Goal: Answer question/provide support: Share knowledge or assist other users

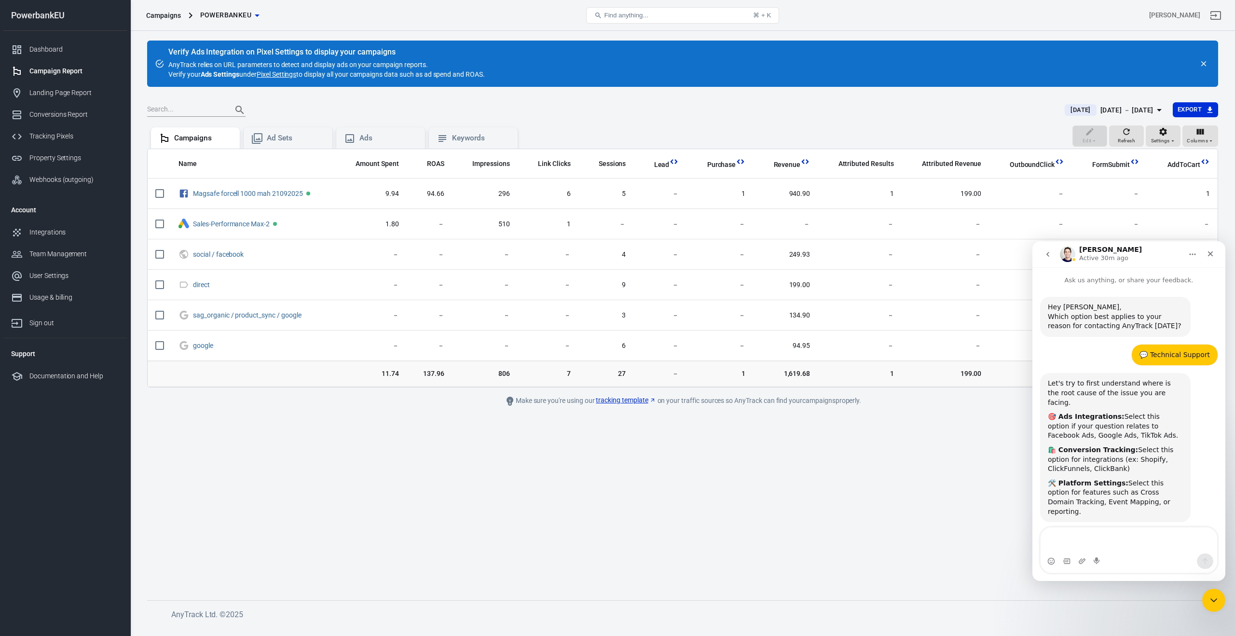
scroll to position [1715, 0]
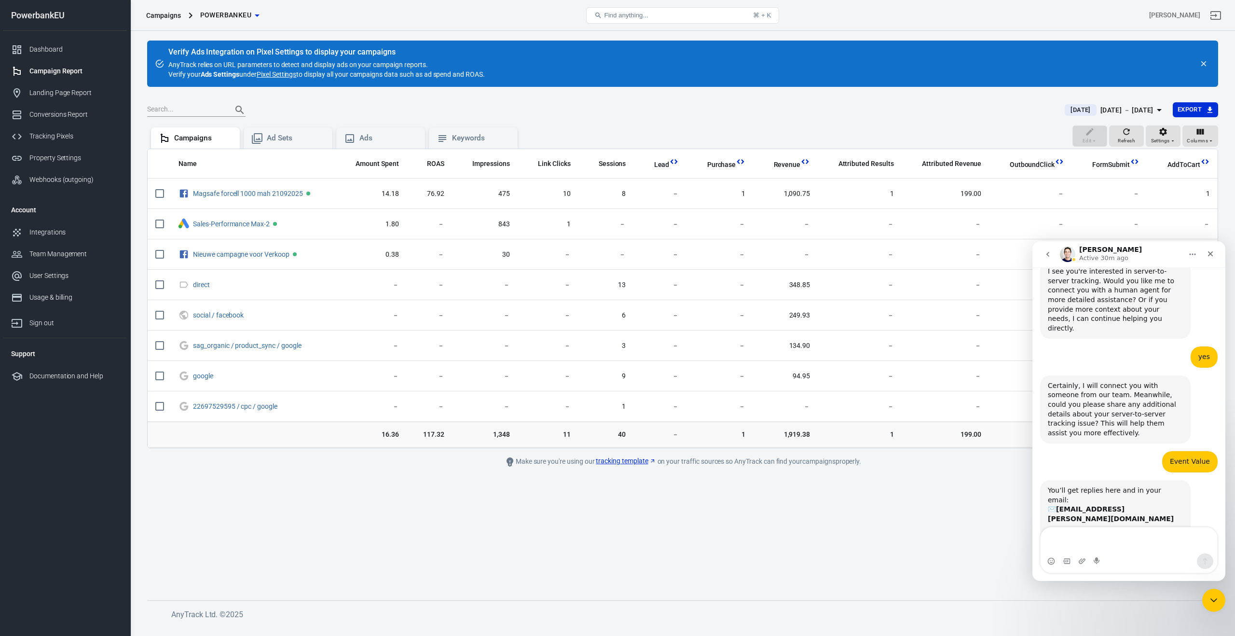
scroll to position [1715, 0]
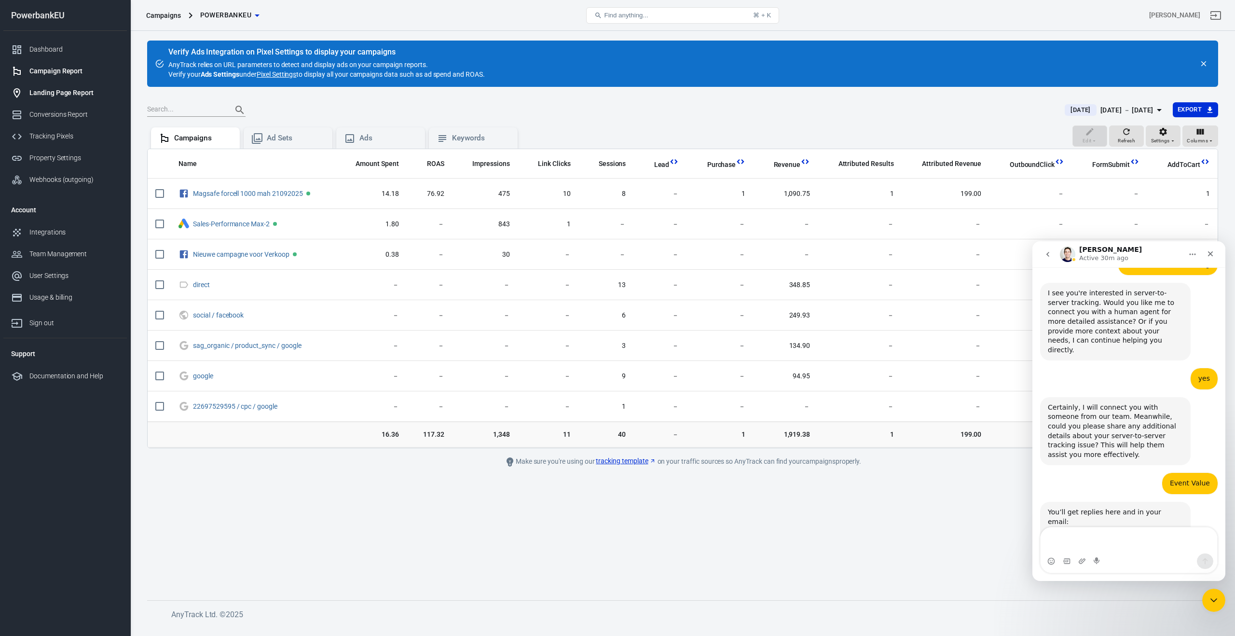
scroll to position [1715, 0]
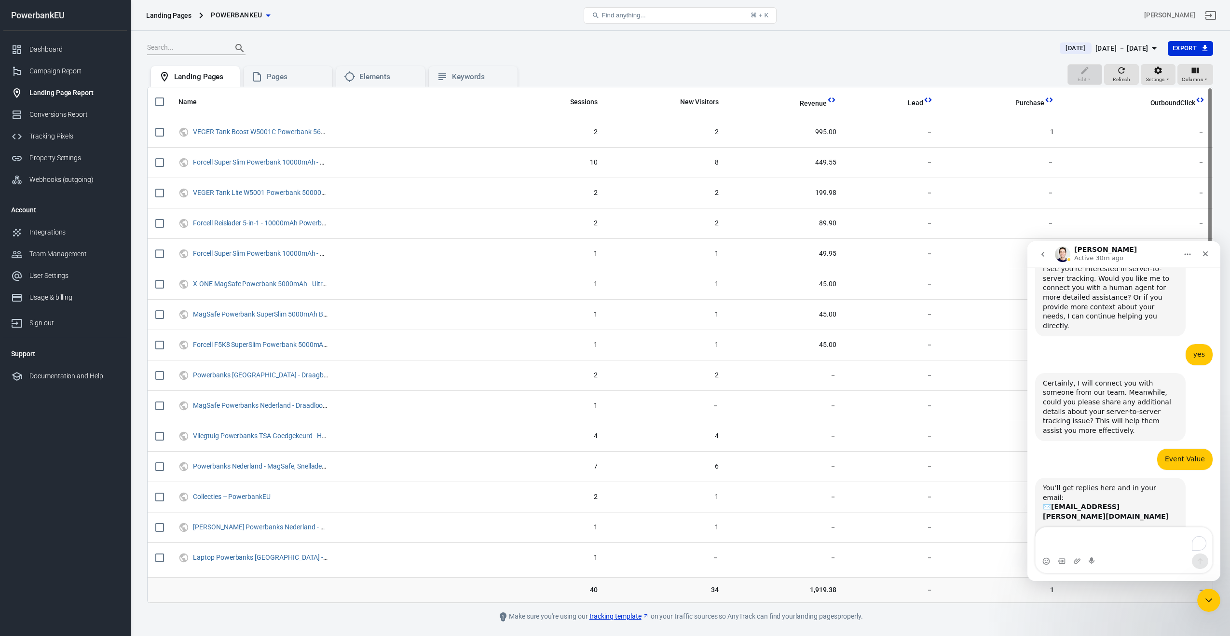
scroll to position [1715, 0]
click at [298, 88] on th "Name" at bounding box center [337, 102] width 333 height 30
click at [290, 77] on div "Pages" at bounding box center [296, 77] width 58 height 10
click at [388, 81] on div "Elements" at bounding box center [388, 77] width 58 height 10
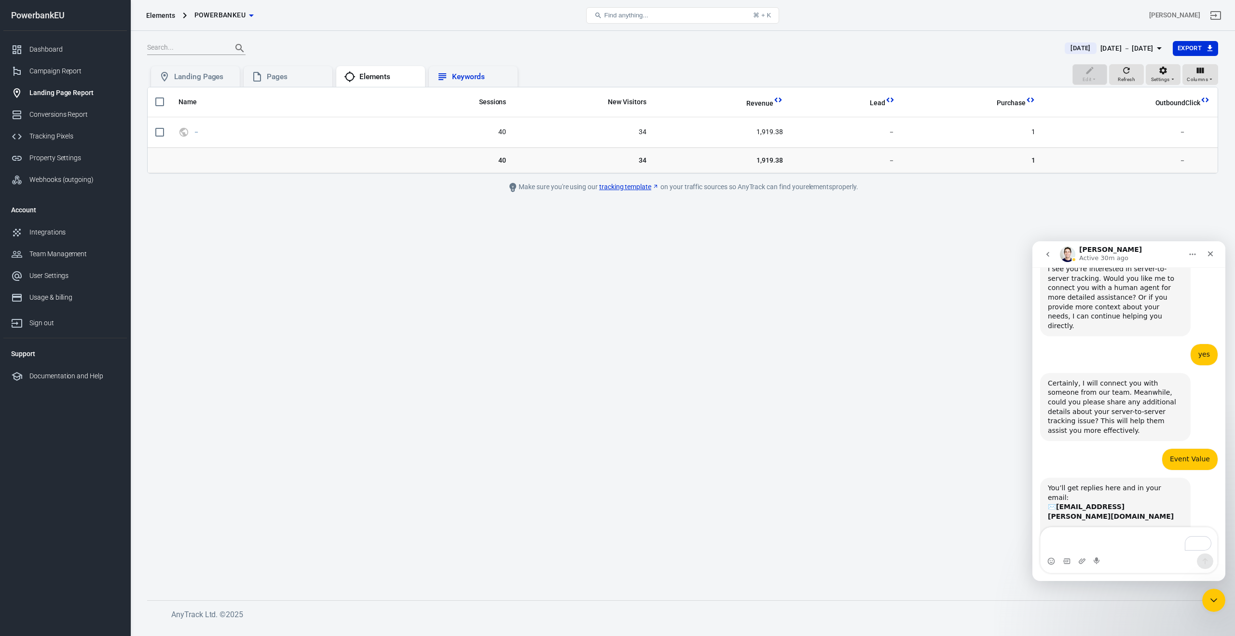
click at [496, 78] on div "Keywords" at bounding box center [481, 77] width 58 height 10
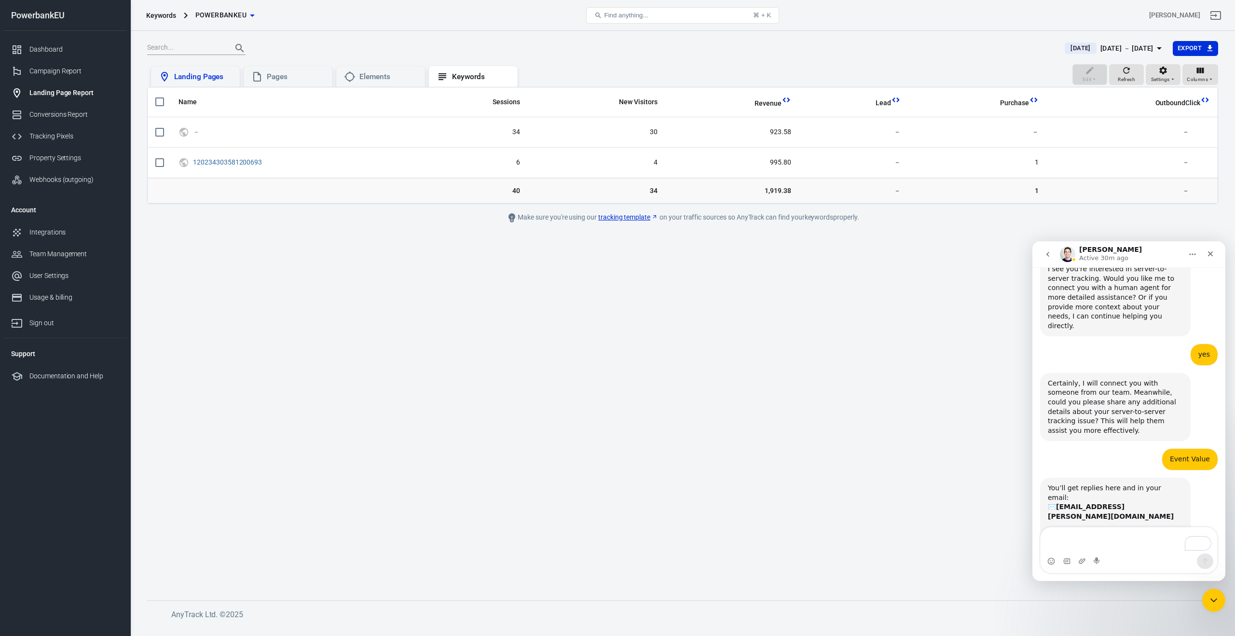
click at [184, 72] on div "Landing Pages" at bounding box center [203, 77] width 58 height 10
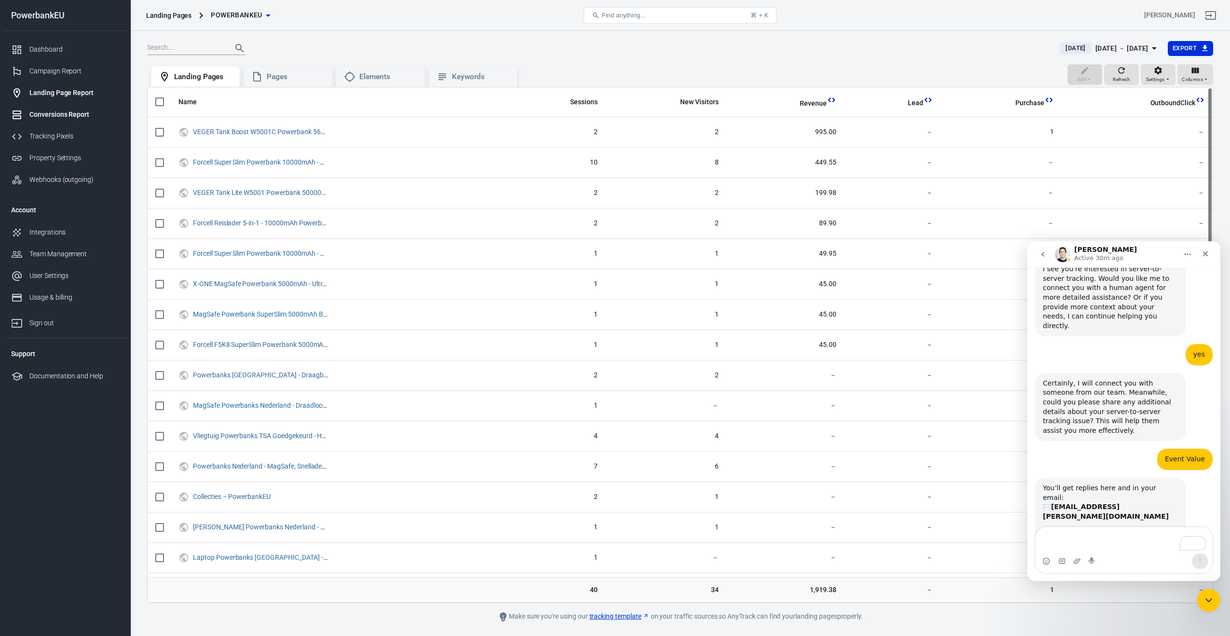
click at [49, 111] on div "Conversions Report" at bounding box center [74, 115] width 90 height 10
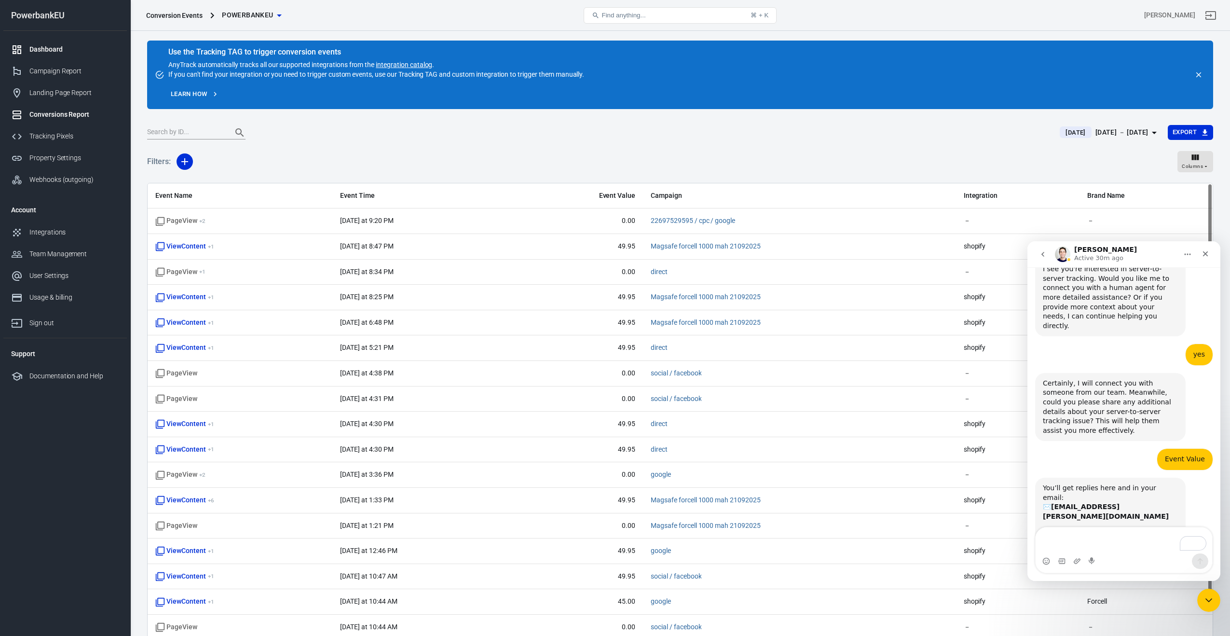
click at [50, 49] on div "Dashboard" at bounding box center [74, 49] width 90 height 10
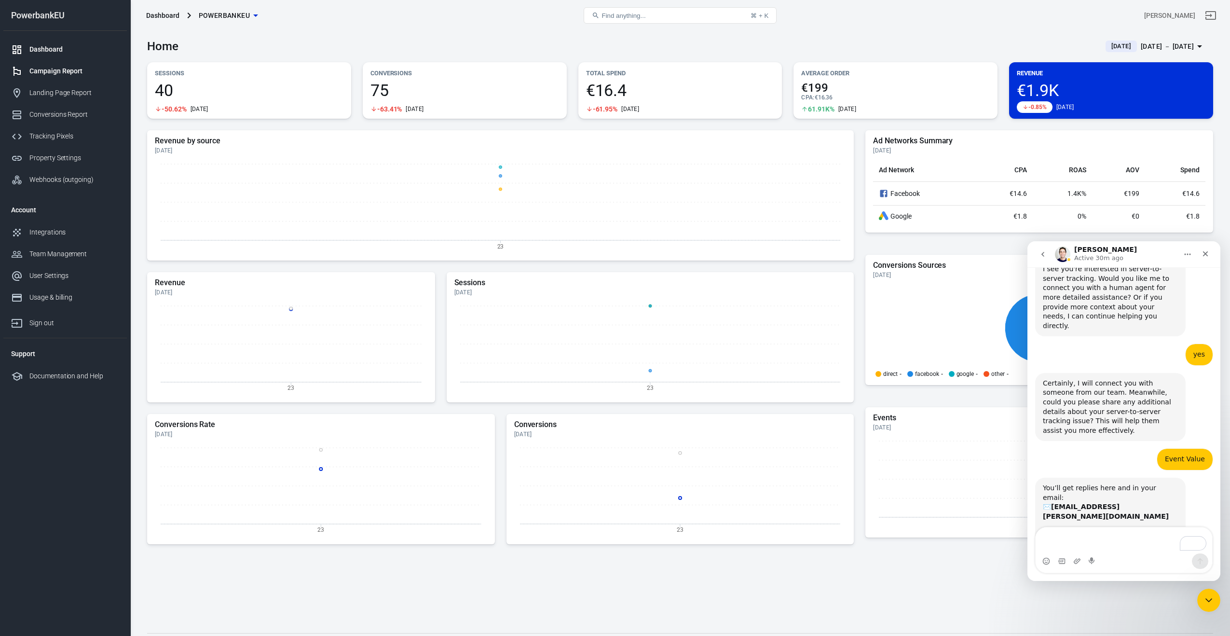
click at [42, 71] on div "Campaign Report" at bounding box center [74, 71] width 90 height 10
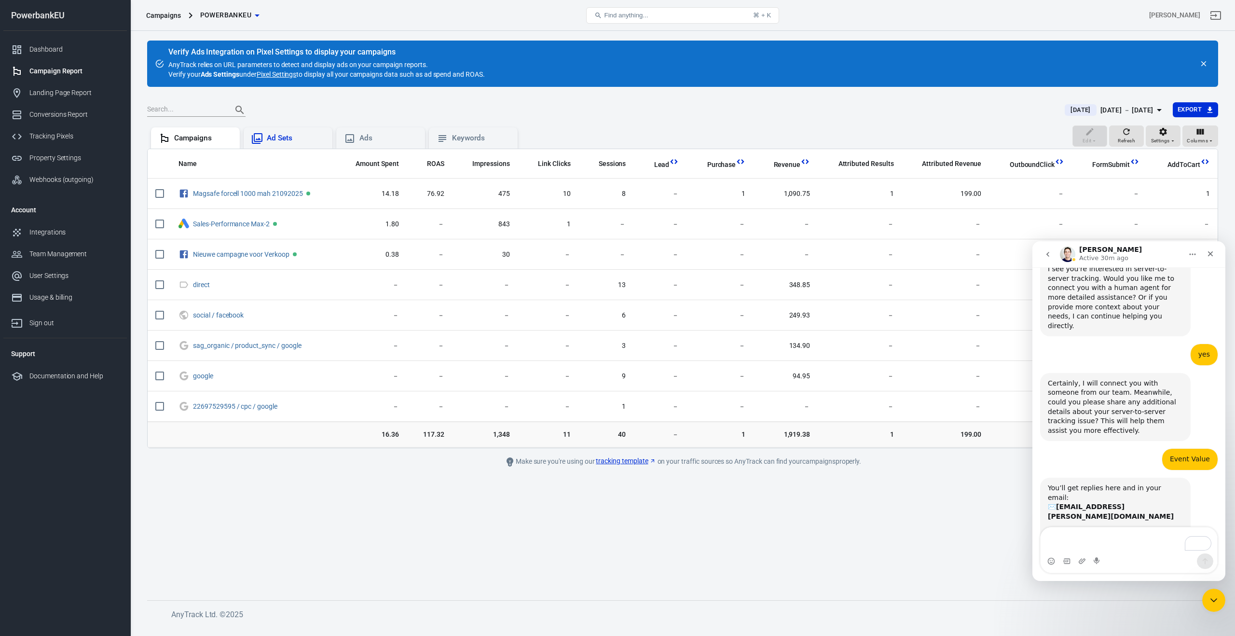
click at [299, 142] on div "Ad Sets" at bounding box center [296, 138] width 58 height 10
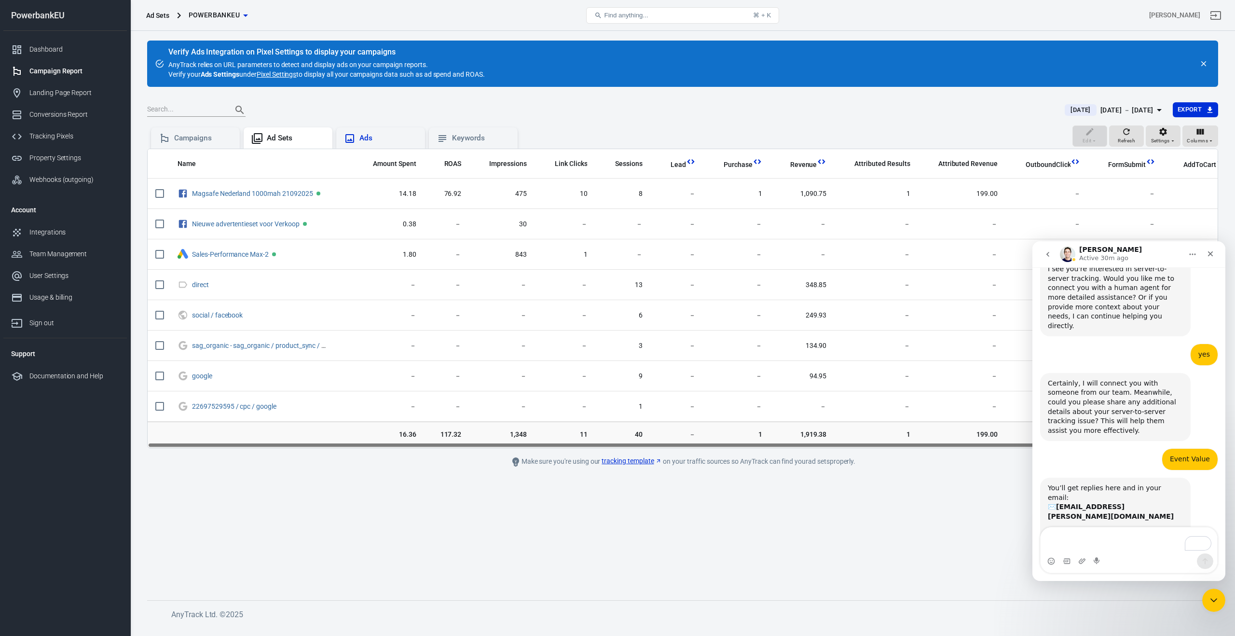
click at [381, 140] on div "Ads" at bounding box center [388, 138] width 58 height 10
click at [472, 141] on div "Keywords" at bounding box center [481, 138] width 58 height 10
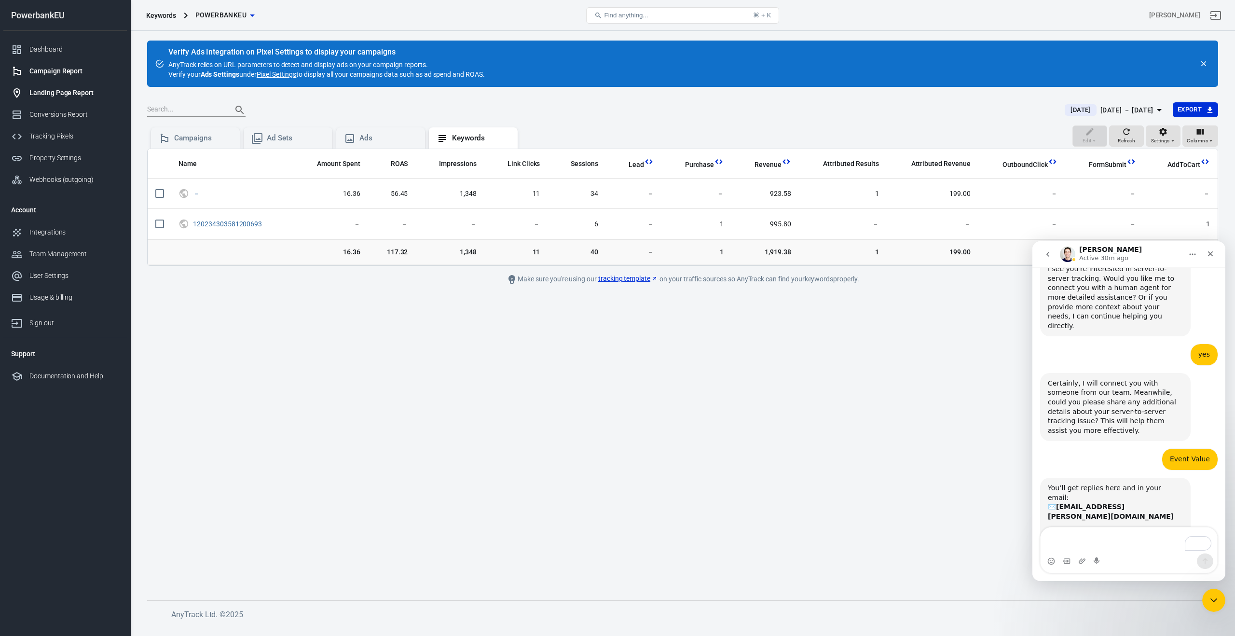
click at [41, 89] on div "Landing Page Report" at bounding box center [74, 93] width 90 height 10
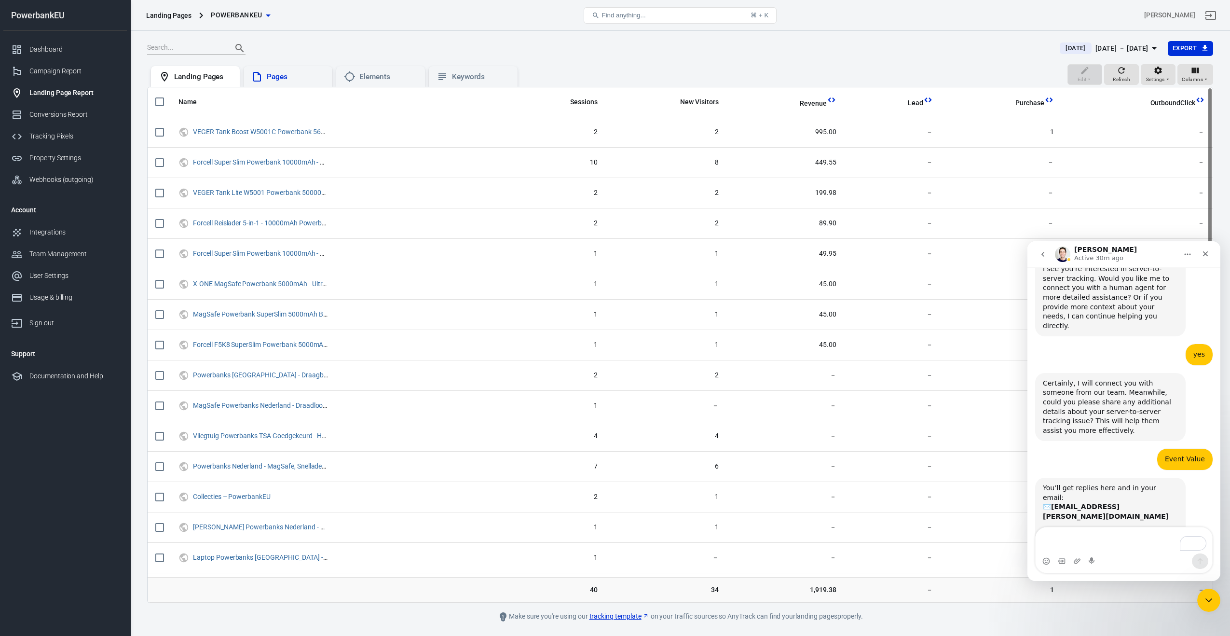
click at [284, 82] on div "Pages" at bounding box center [287, 77] width 73 height 12
click at [368, 80] on div "Elements" at bounding box center [388, 77] width 58 height 10
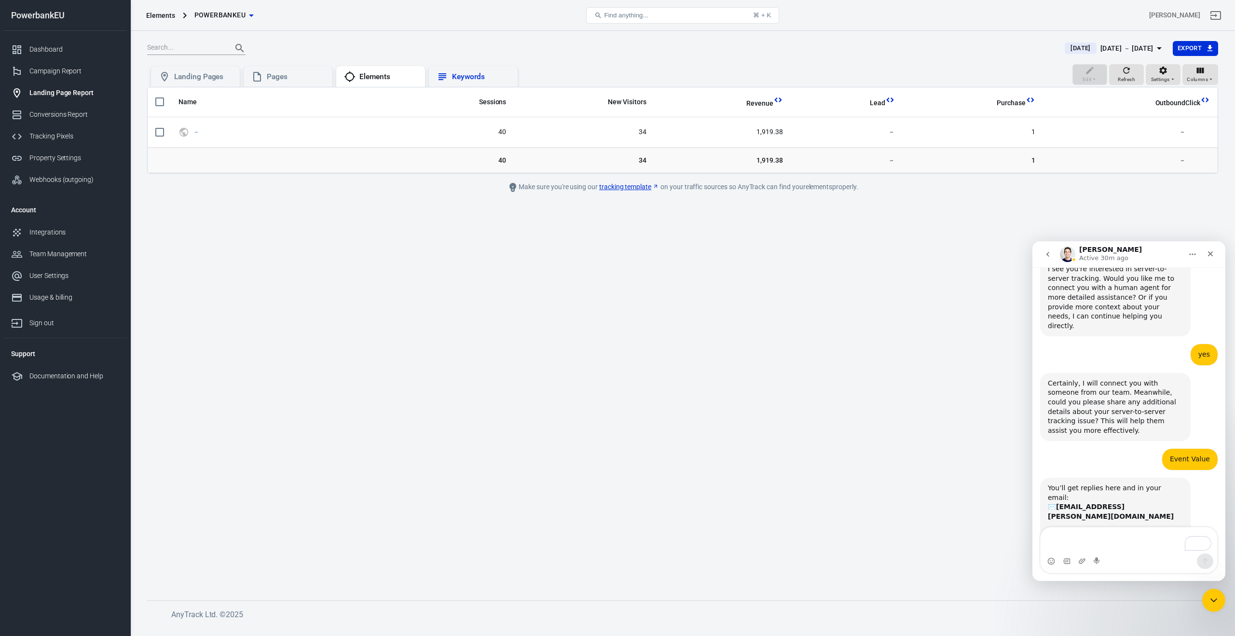
click at [460, 80] on div "Keywords" at bounding box center [481, 77] width 58 height 10
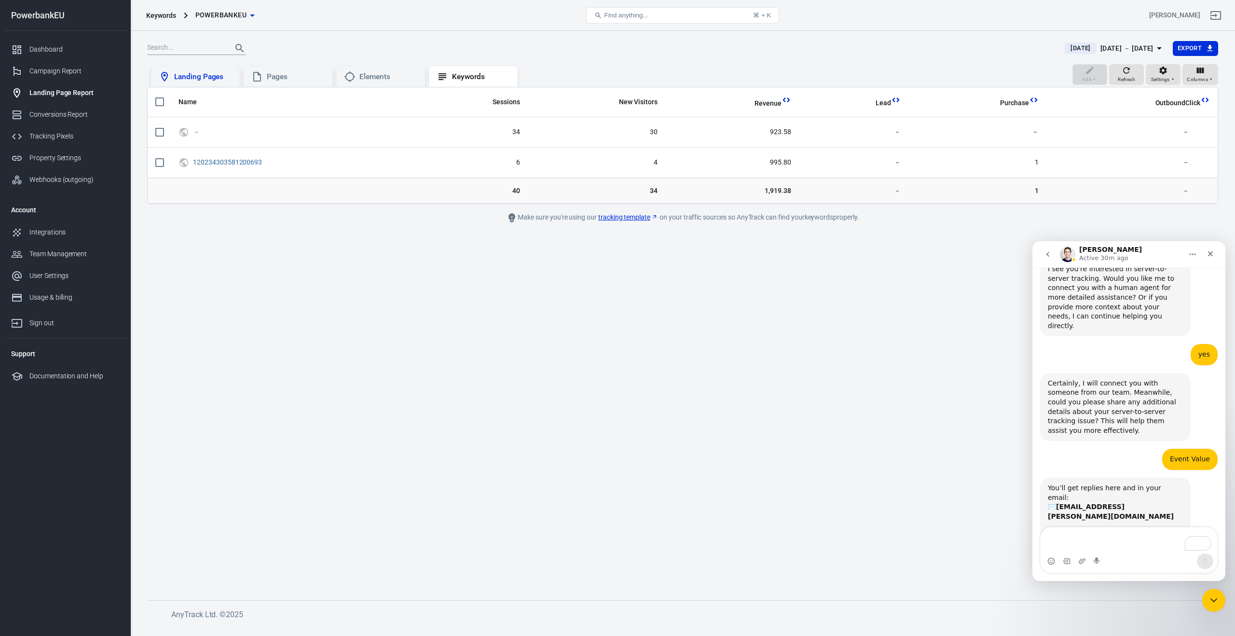
click at [176, 74] on div "Landing Pages" at bounding box center [203, 77] width 58 height 10
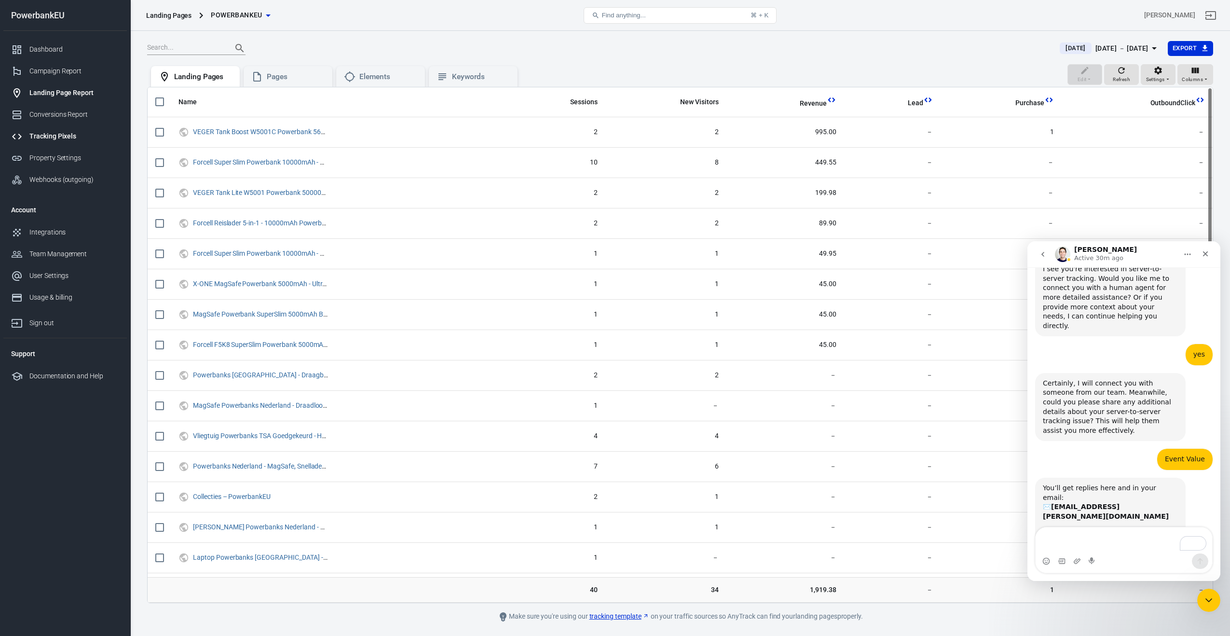
click at [52, 134] on div "Tracking Pixels" at bounding box center [74, 136] width 90 height 10
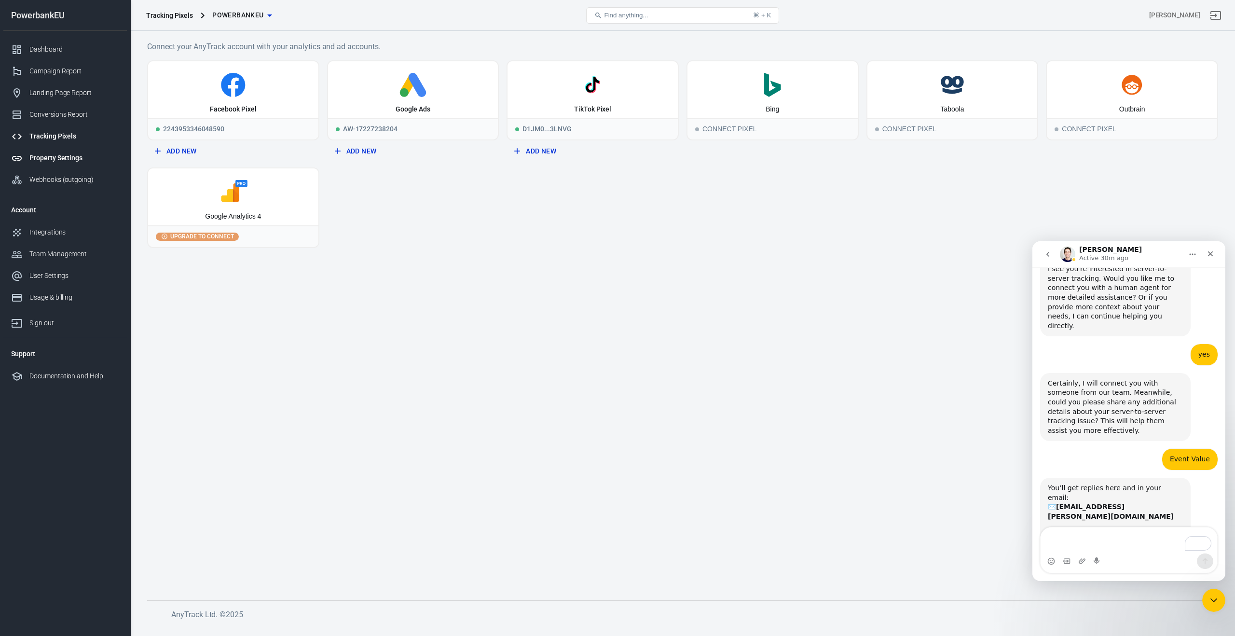
click at [45, 155] on div "Property Settings" at bounding box center [74, 158] width 90 height 10
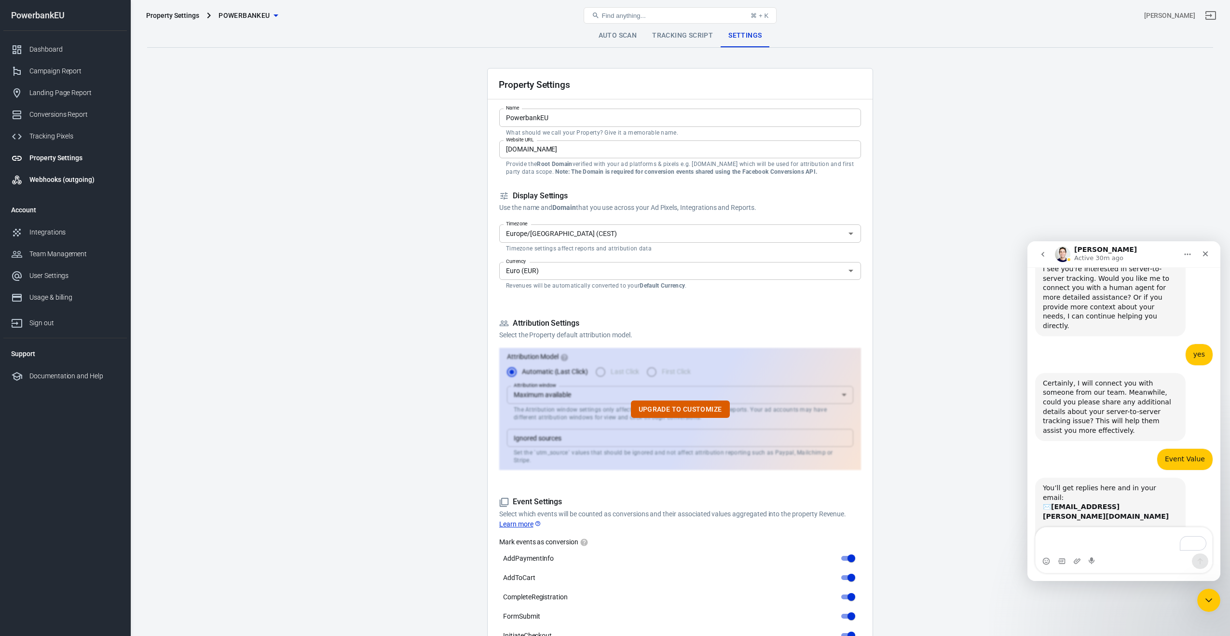
click at [43, 178] on div "Webhooks (outgoing)" at bounding box center [74, 180] width 90 height 10
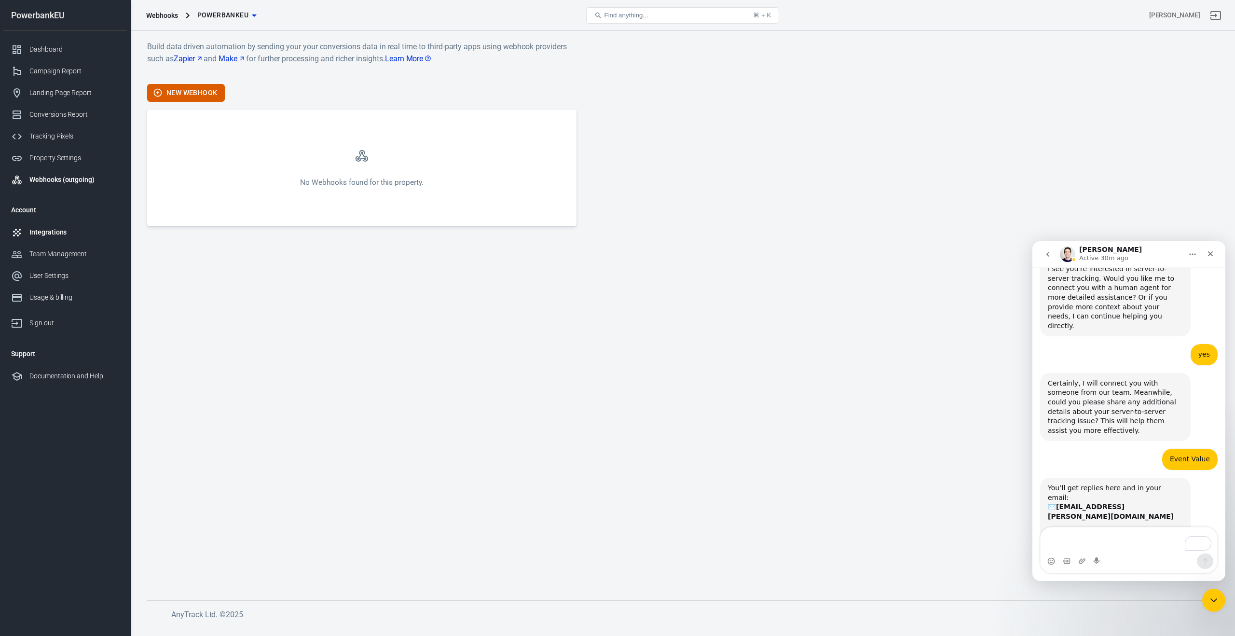
click at [41, 230] on div "Integrations" at bounding box center [74, 232] width 90 height 10
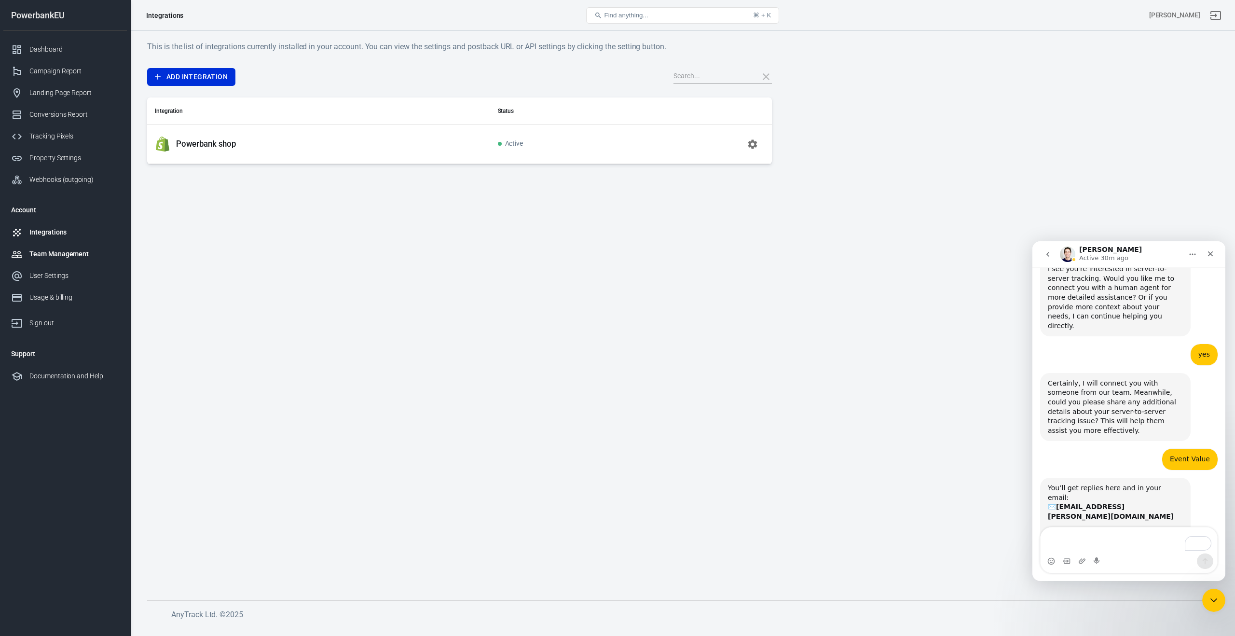
click at [42, 254] on div "Team Management" at bounding box center [74, 254] width 90 height 10
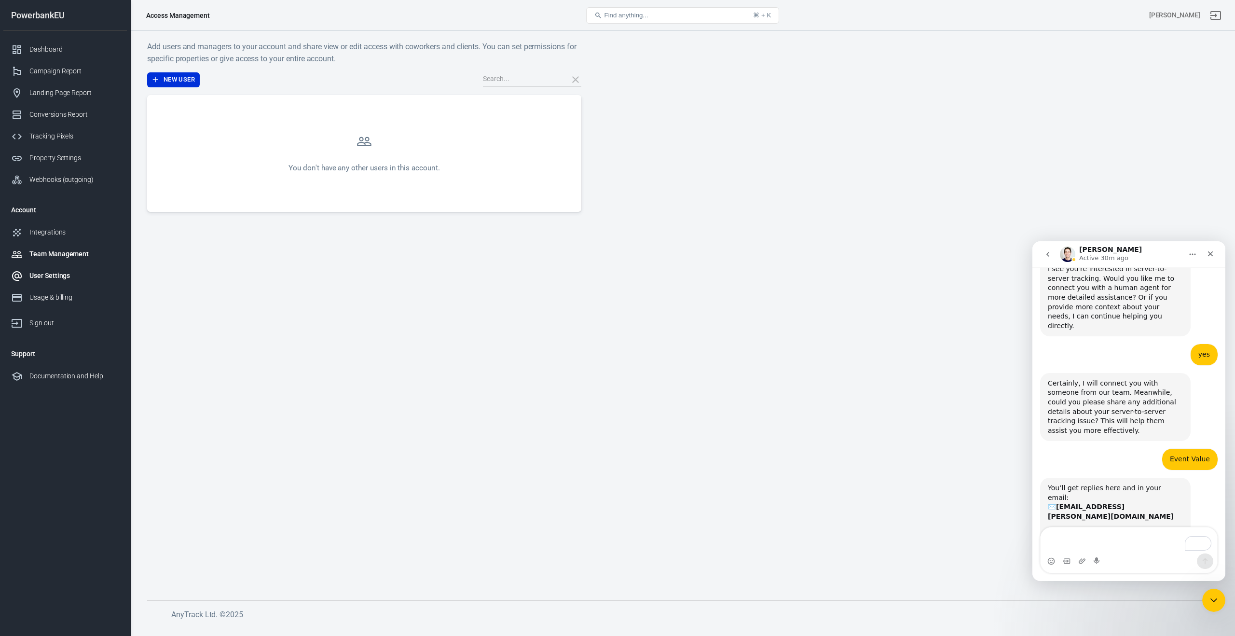
click at [43, 272] on div "User Settings" at bounding box center [74, 276] width 90 height 10
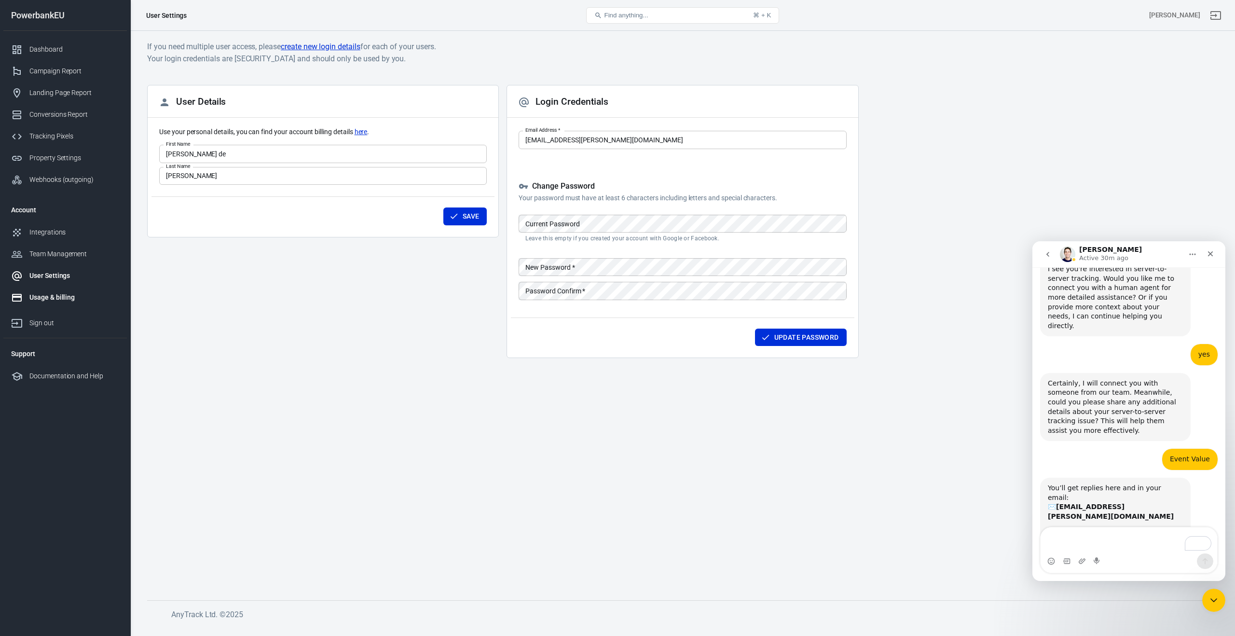
click at [45, 299] on div "Usage & billing" at bounding box center [74, 297] width 90 height 10
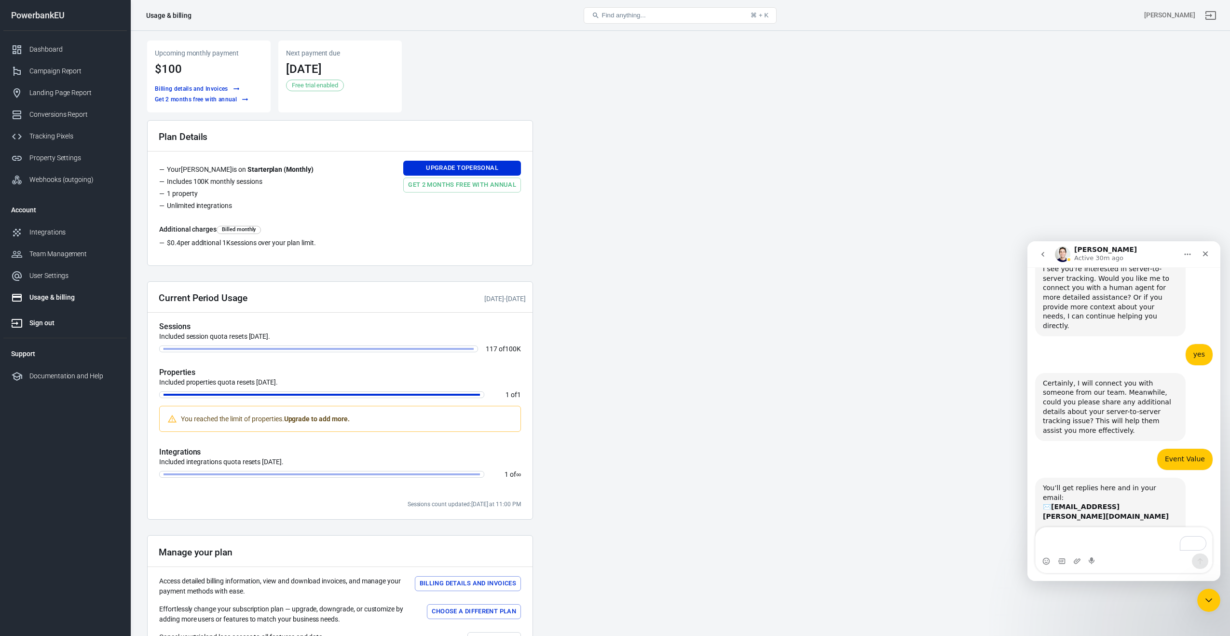
click at [40, 322] on div "Sign out" at bounding box center [74, 323] width 90 height 10
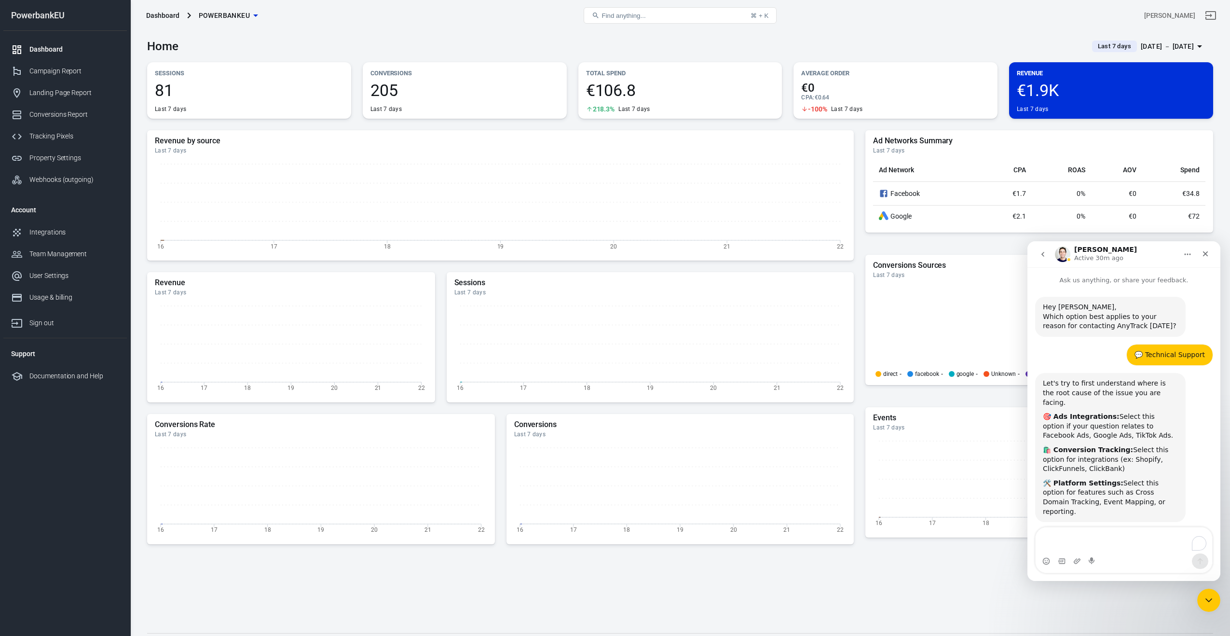
scroll to position [1715, 0]
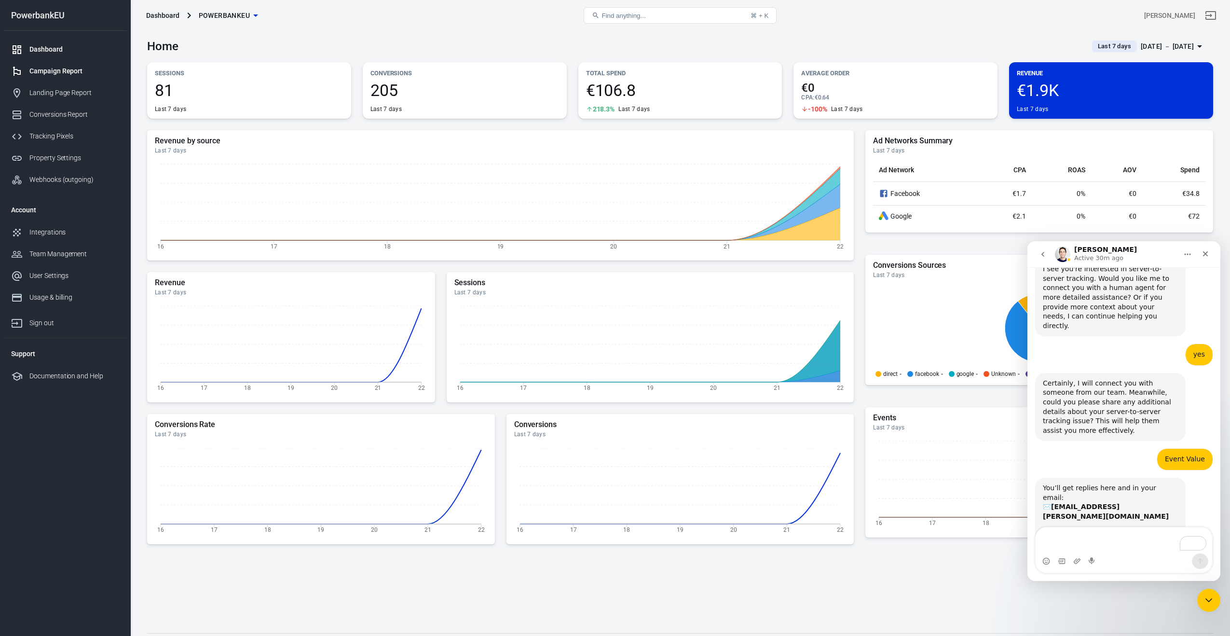
click at [53, 71] on div "Campaign Report" at bounding box center [74, 71] width 90 height 10
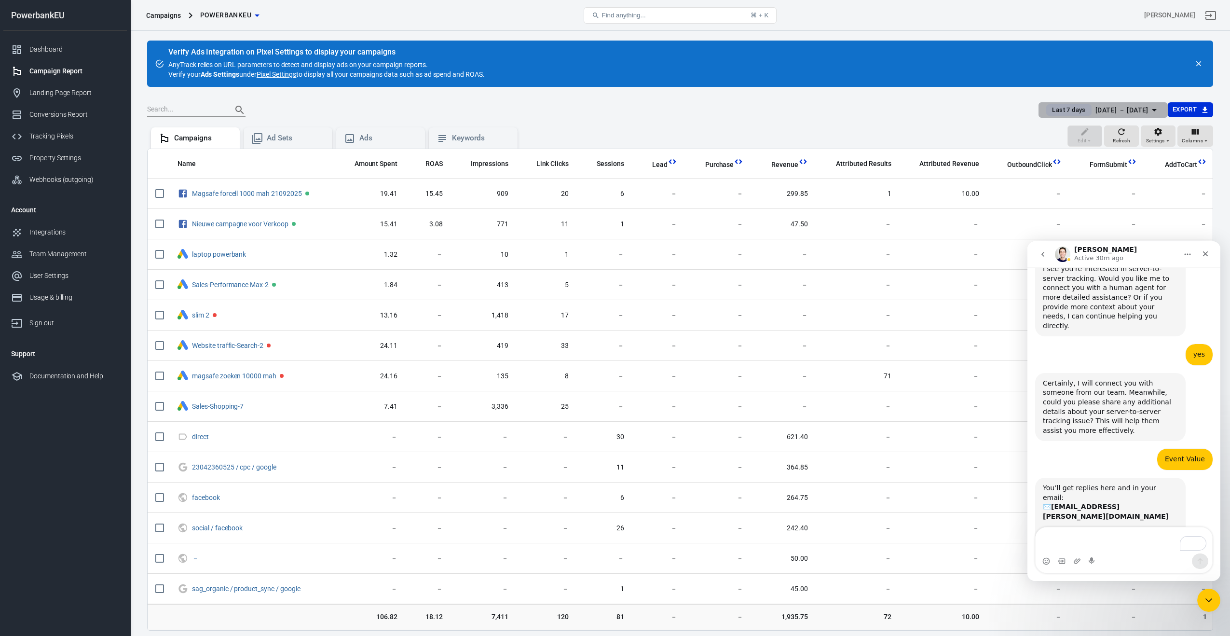
click at [1104, 111] on div "[DATE] － [DATE]" at bounding box center [1122, 110] width 53 height 12
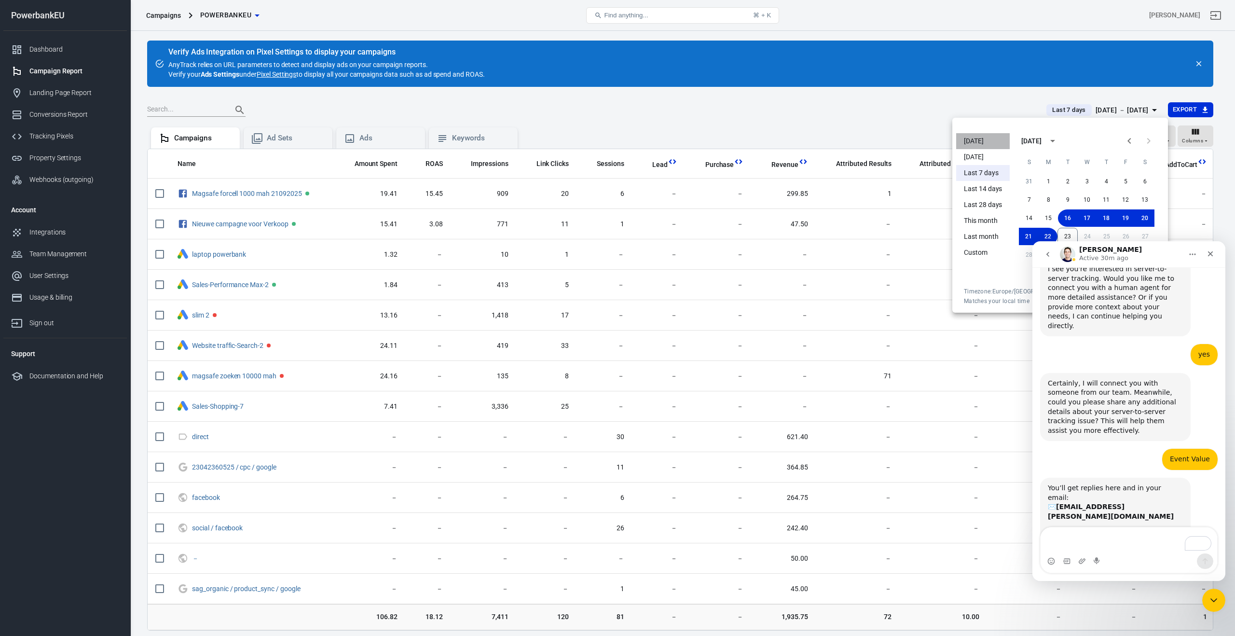
click at [976, 142] on li "[DATE]" at bounding box center [983, 141] width 54 height 16
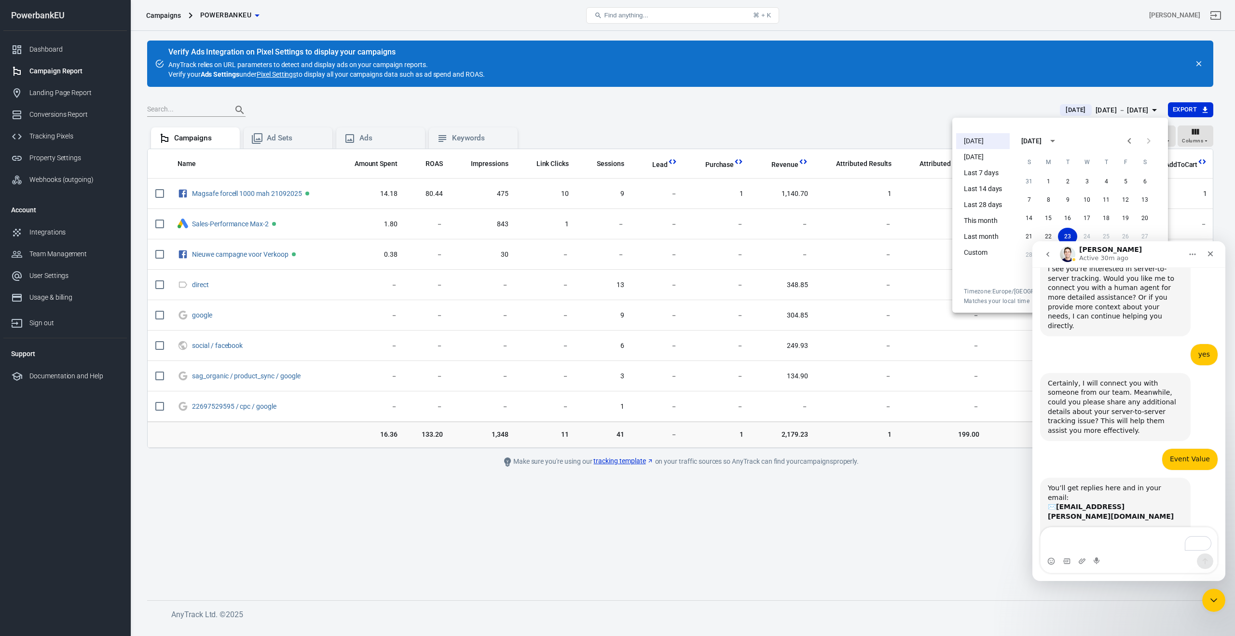
click at [317, 556] on div at bounding box center [617, 318] width 1235 height 636
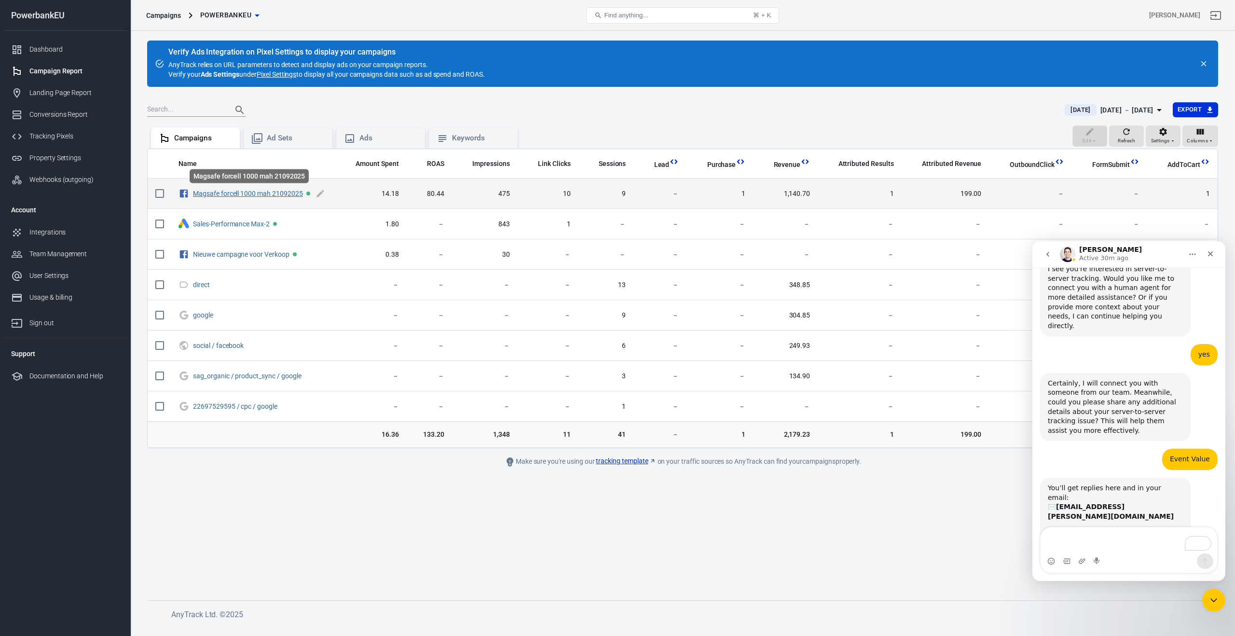
click at [231, 196] on link "Magsafe forcell 1000 mah 21092025" at bounding box center [248, 194] width 110 height 8
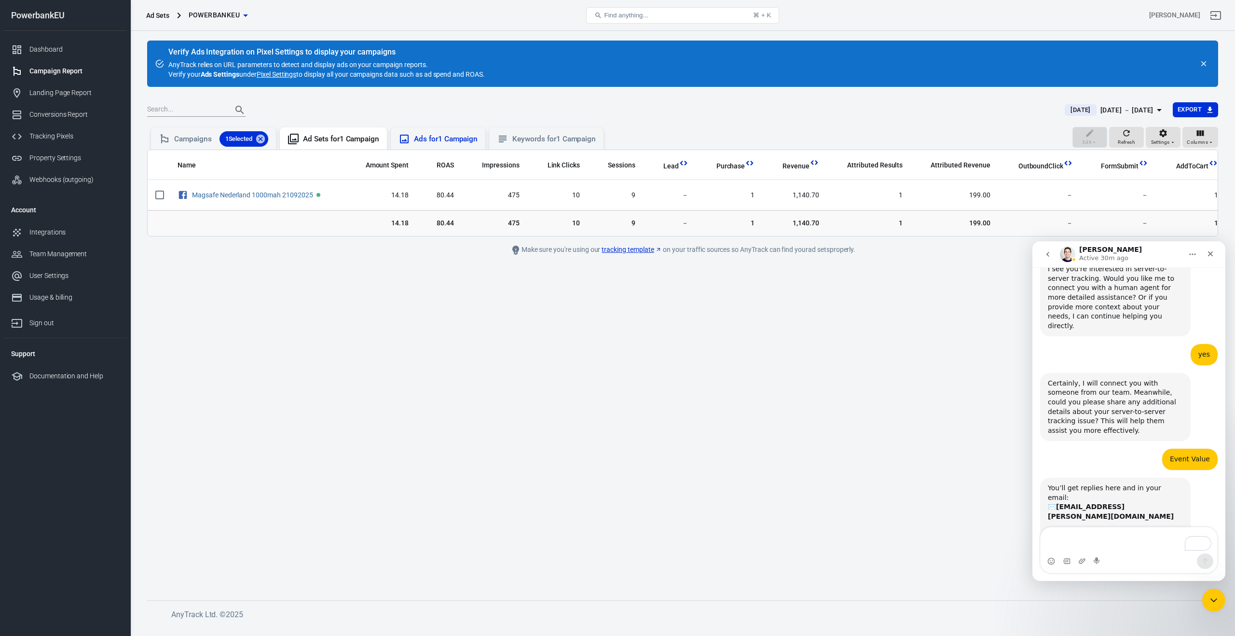
click at [453, 141] on div "Ads for 1 Campaign" at bounding box center [446, 139] width 64 height 10
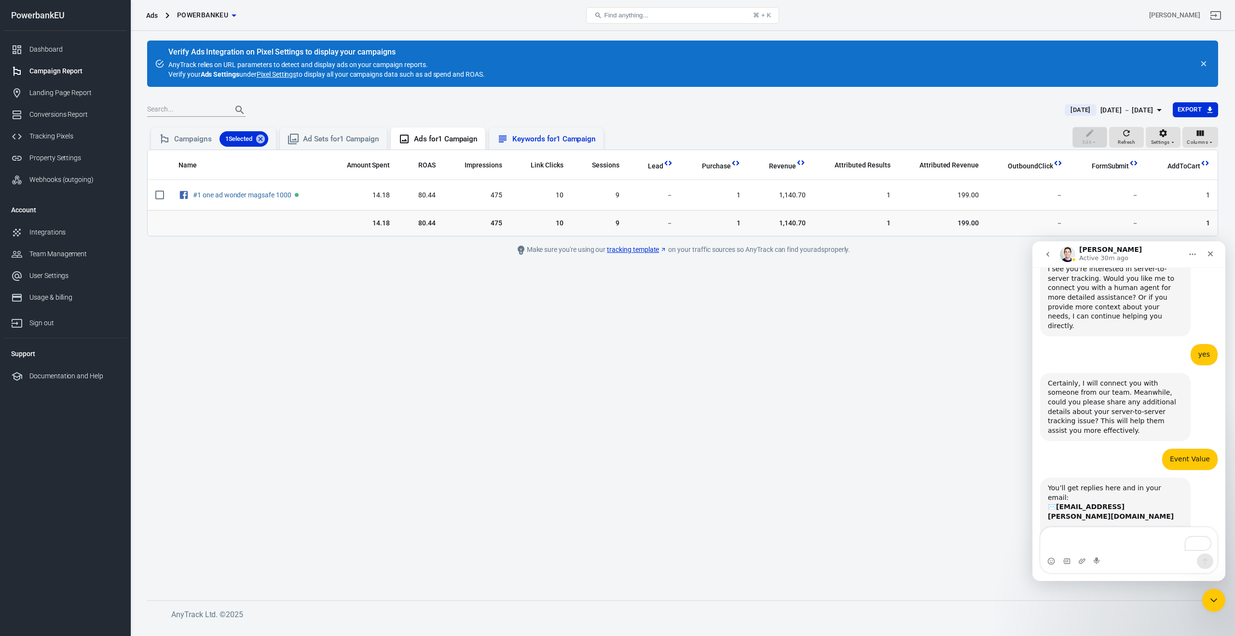
click at [580, 145] on div "Keywords for 1 Campaign" at bounding box center [546, 138] width 114 height 22
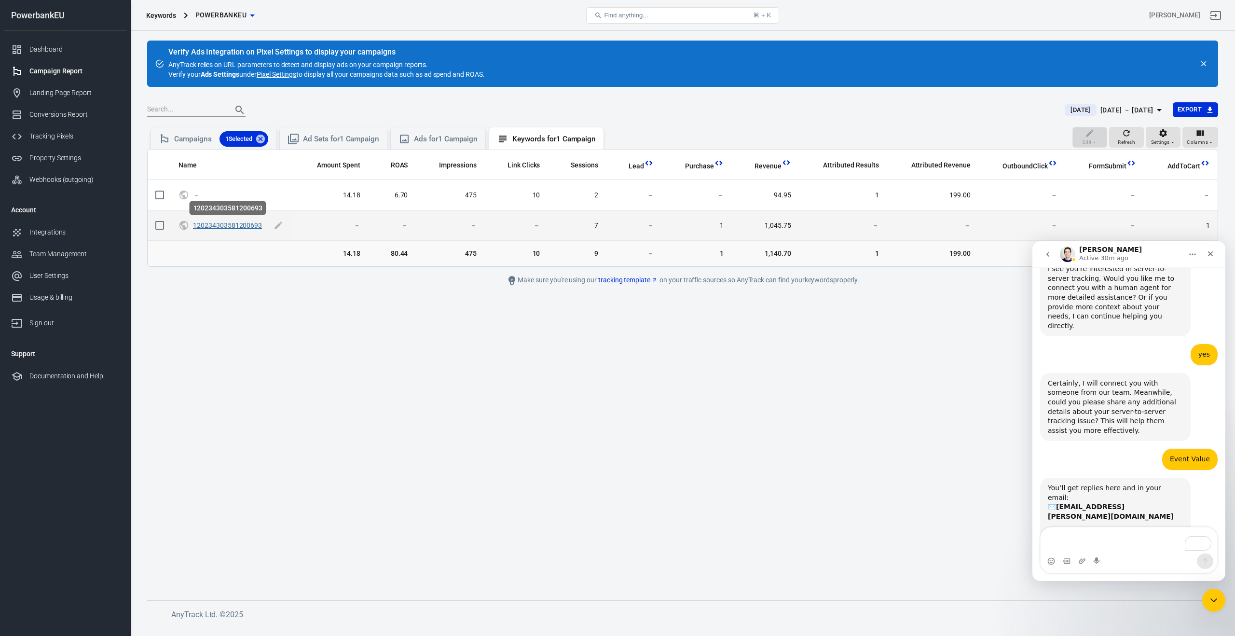
click at [235, 223] on link "120234303581200693" at bounding box center [227, 225] width 69 height 8
checkbox input "true"
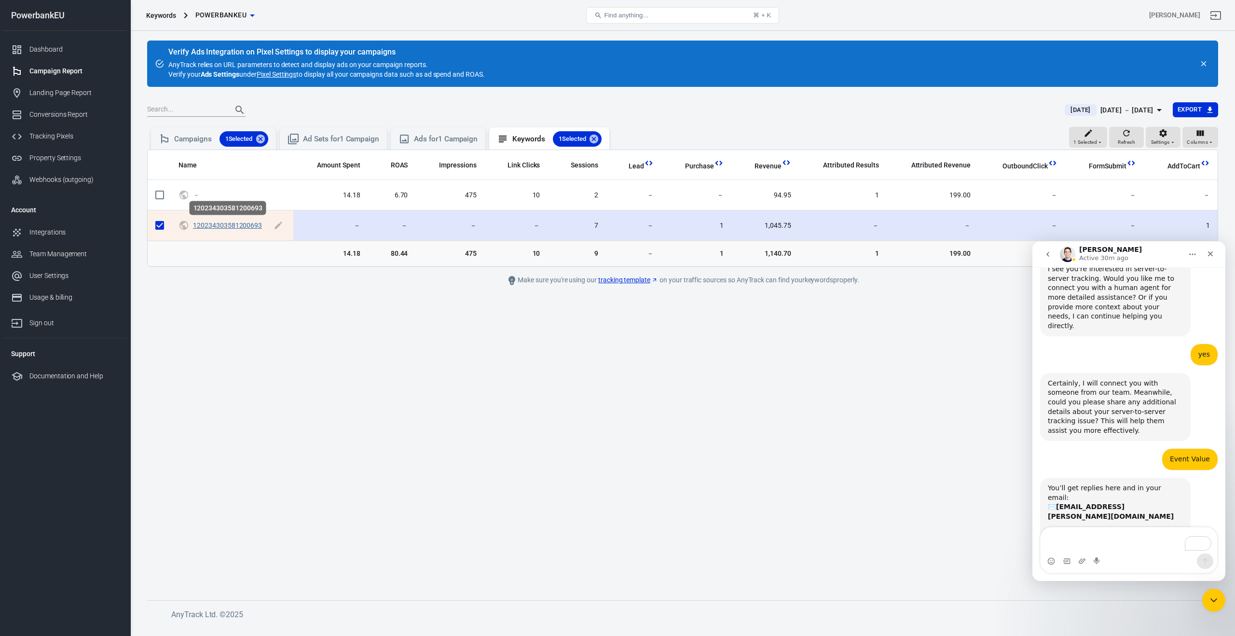
click at [235, 223] on link "120234303581200693" at bounding box center [227, 225] width 69 height 8
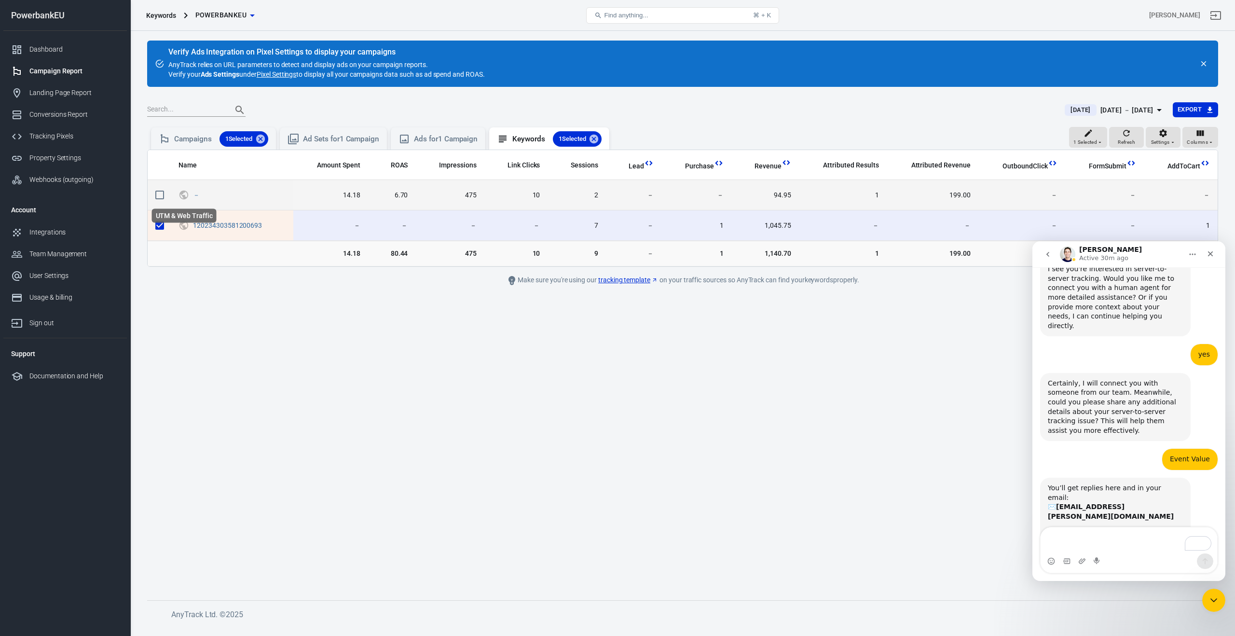
click at [179, 192] on icon "UTM & Web Traffic" at bounding box center [184, 195] width 11 height 12
click at [188, 193] on icon "UTM & Web Traffic" at bounding box center [184, 195] width 11 height 12
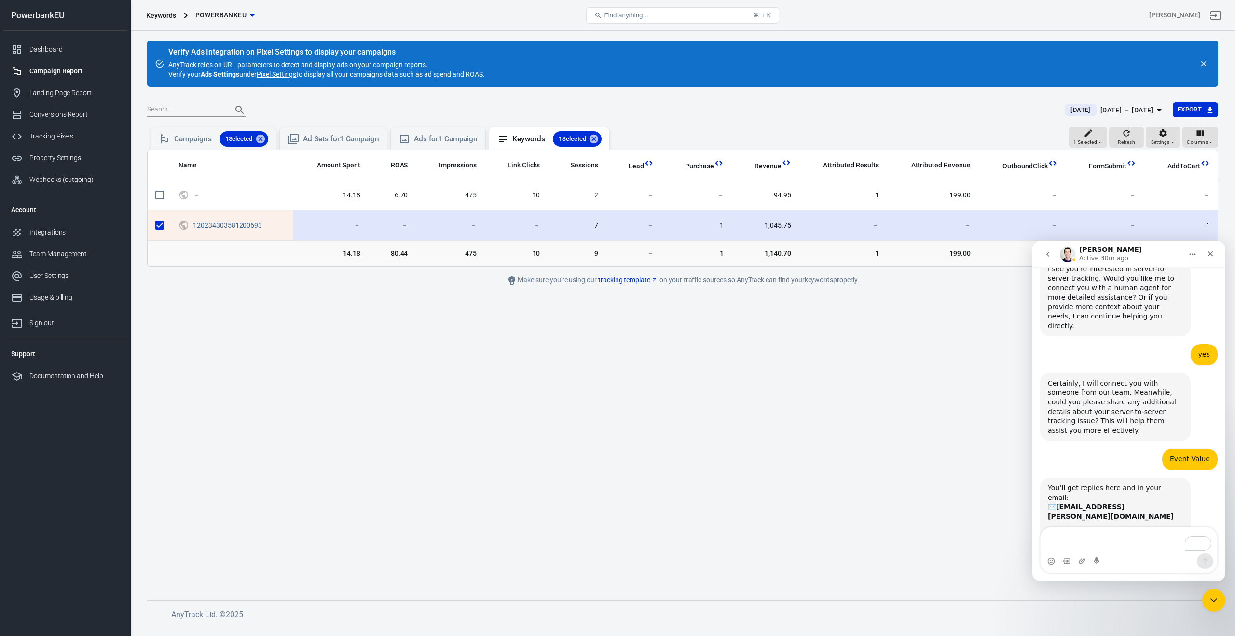
click at [775, 224] on span "1,045.75" at bounding box center [765, 226] width 52 height 10
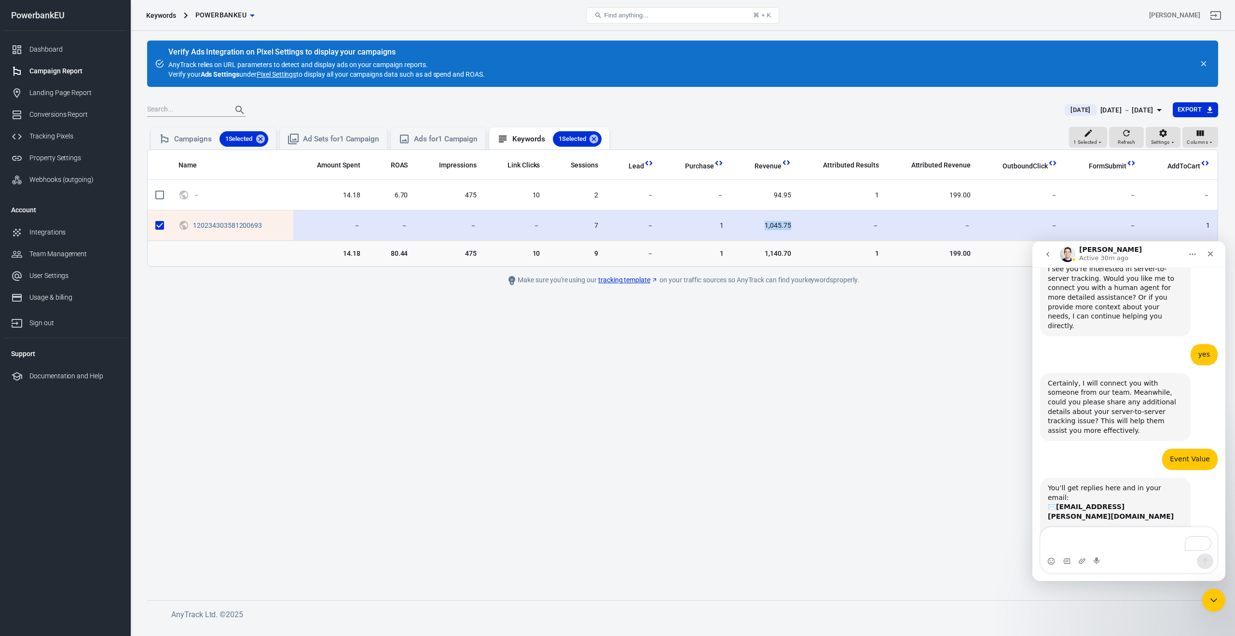
click at [775, 224] on span "1,045.75" at bounding box center [765, 226] width 52 height 10
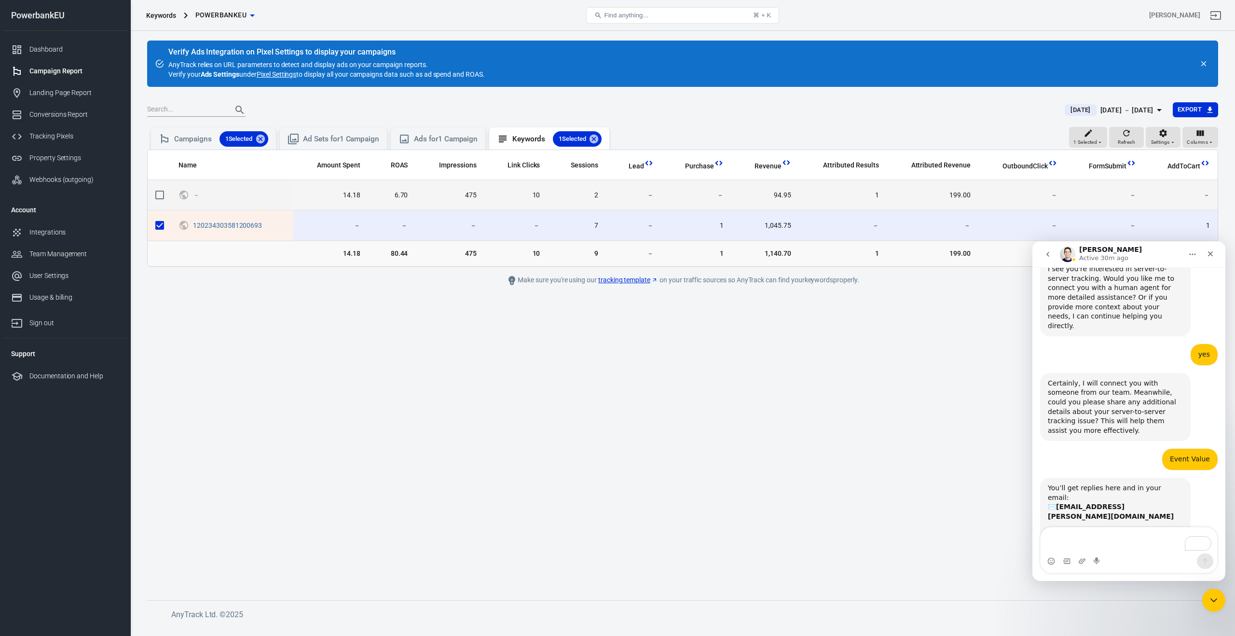
click at [780, 195] on span "94.95" at bounding box center [765, 196] width 52 height 10
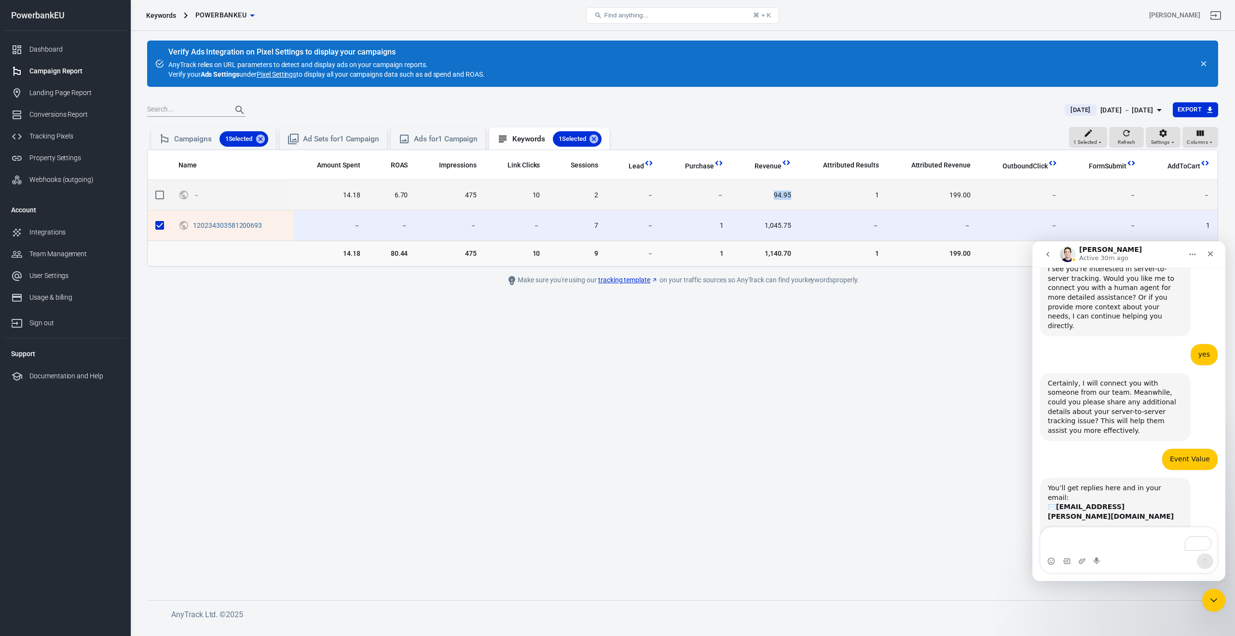
click at [780, 195] on span "94.95" at bounding box center [765, 196] width 52 height 10
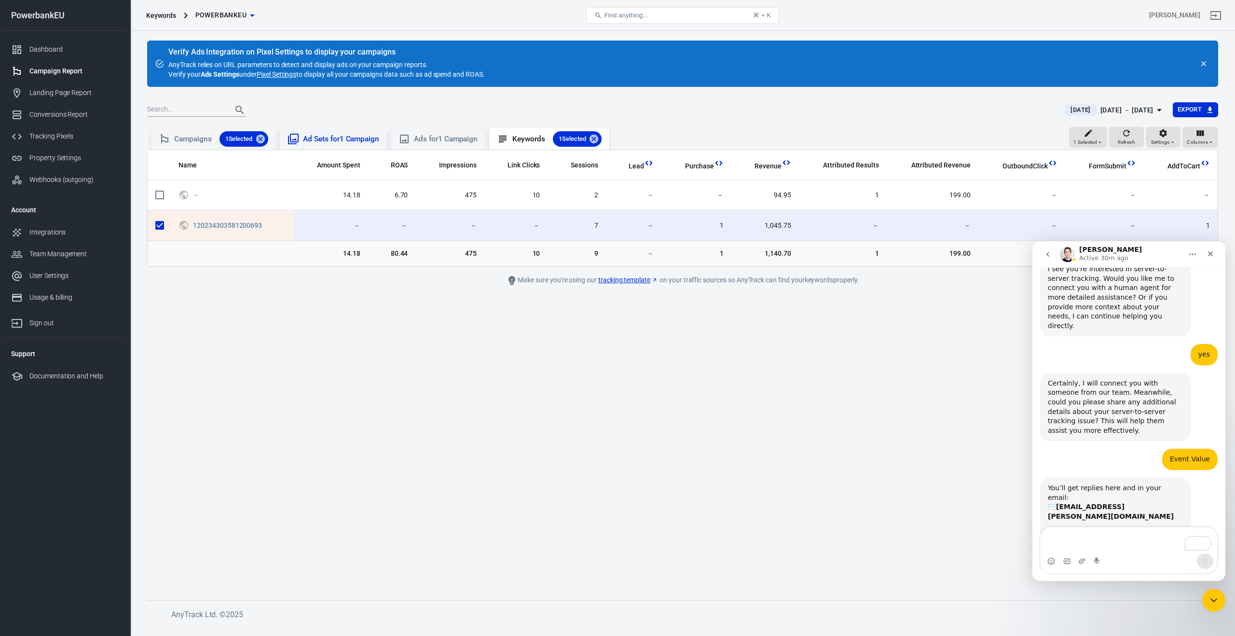
click at [353, 142] on div "Ad Sets for 1 Campaign" at bounding box center [341, 139] width 76 height 10
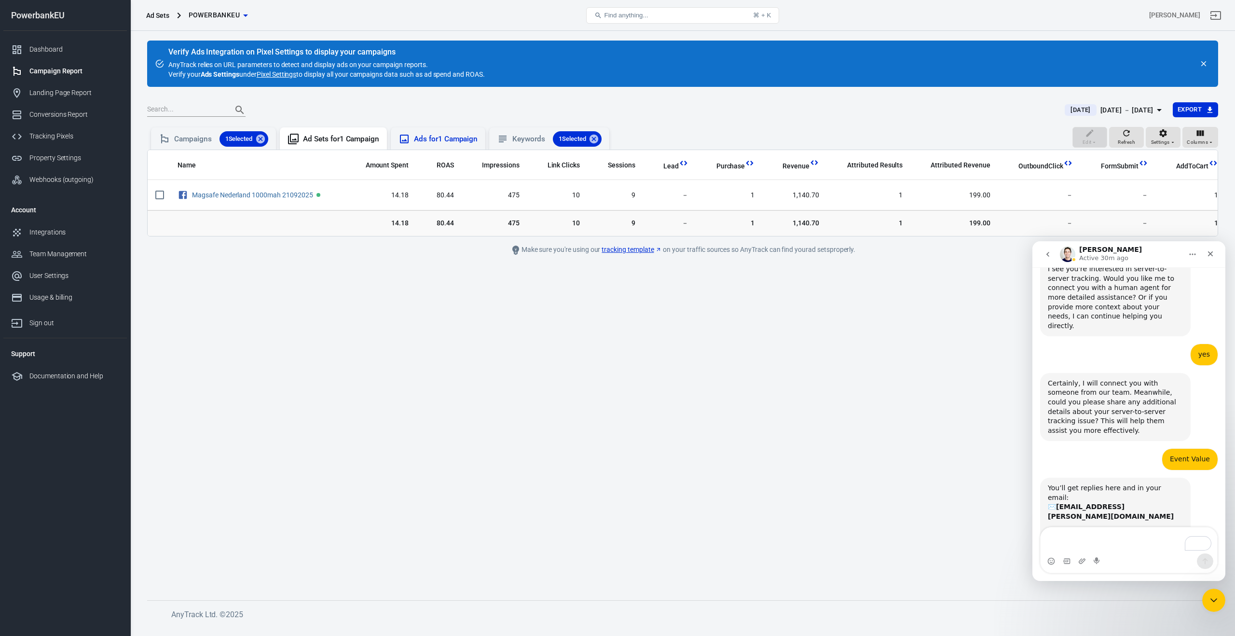
click at [425, 143] on div "Ads for 1 Campaign" at bounding box center [446, 139] width 64 height 10
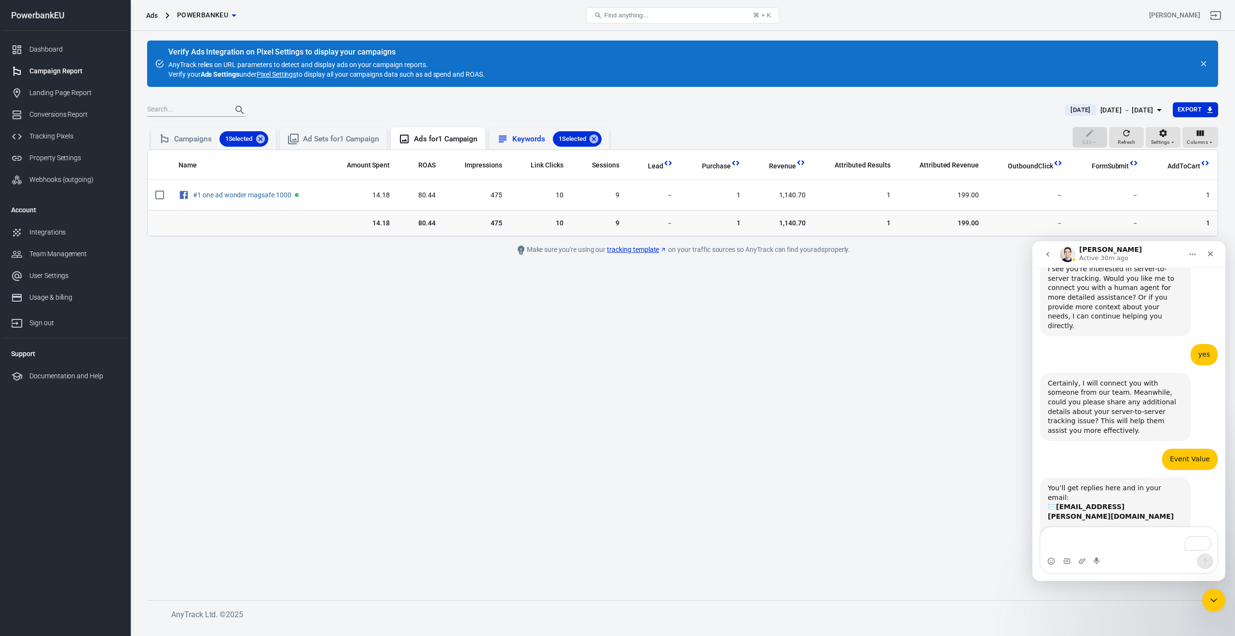
click at [516, 142] on div "Keywords 1 Selected" at bounding box center [549, 138] width 105 height 15
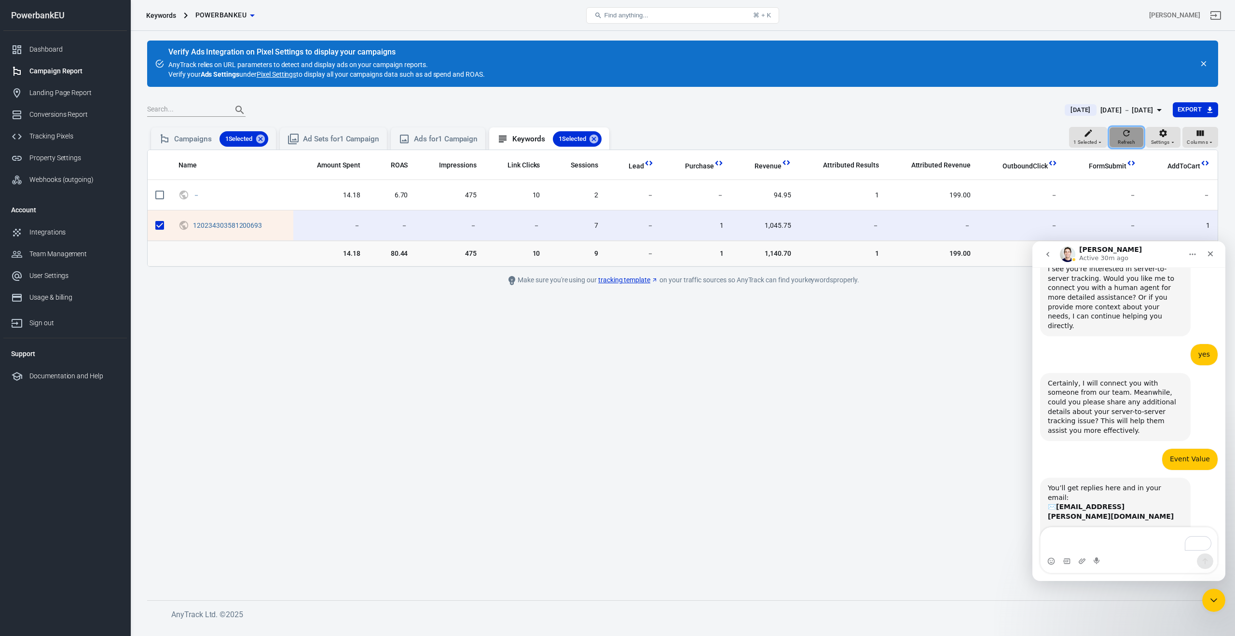
click at [1135, 139] on span "Refresh" at bounding box center [1126, 142] width 17 height 9
click at [1163, 141] on span "Settings" at bounding box center [1160, 142] width 19 height 9
click at [1147, 160] on p "Show archived" at bounding box center [1151, 160] width 43 height 10
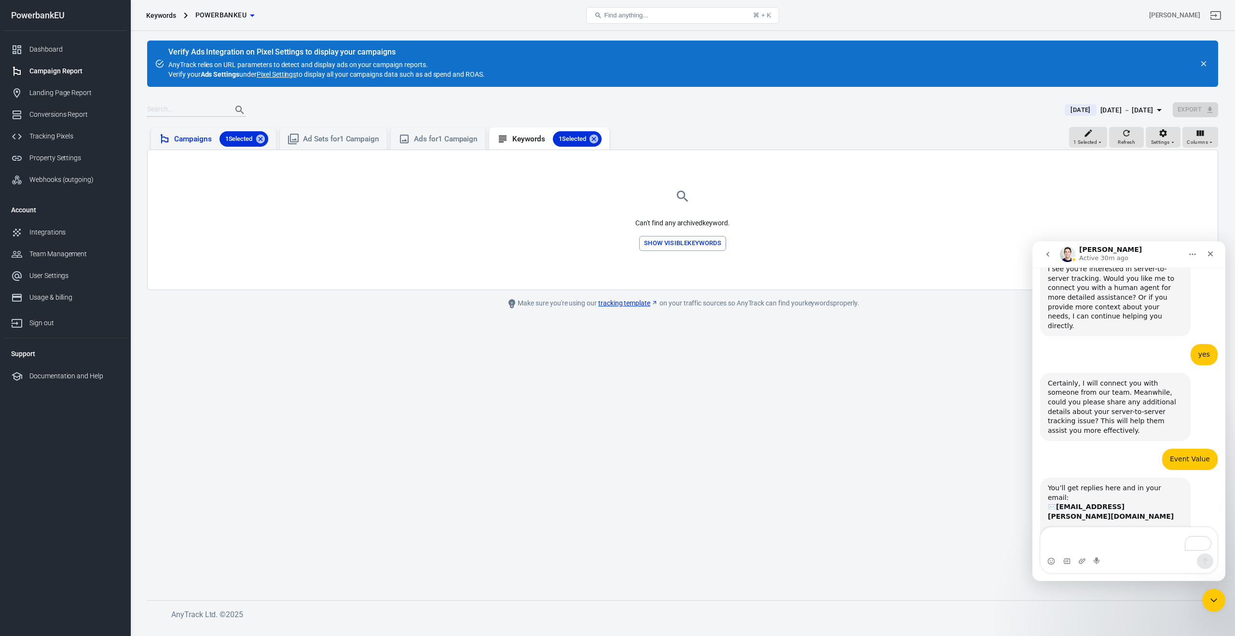
click at [186, 141] on div "Campaigns 1 Selected" at bounding box center [221, 138] width 94 height 15
click at [51, 72] on div "Campaign Report" at bounding box center [74, 71] width 90 height 10
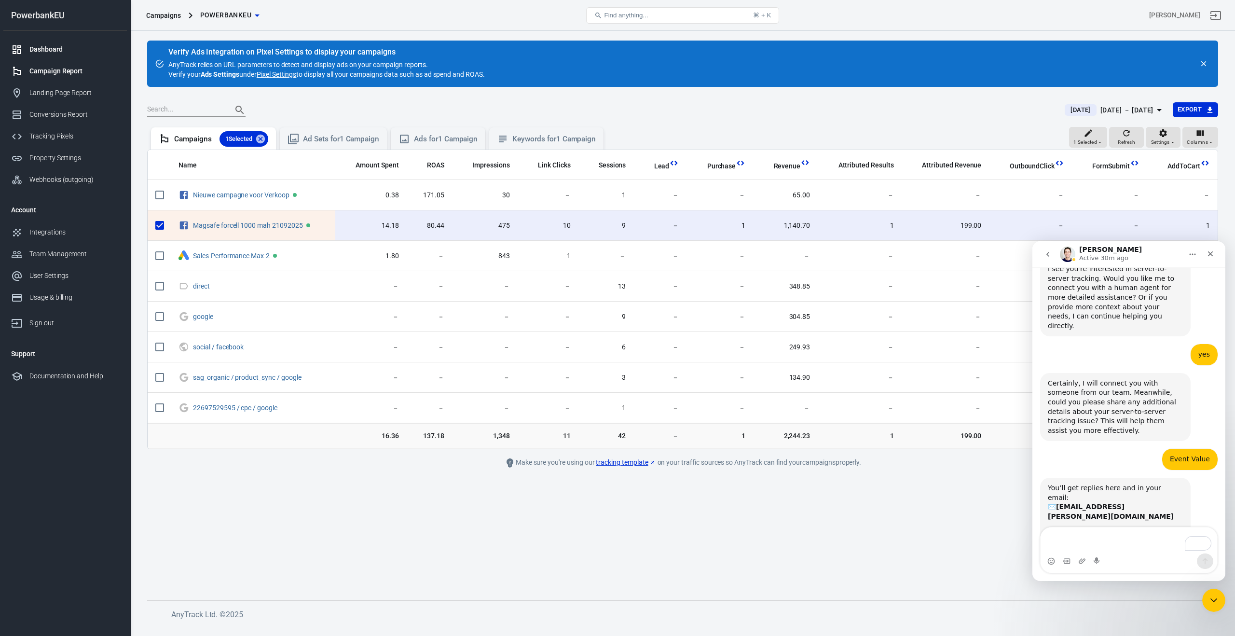
click at [47, 52] on div "Dashboard" at bounding box center [74, 49] width 90 height 10
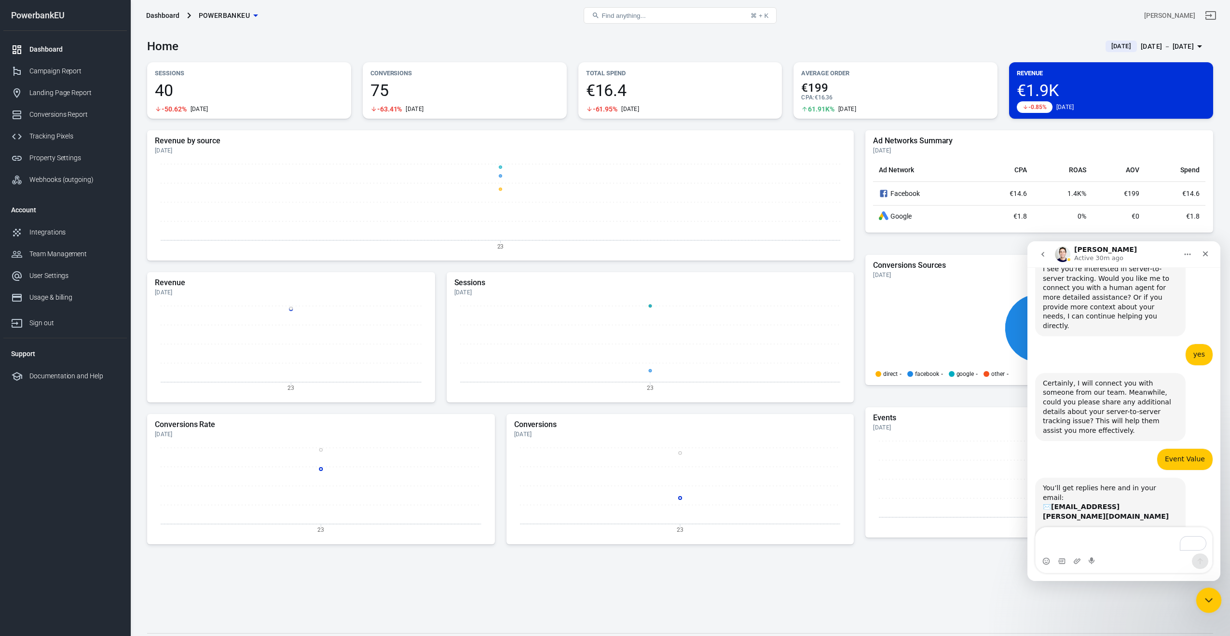
click at [1211, 601] on icon "Close Intercom Messenger" at bounding box center [1208, 599] width 12 height 12
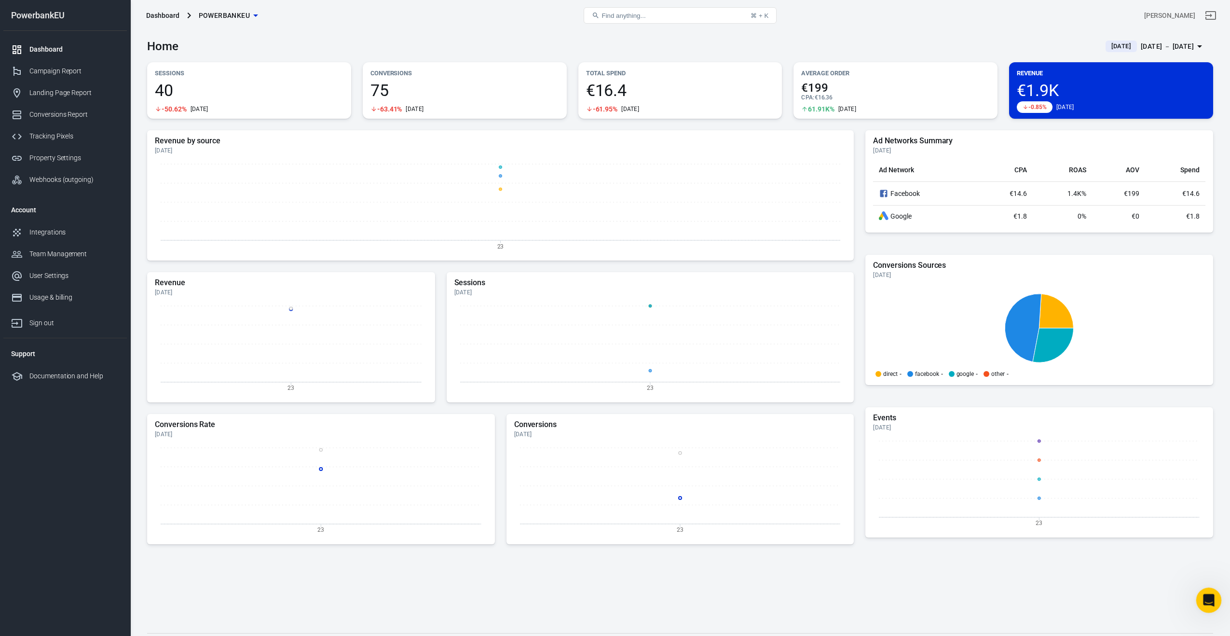
scroll to position [1715, 0]
click at [1128, 193] on span "€199" at bounding box center [1131, 194] width 15 height 8
click at [30, 230] on div "Integrations" at bounding box center [74, 232] width 90 height 10
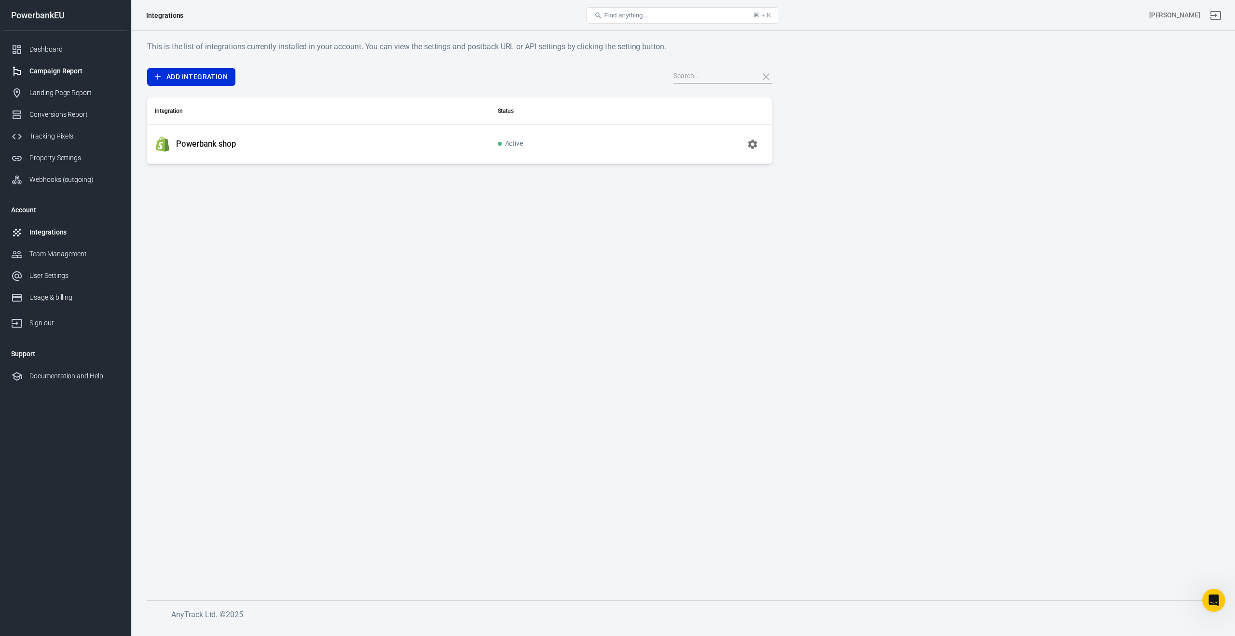
click at [39, 70] on div "Campaign Report" at bounding box center [74, 71] width 90 height 10
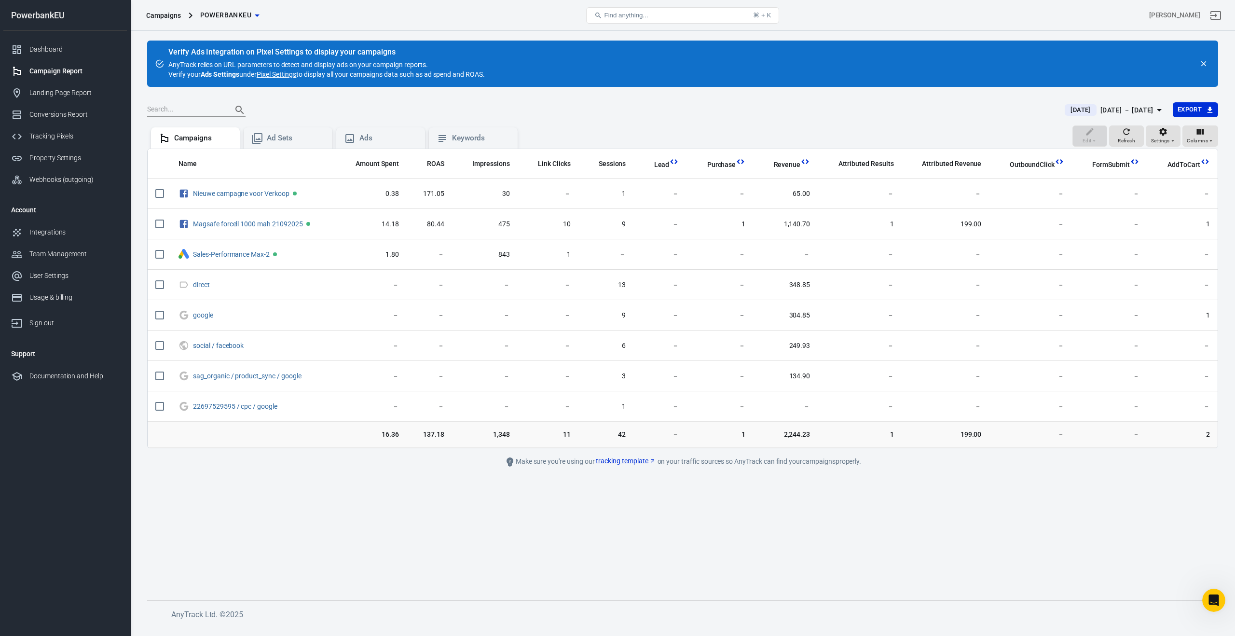
click at [1205, 67] on icon "close" at bounding box center [1203, 63] width 9 height 9
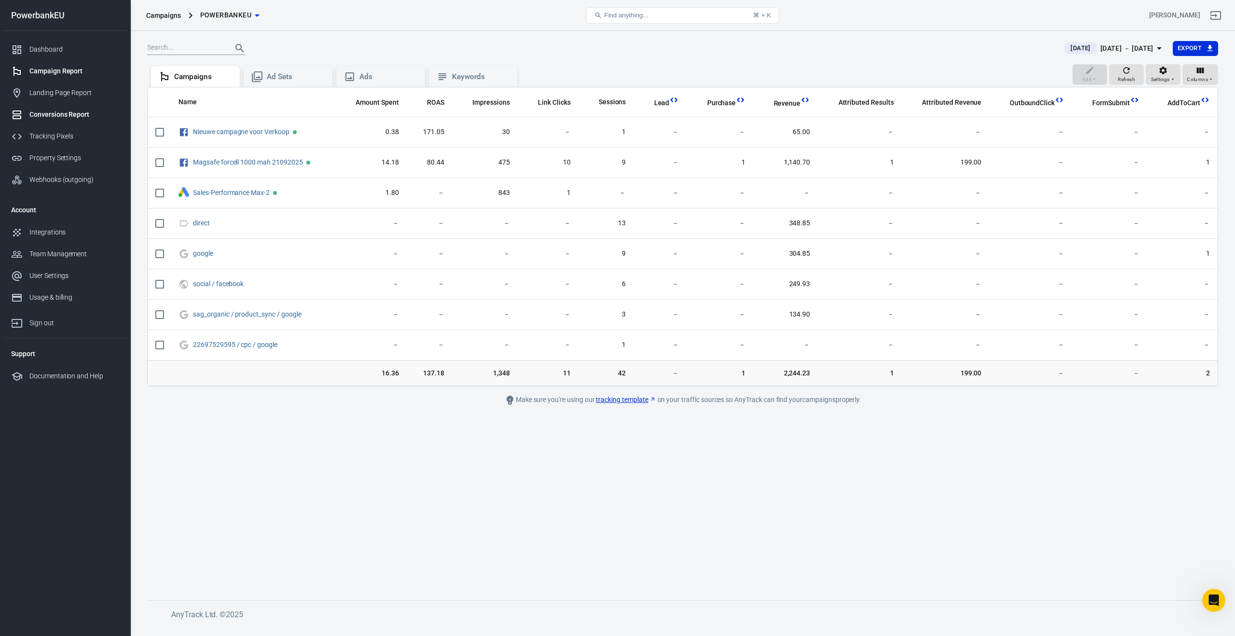
click at [51, 114] on div "Conversions Report" at bounding box center [74, 115] width 90 height 10
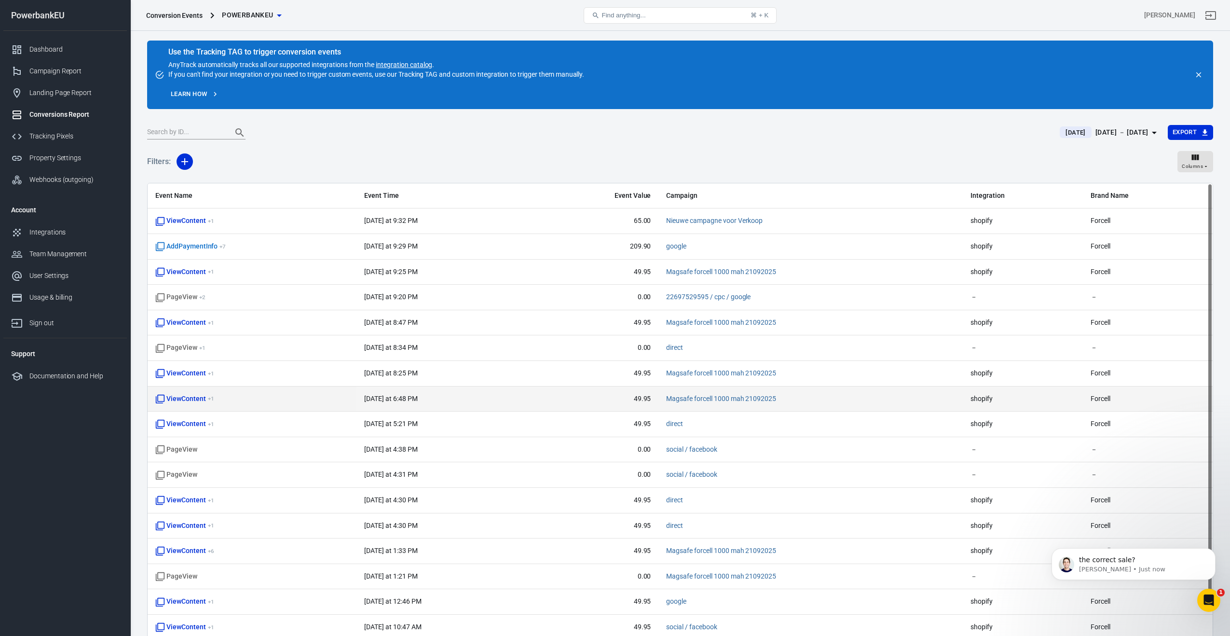
scroll to position [72, 0]
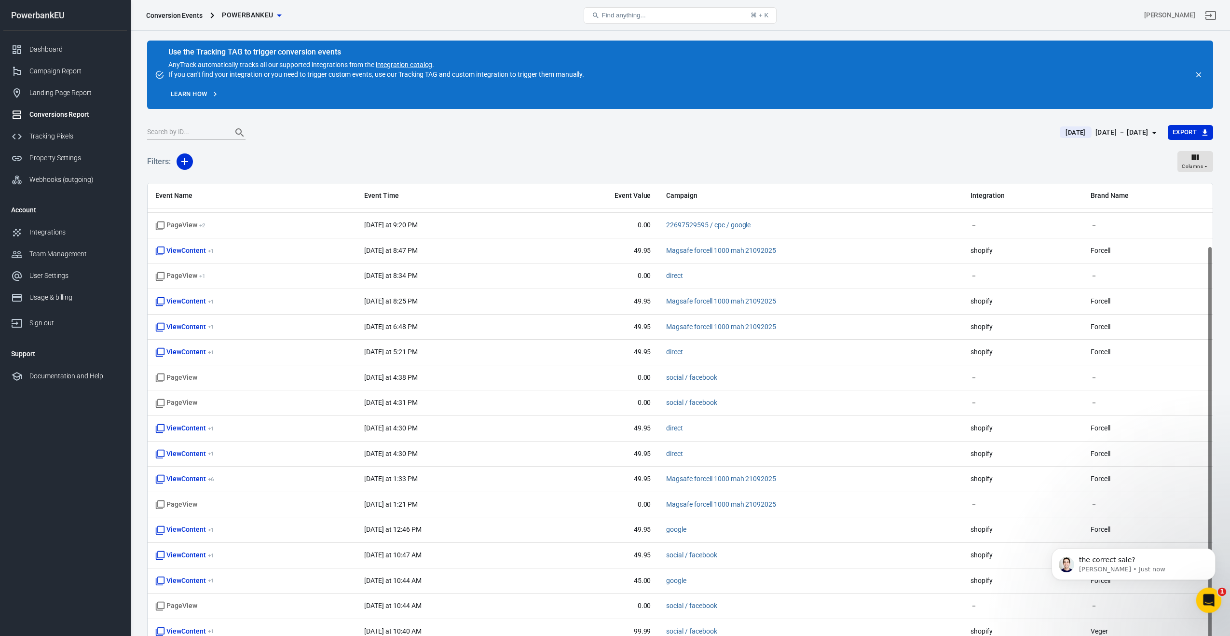
click at [1212, 599] on icon "Open Intercom Messenger" at bounding box center [1208, 599] width 16 height 16
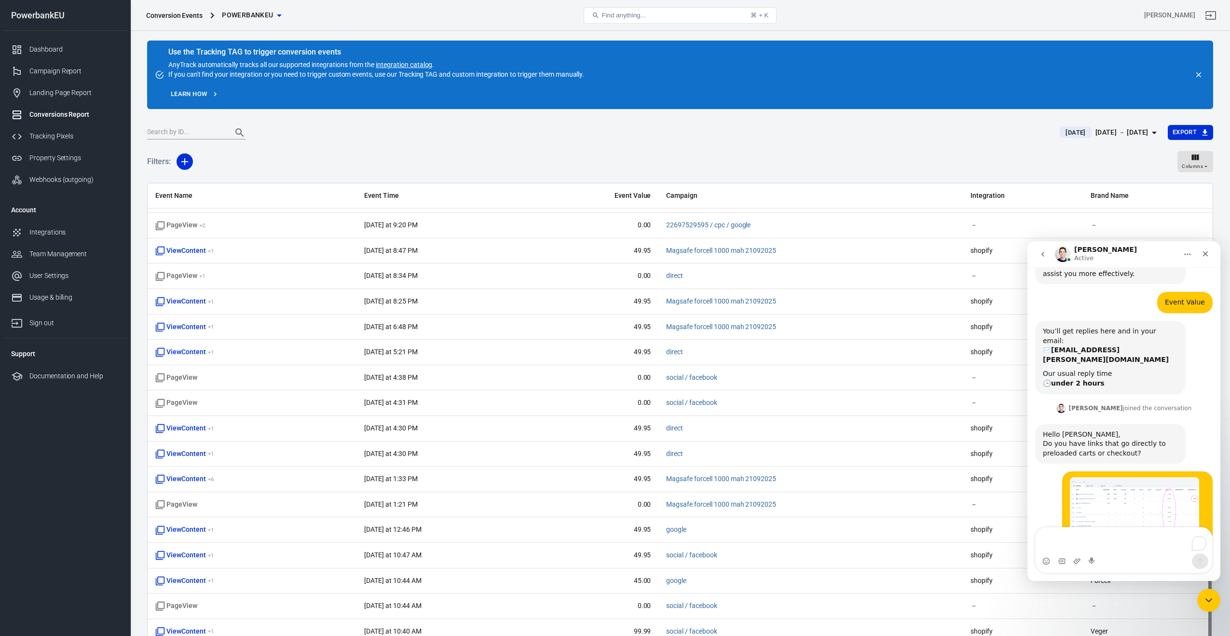
scroll to position [1874, 0]
click at [1096, 543] on textarea "To enrich screen reader interactions, please activate Accessibility in Grammarl…" at bounding box center [1124, 540] width 177 height 26
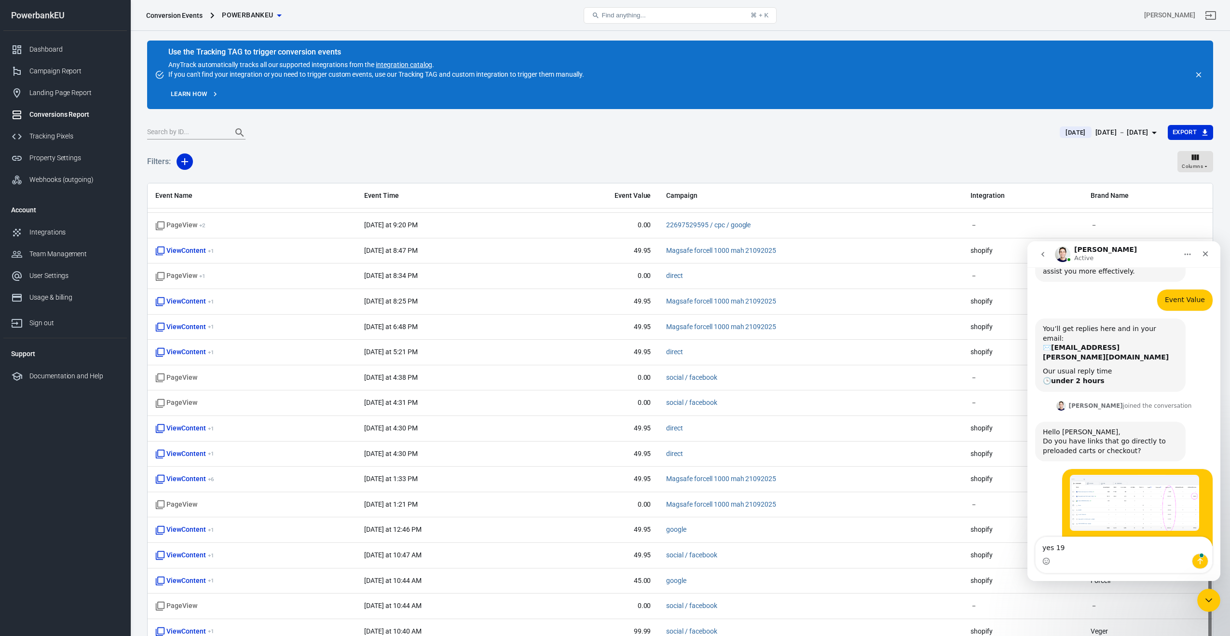
type textarea "yes 199"
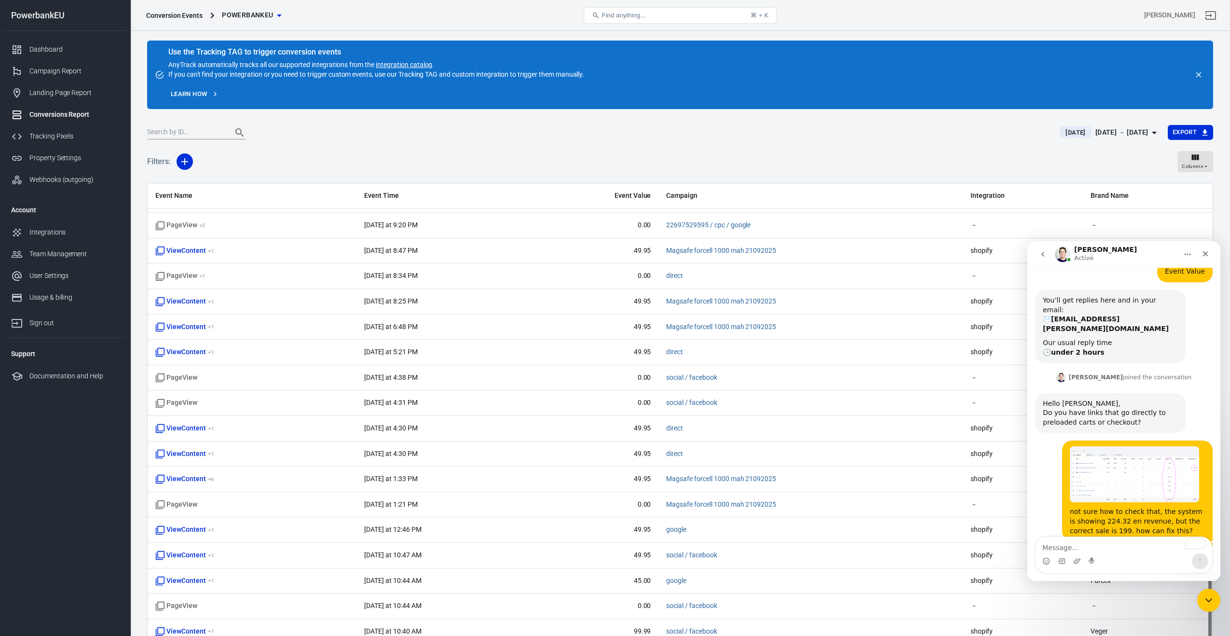
scroll to position [1940, 0]
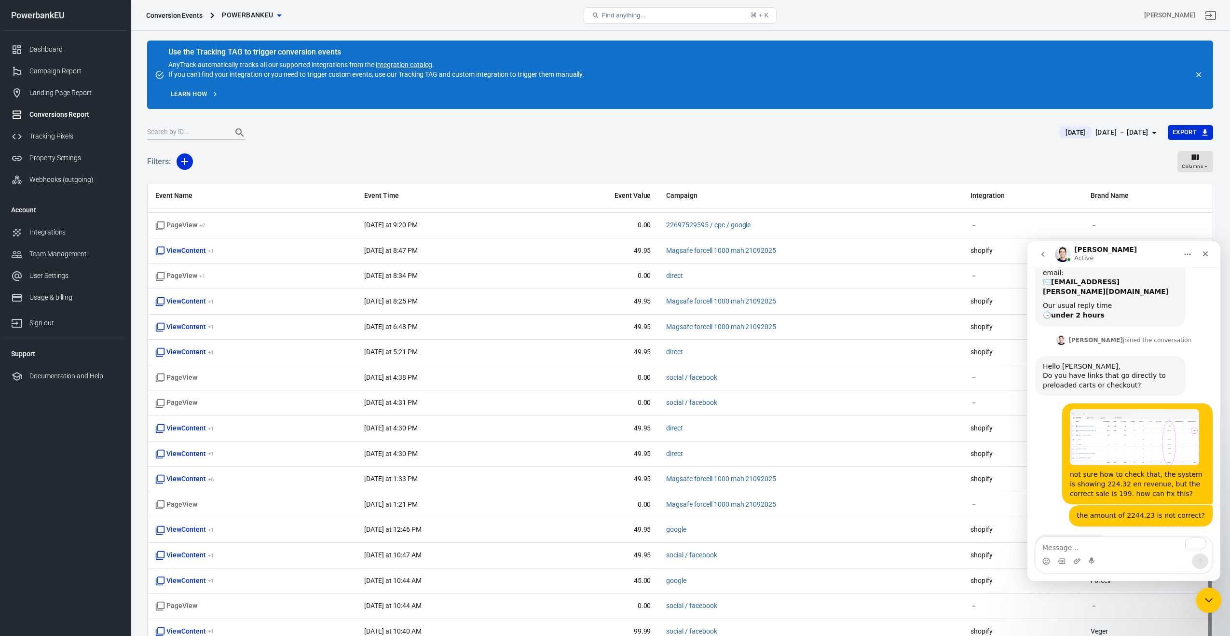
click at [1211, 603] on icon "Close Intercom Messenger" at bounding box center [1208, 599] width 12 height 12
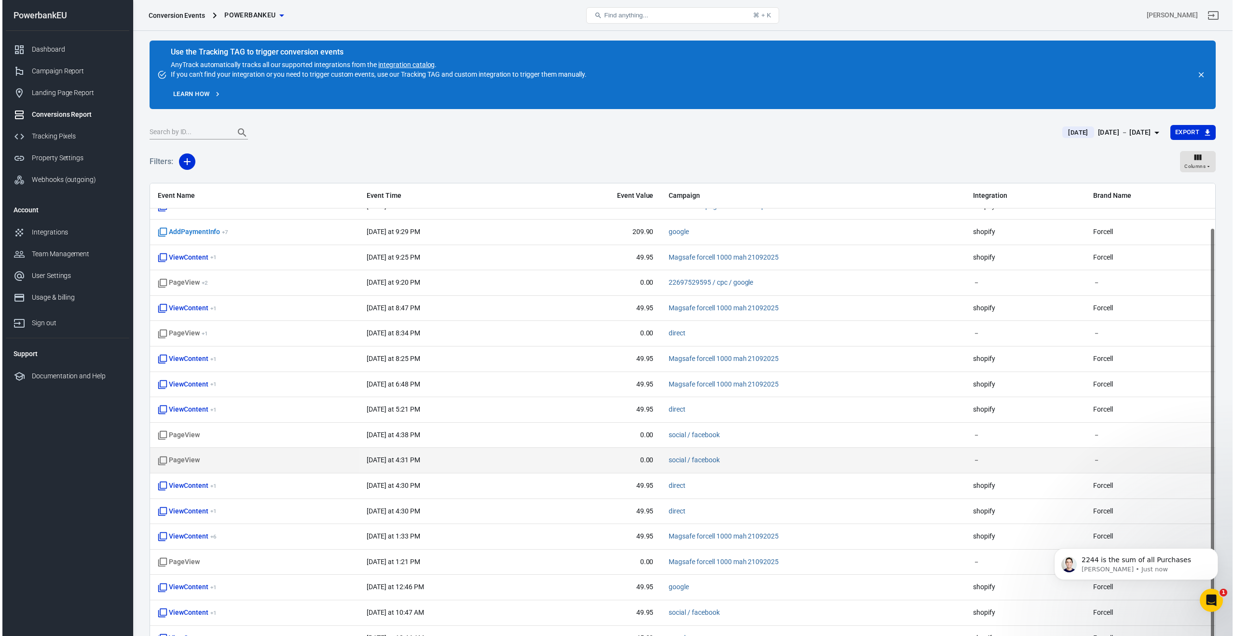
scroll to position [1932, 0]
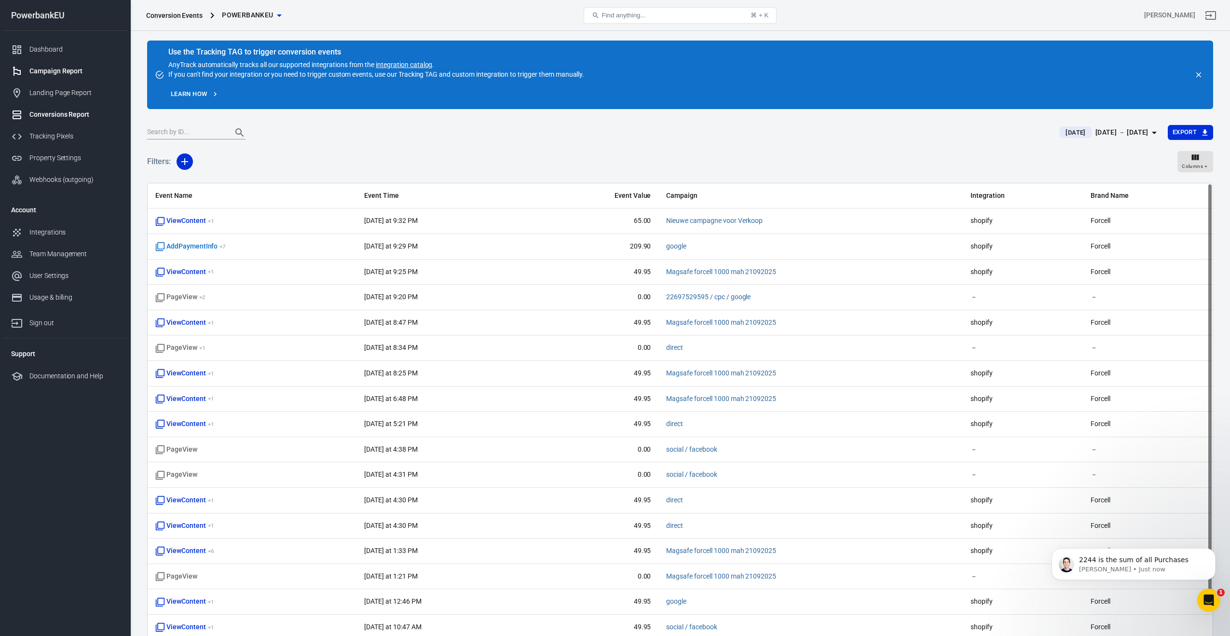
click at [40, 67] on div "Campaign Report" at bounding box center [74, 71] width 90 height 10
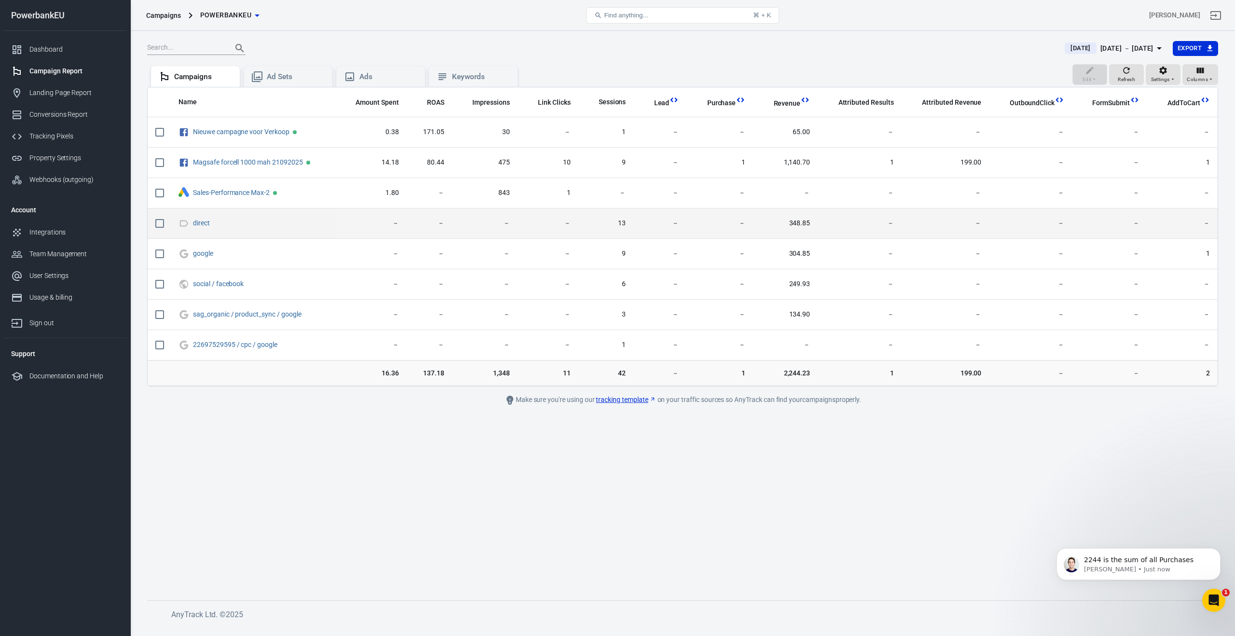
scroll to position [1969, 0]
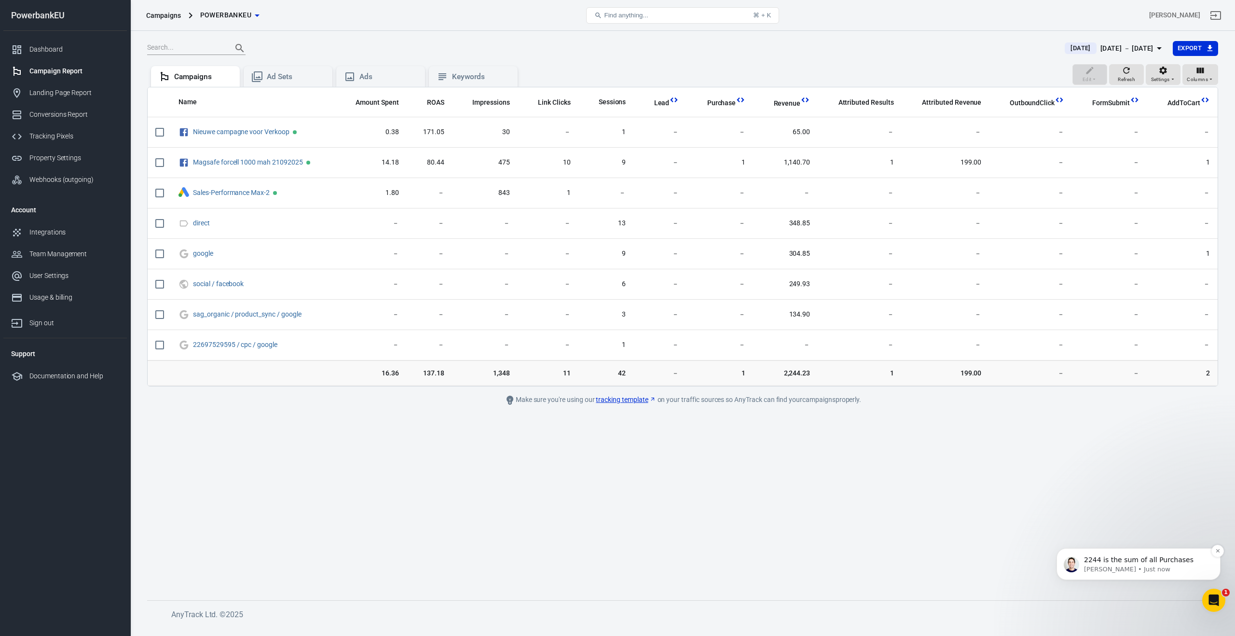
click at [1123, 565] on p "Jose • Just now" at bounding box center [1146, 569] width 124 height 9
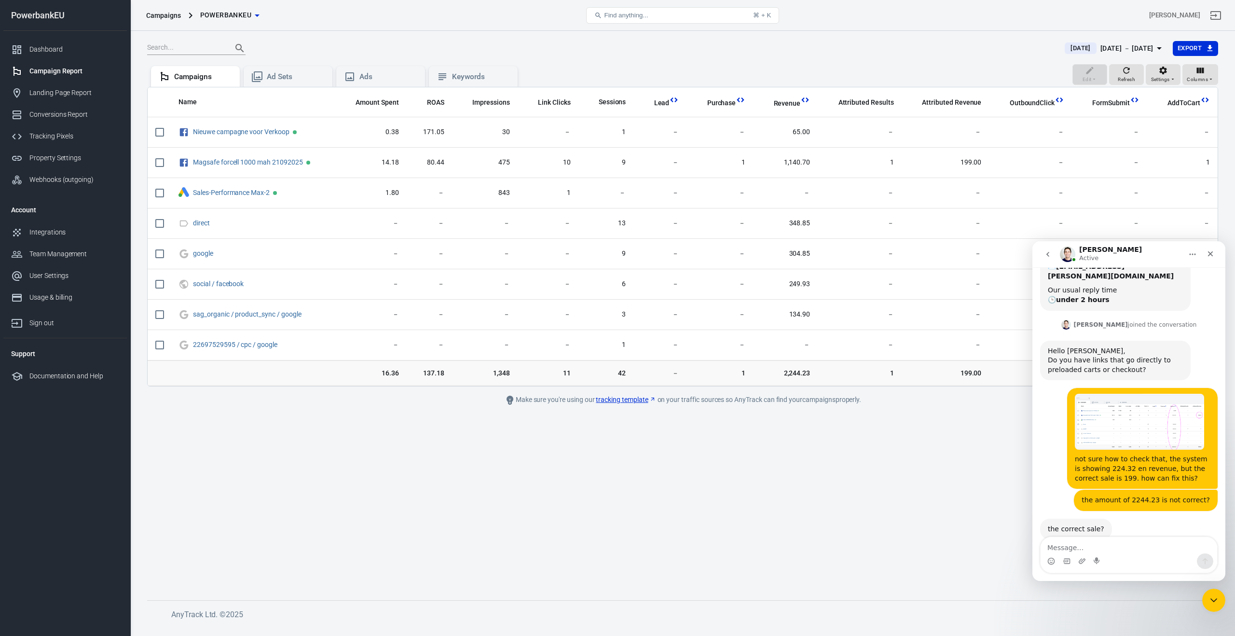
scroll to position [1954, 0]
click at [1092, 549] on textarea "Message…" at bounding box center [1129, 545] width 177 height 16
type textarea "yes"
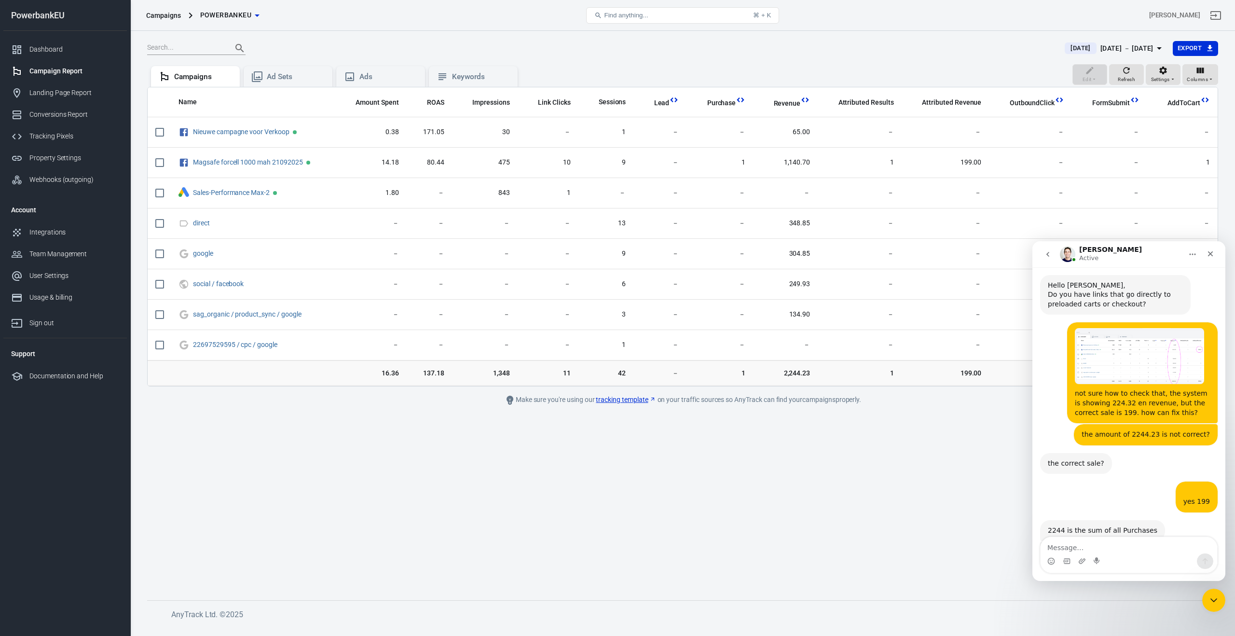
scroll to position [2073, 0]
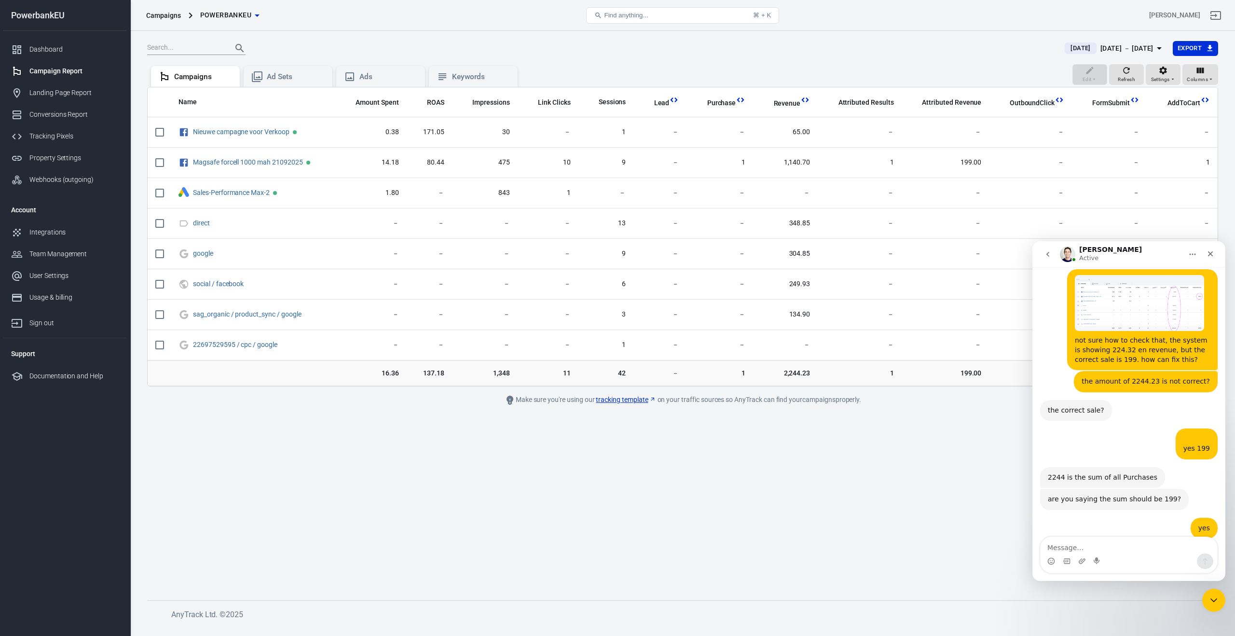
click at [1107, 562] on img "Jose says…" at bounding box center [1112, 592] width 129 height 61
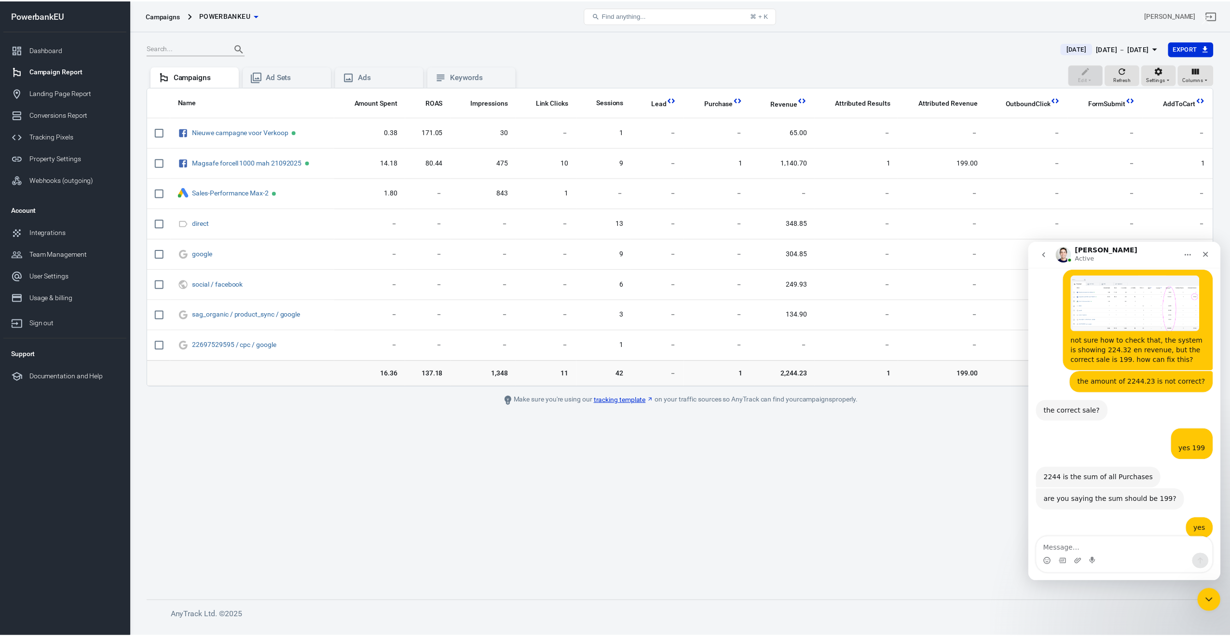
scroll to position [0, 0]
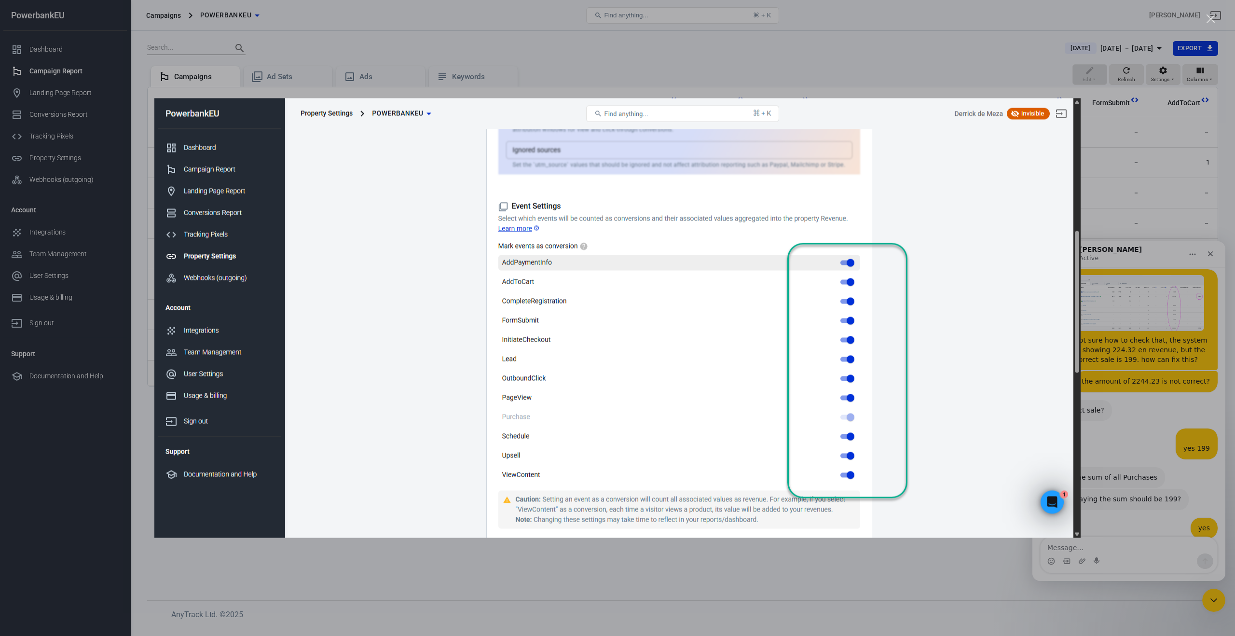
click at [699, 578] on div "Intercom messenger" at bounding box center [617, 318] width 1235 height 636
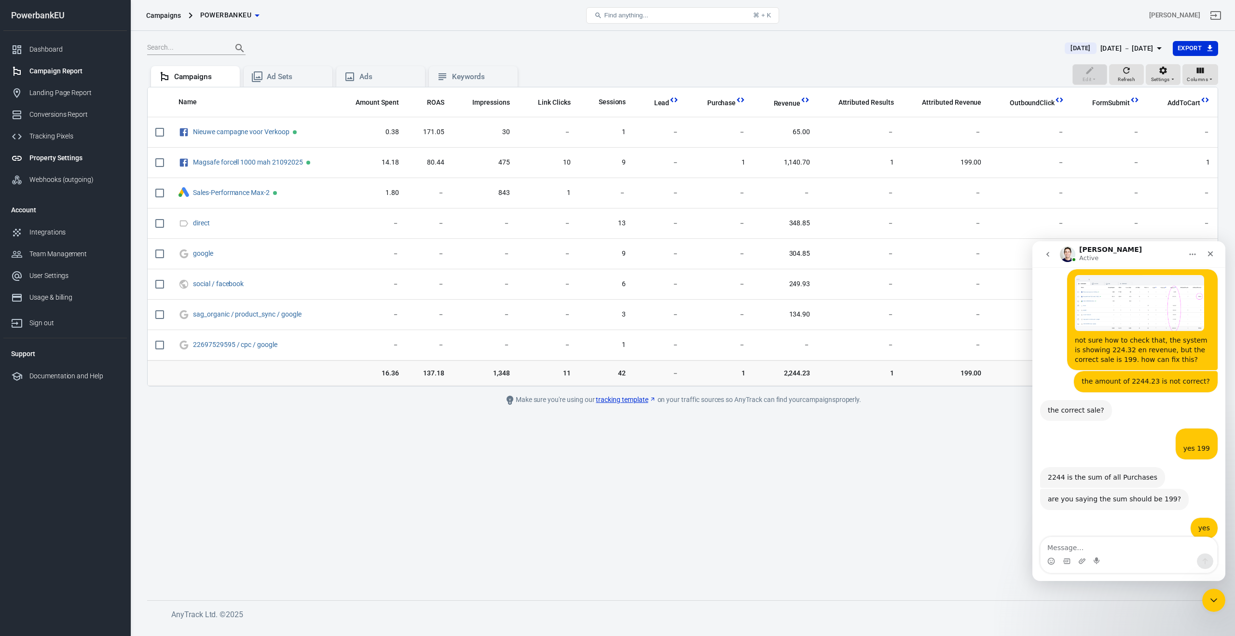
click at [44, 156] on div "Property Settings" at bounding box center [74, 158] width 90 height 10
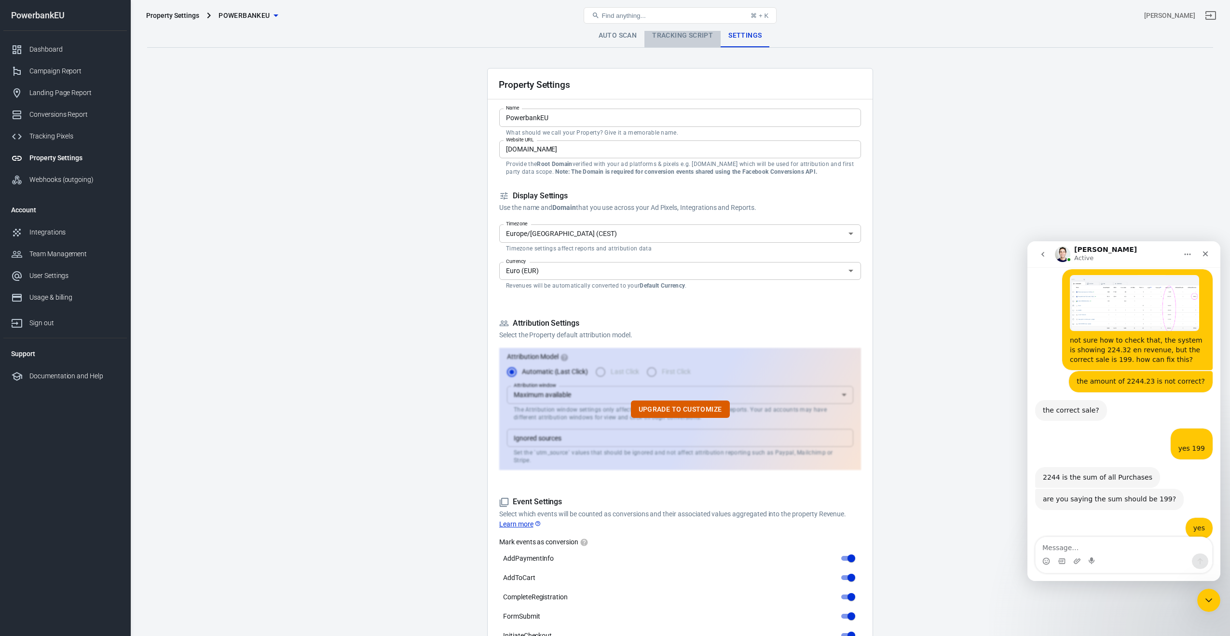
click at [676, 36] on link "Tracking Script" at bounding box center [683, 35] width 76 height 23
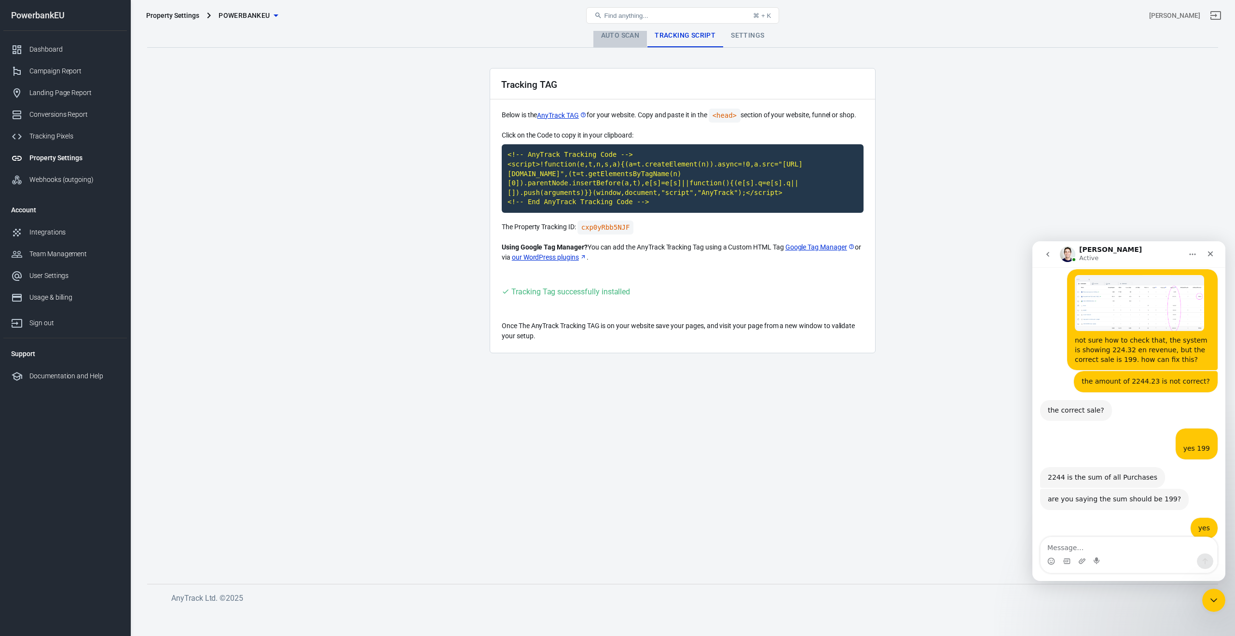
click at [624, 35] on link "Auto Scan" at bounding box center [620, 35] width 54 height 23
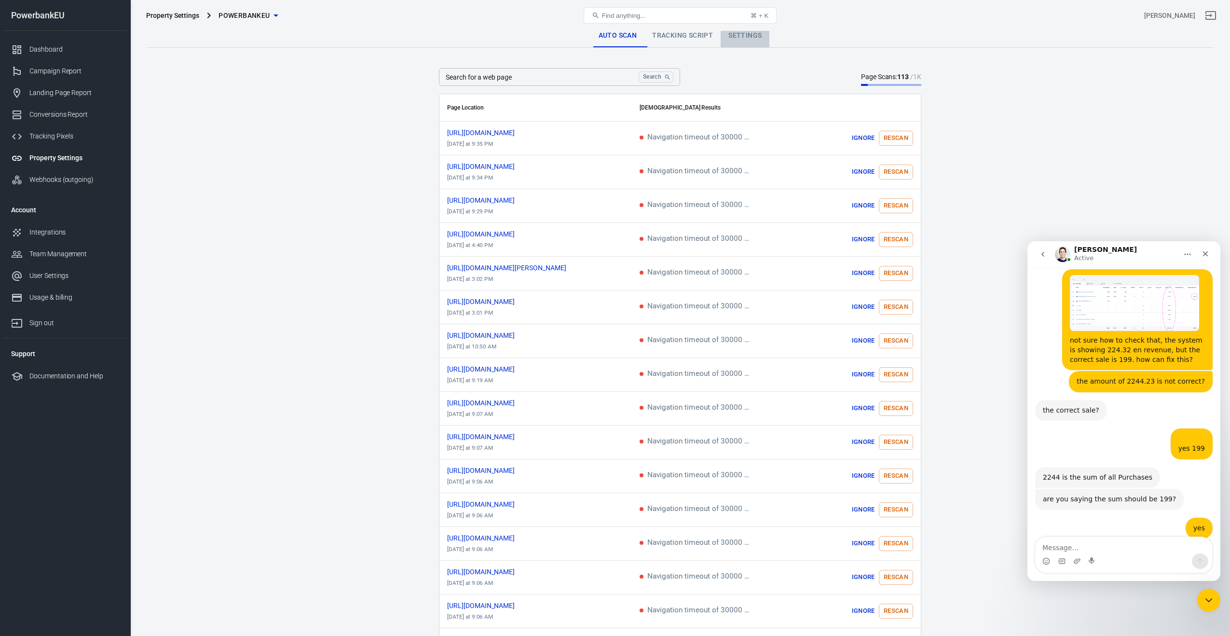
click at [744, 36] on link "Settings" at bounding box center [745, 35] width 49 height 23
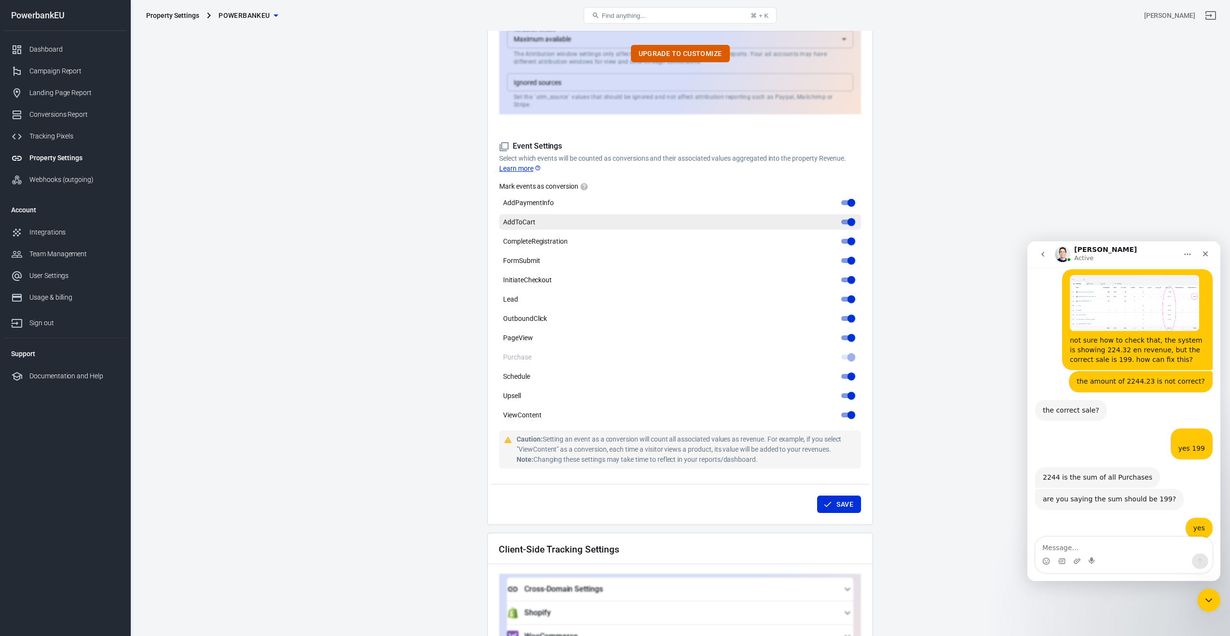
scroll to position [358, 0]
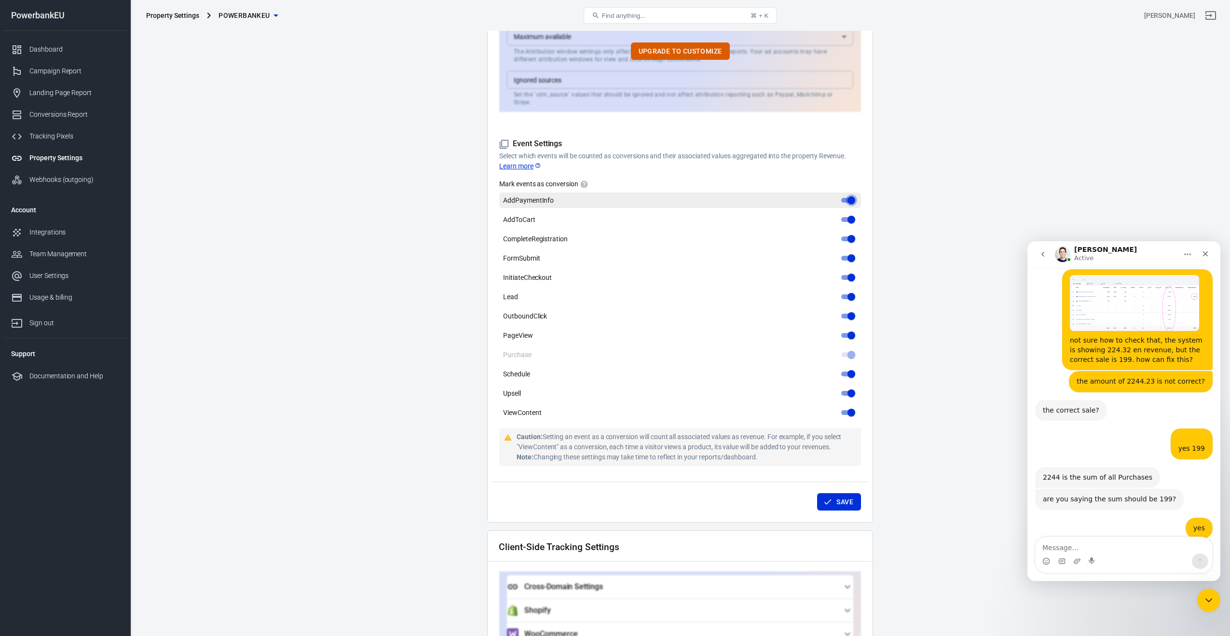
click at [844, 194] on input "AddPaymentInfo" at bounding box center [851, 200] width 35 height 12
checkbox input "false"
drag, startPoint x: 846, startPoint y: 211, endPoint x: 844, endPoint y: 221, distance: 9.8
click at [846, 214] on input "AddToCart" at bounding box center [851, 220] width 35 height 12
checkbox input "false"
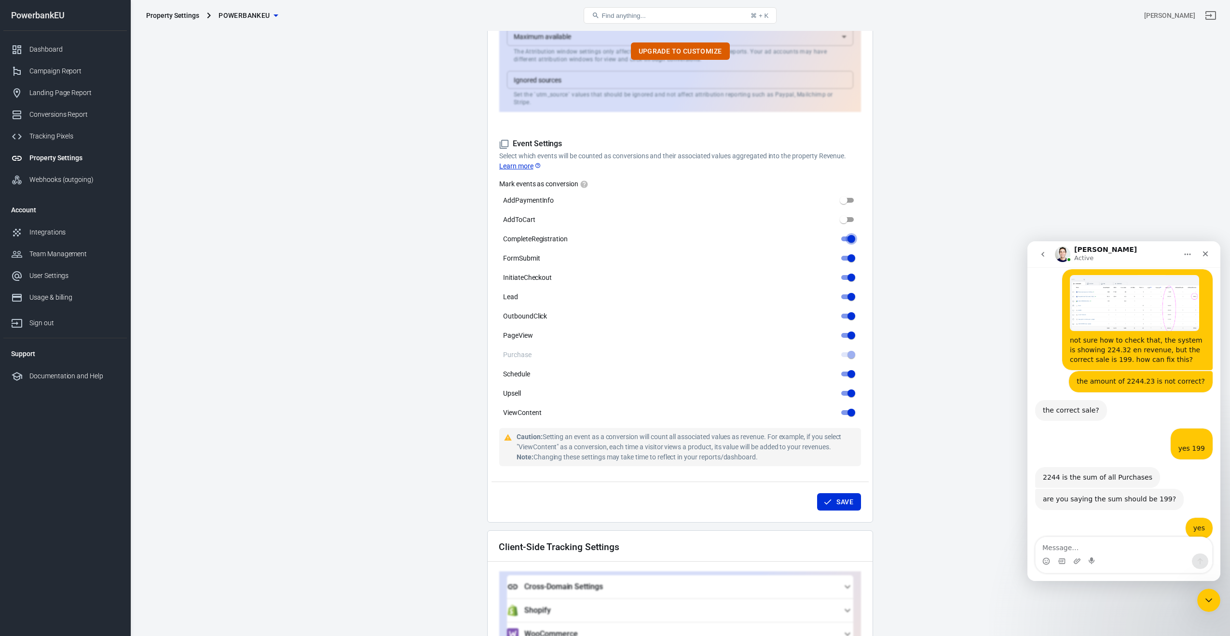
drag, startPoint x: 844, startPoint y: 232, endPoint x: 843, endPoint y: 241, distance: 9.7
click at [844, 233] on input "CompleteRegistration" at bounding box center [851, 239] width 35 height 12
checkbox input "false"
click at [843, 252] on input "FormSubmit" at bounding box center [851, 258] width 35 height 12
checkbox input "false"
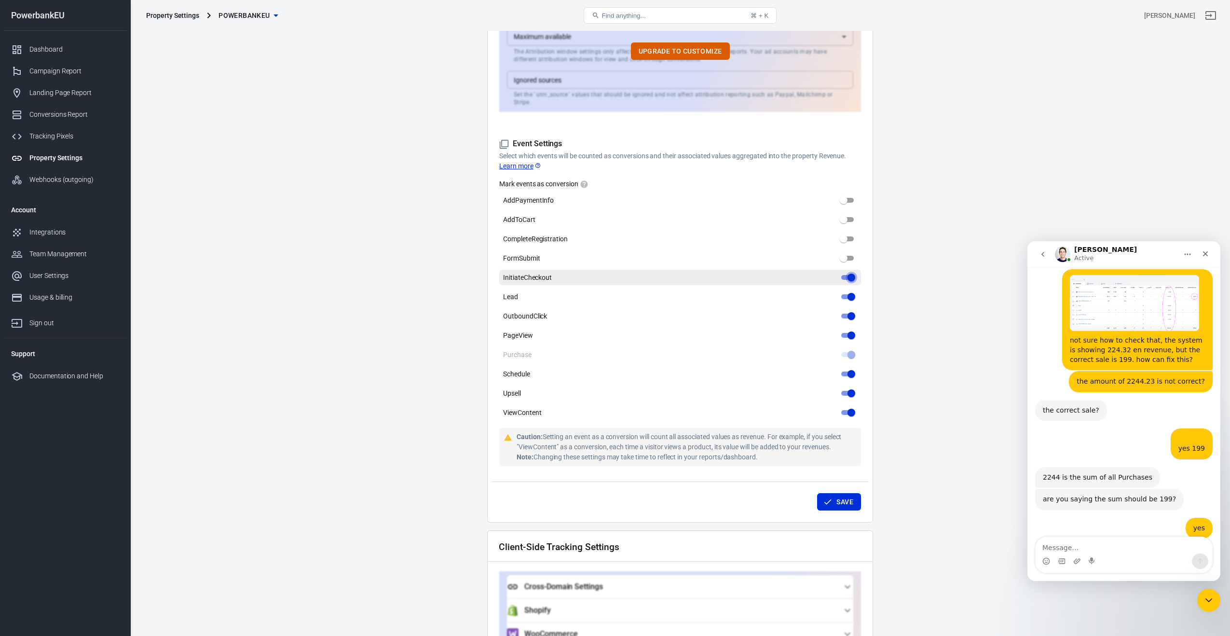
click at [844, 272] on input "InitiateCheckout" at bounding box center [851, 278] width 35 height 12
checkbox input "false"
click at [844, 291] on input "Lead" at bounding box center [851, 297] width 35 height 12
checkbox input "false"
click at [845, 312] on input "OutboundClick" at bounding box center [851, 316] width 35 height 12
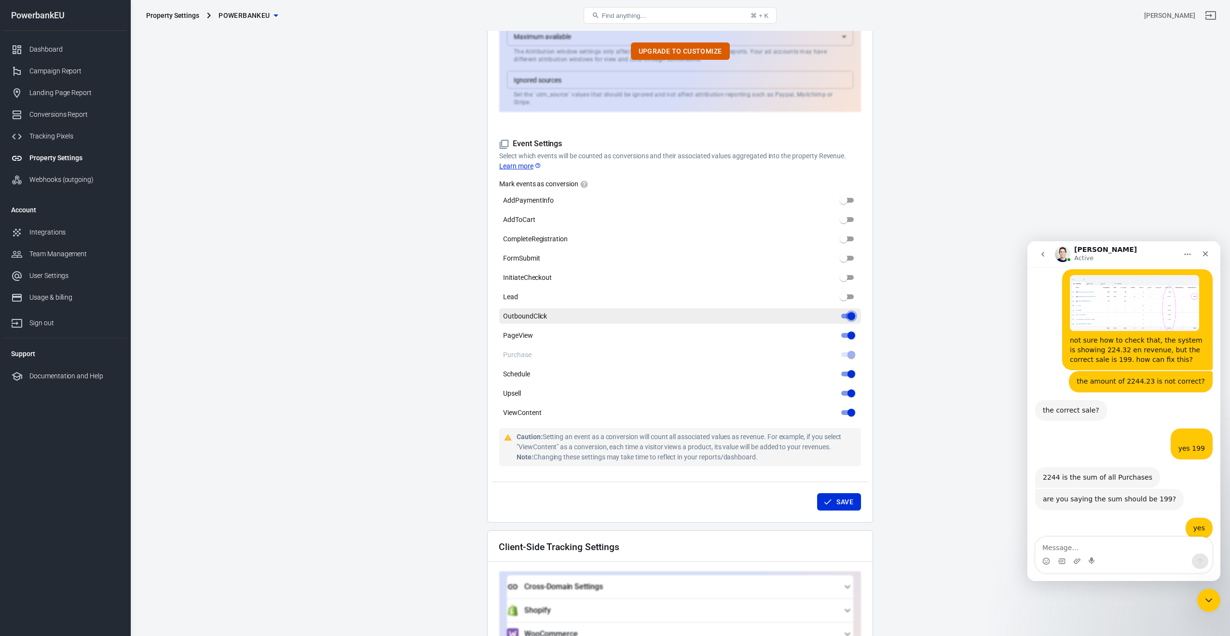
checkbox input "false"
click at [845, 330] on input "PageView" at bounding box center [851, 336] width 35 height 12
checkbox input "false"
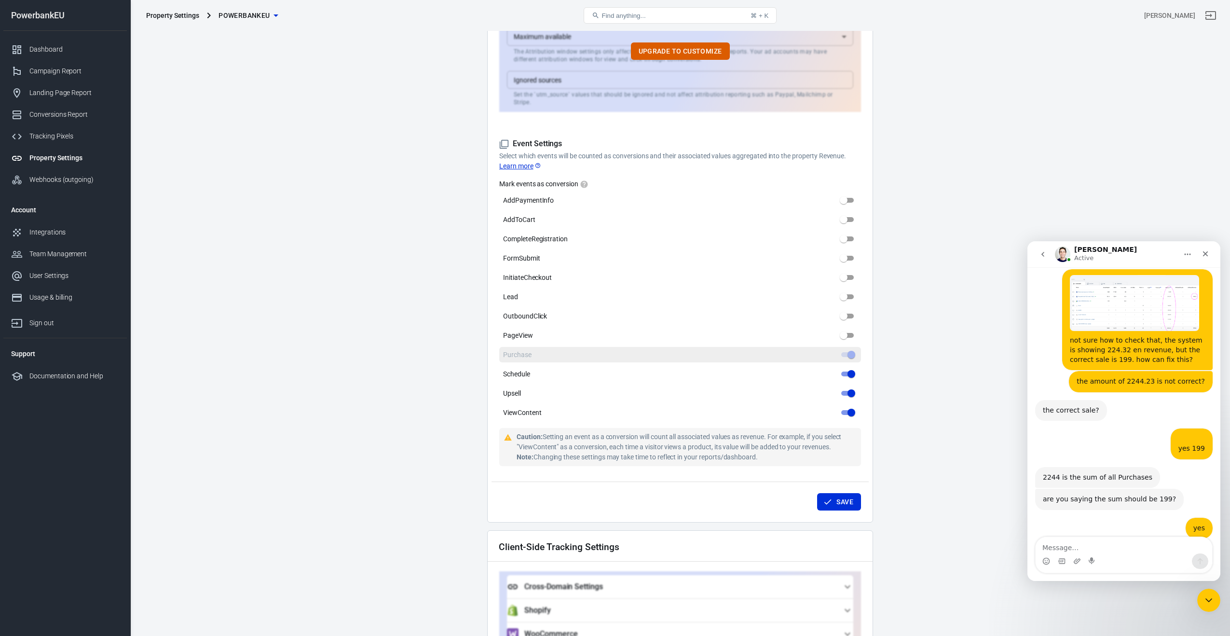
click at [844, 352] on span at bounding box center [847, 354] width 13 height 5
click at [844, 368] on input "Schedule" at bounding box center [851, 374] width 35 height 12
checkbox input "false"
drag, startPoint x: 845, startPoint y: 383, endPoint x: 845, endPoint y: 397, distance: 13.5
click at [845, 387] on input "Upsell" at bounding box center [851, 393] width 35 height 12
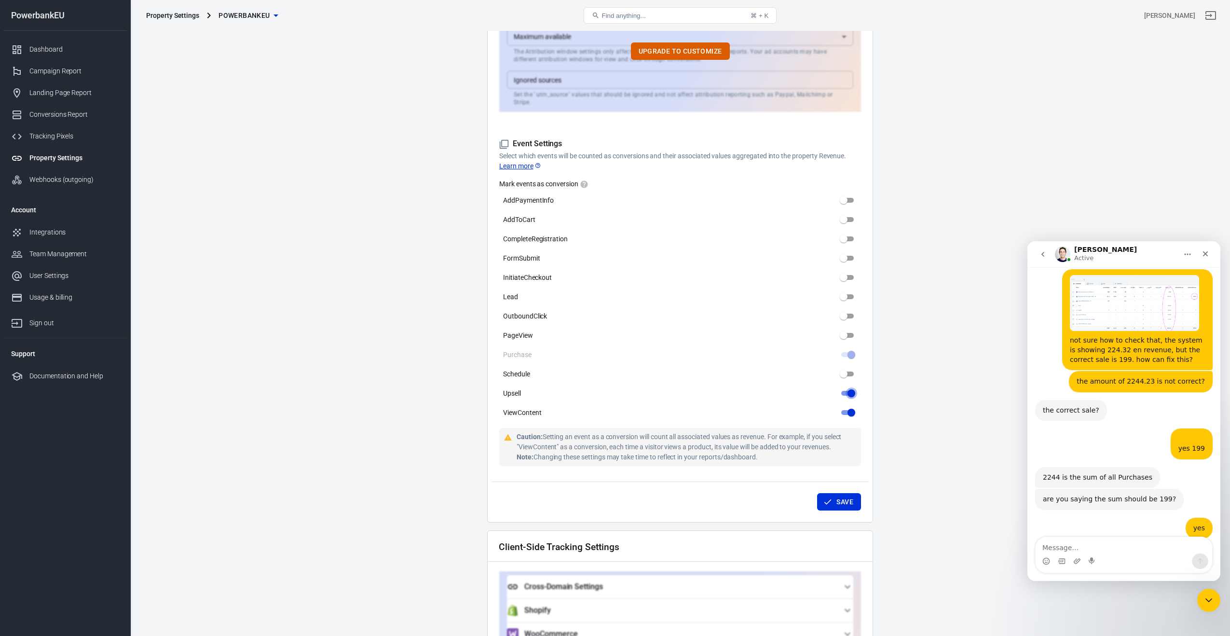
checkbox input "false"
click at [844, 407] on input "ViewContent" at bounding box center [851, 413] width 35 height 12
checkbox input "false"
click at [840, 496] on button "Save" at bounding box center [839, 502] width 44 height 18
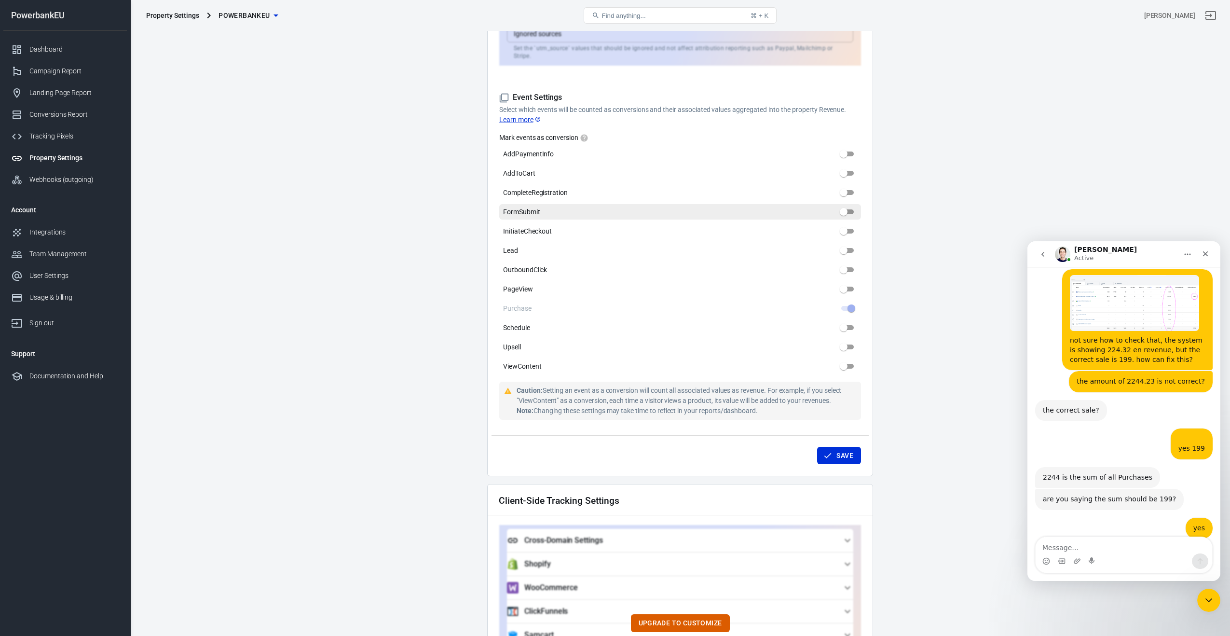
scroll to position [674, 0]
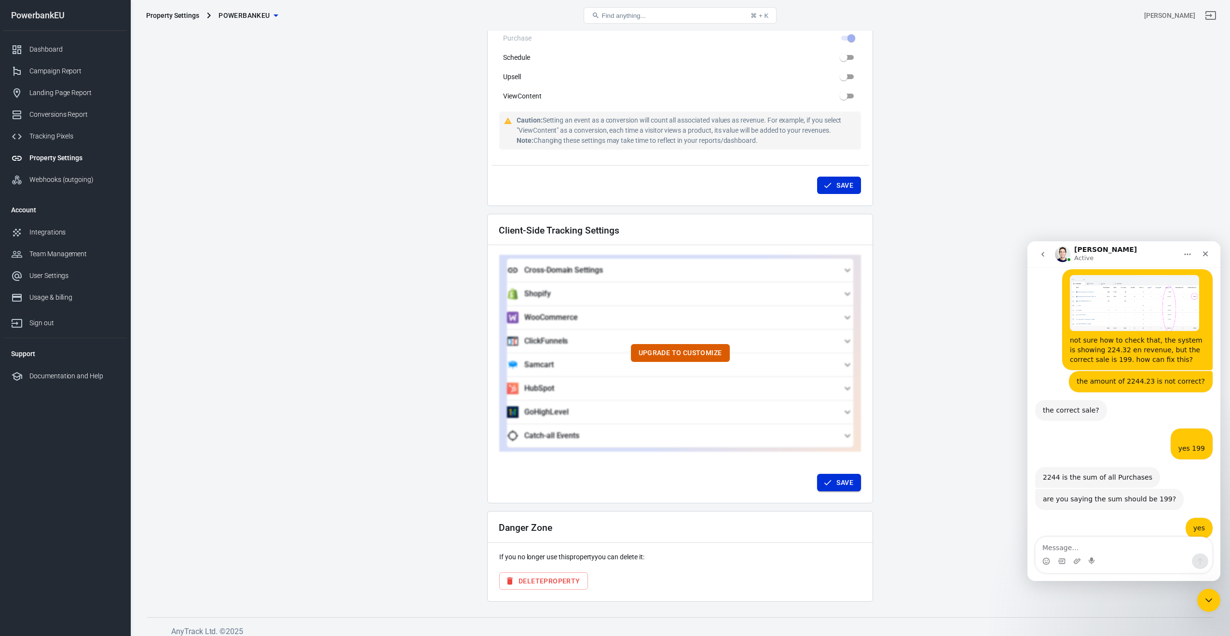
click at [838, 476] on button "Save" at bounding box center [839, 483] width 44 height 18
click at [51, 50] on div "Dashboard" at bounding box center [74, 49] width 90 height 10
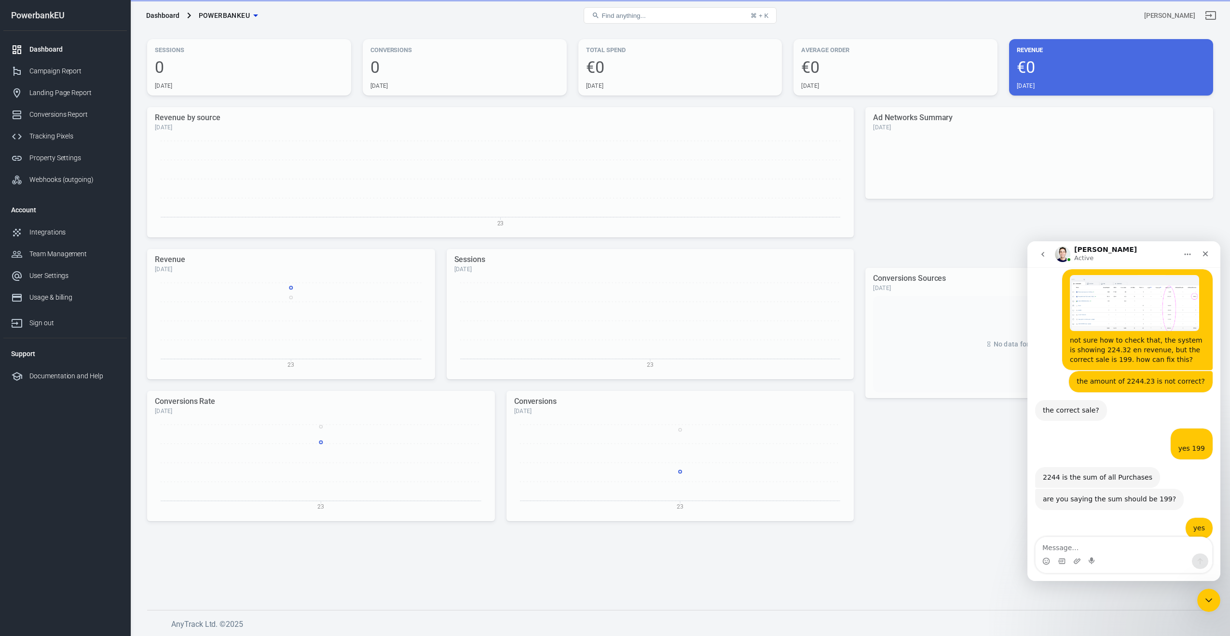
scroll to position [23, 0]
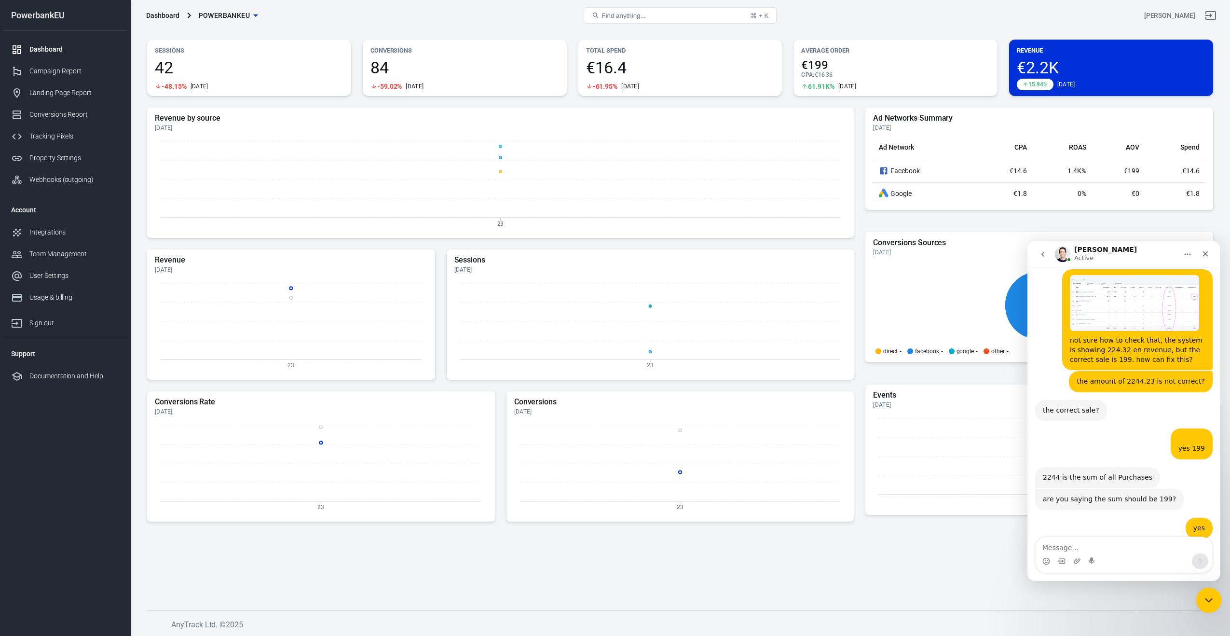
click at [1211, 604] on icon "Close Intercom Messenger" at bounding box center [1208, 599] width 12 height 12
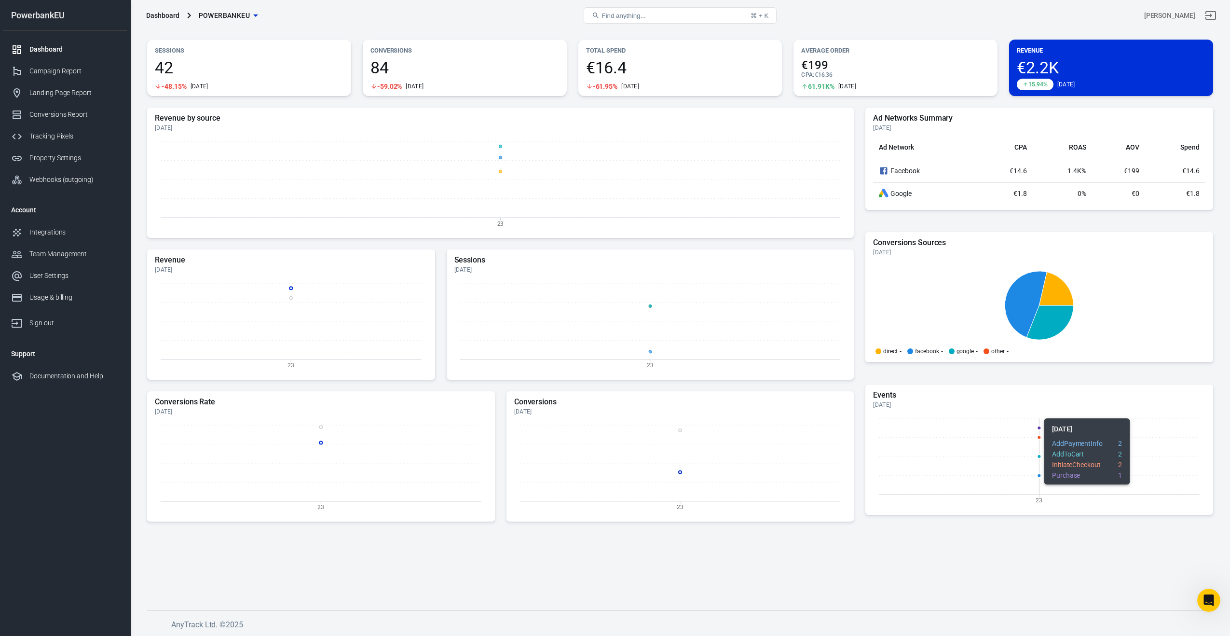
scroll to position [0, 0]
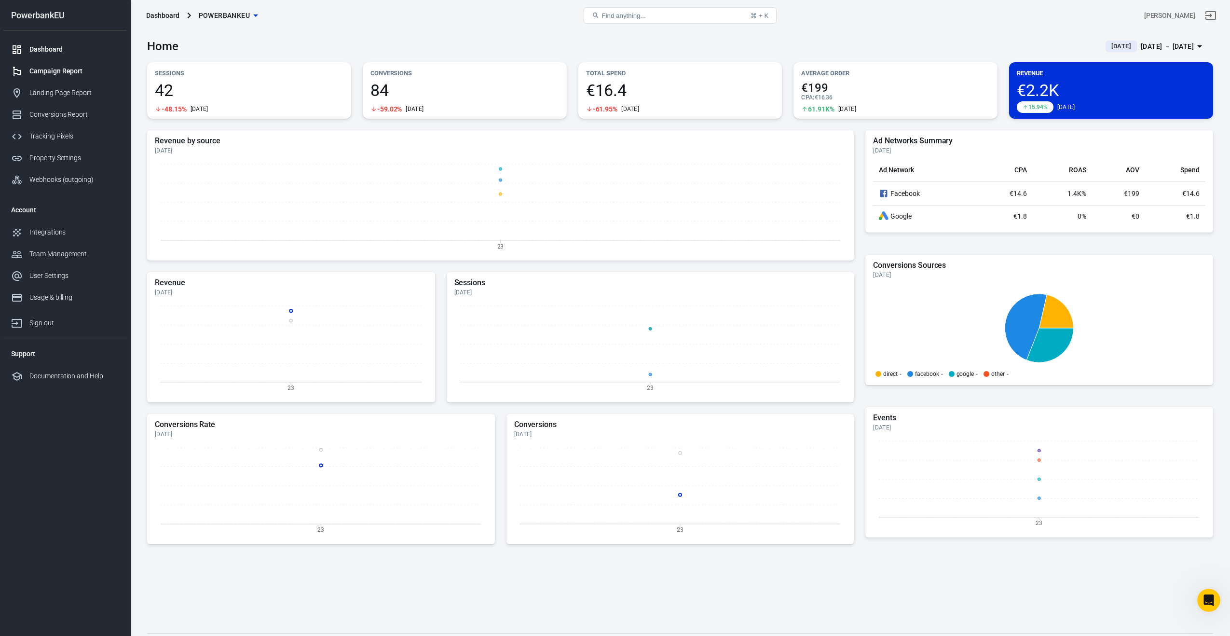
click at [43, 69] on div "Campaign Report" at bounding box center [74, 71] width 90 height 10
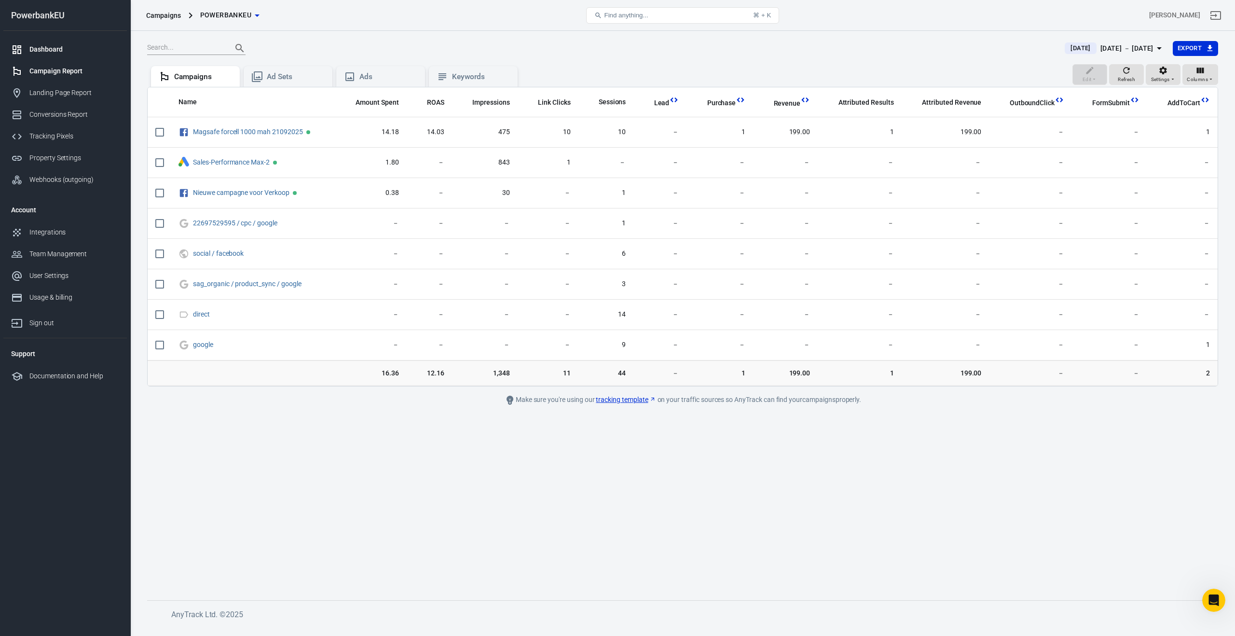
click at [45, 45] on div "Dashboard" at bounding box center [74, 49] width 90 height 10
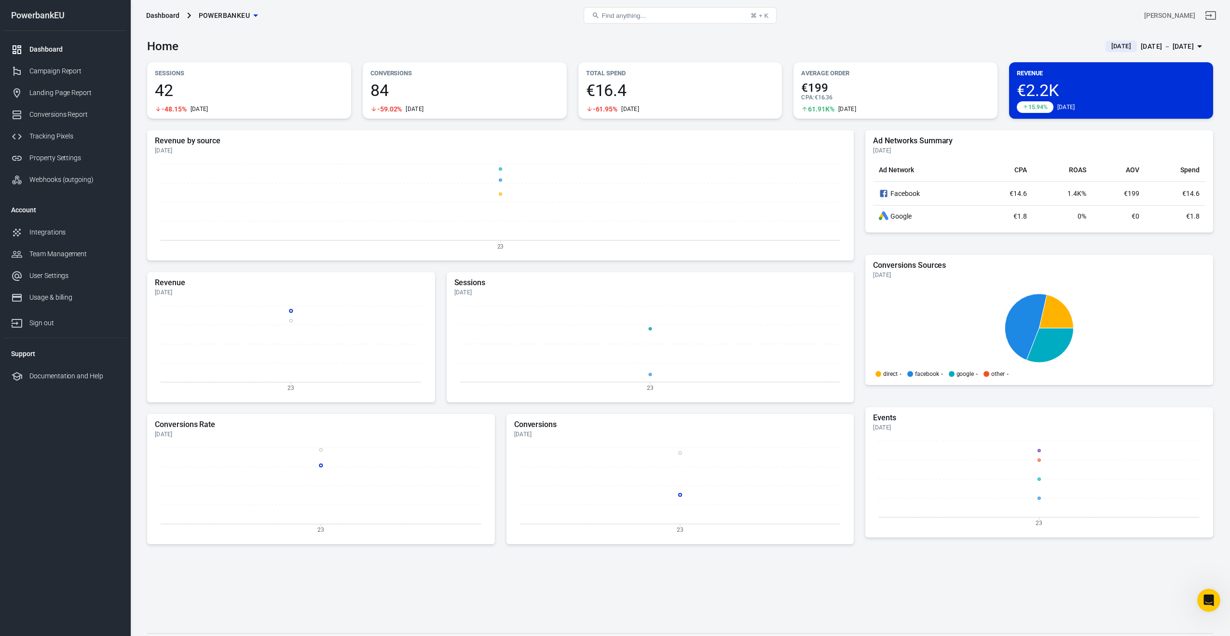
click at [1043, 90] on span "€2.2K" at bounding box center [1111, 90] width 189 height 16
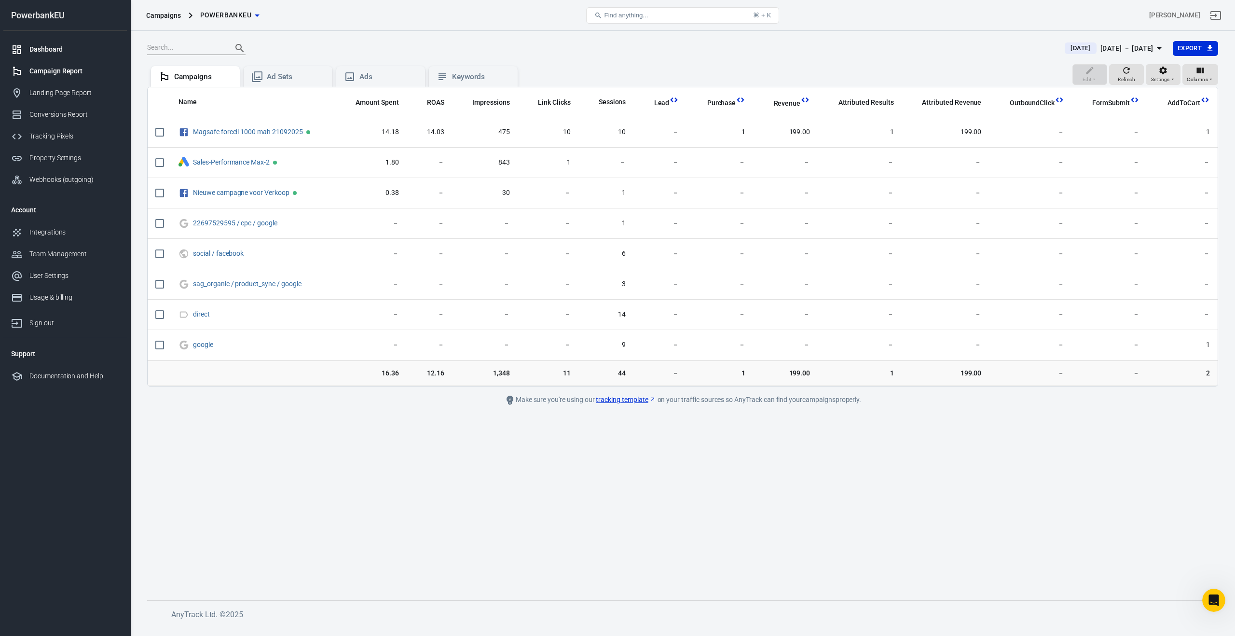
click at [52, 51] on div "Dashboard" at bounding box center [74, 49] width 90 height 10
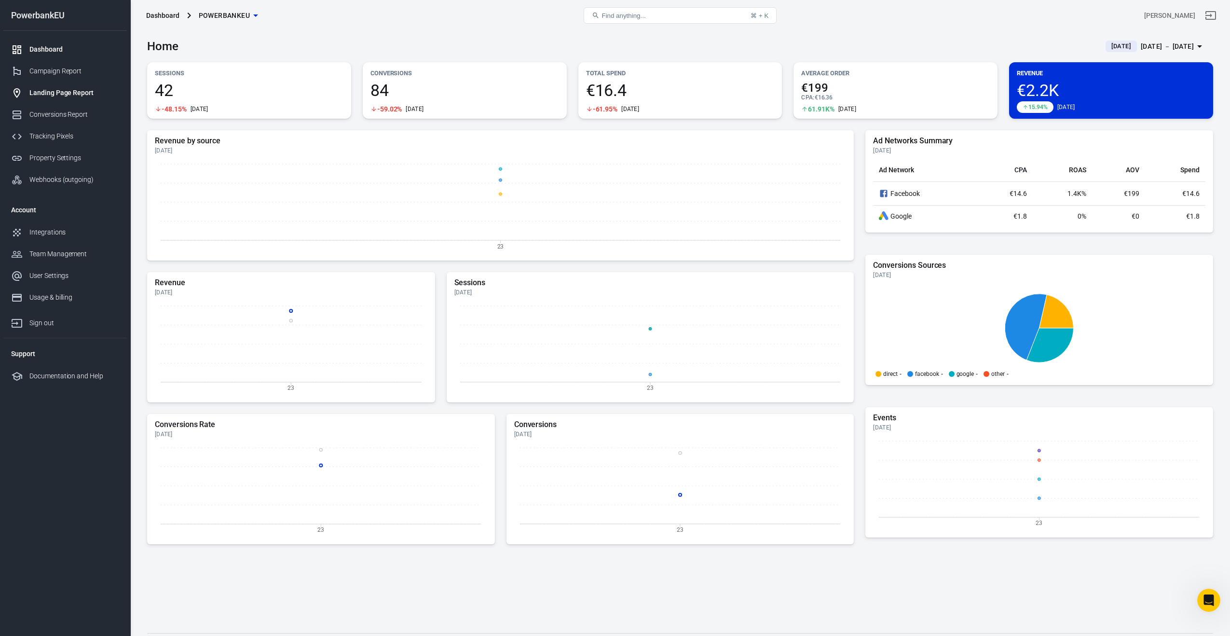
click at [54, 90] on div "Landing Page Report" at bounding box center [74, 93] width 90 height 10
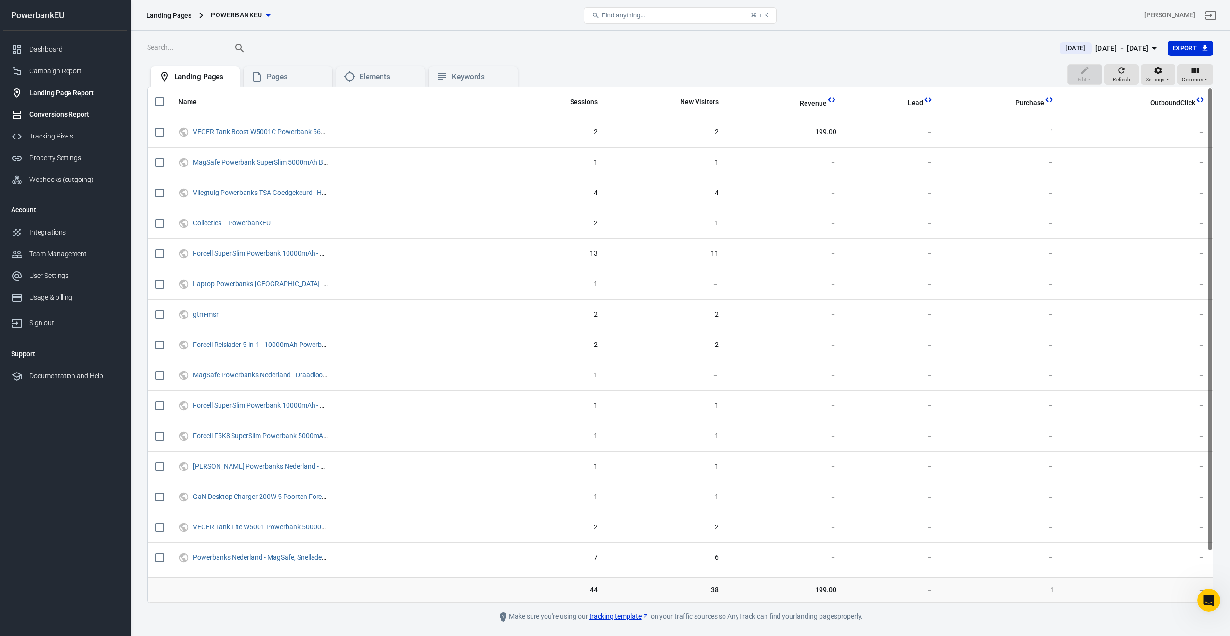
click at [63, 114] on div "Conversions Report" at bounding box center [74, 115] width 90 height 10
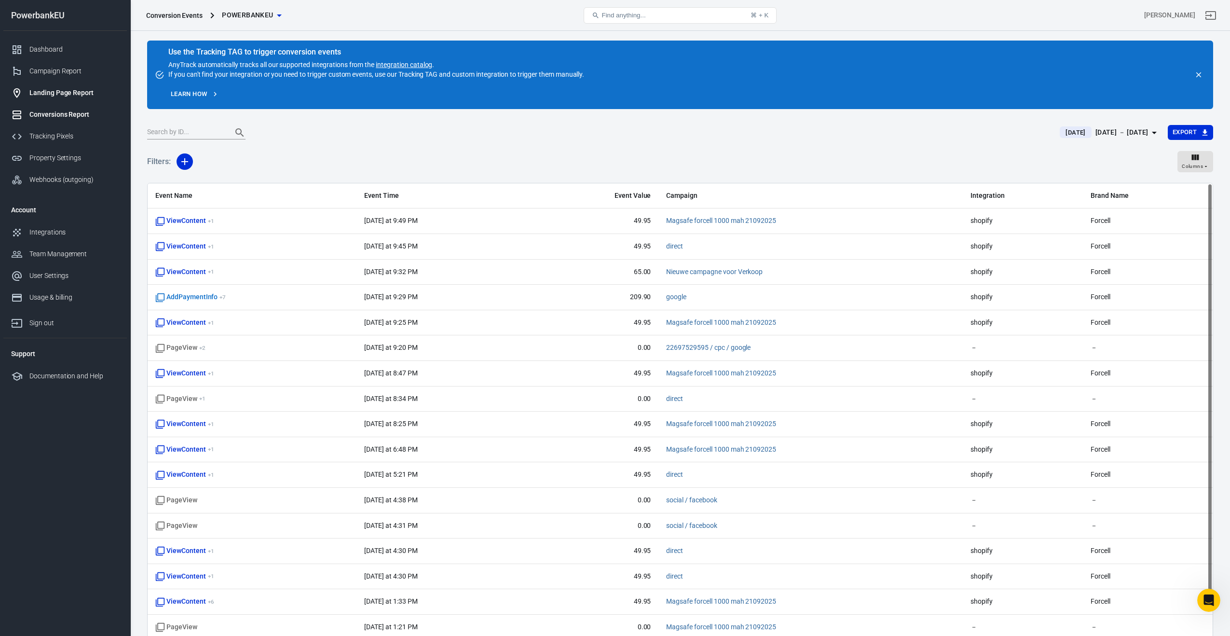
click at [60, 94] on div "Landing Page Report" at bounding box center [74, 93] width 90 height 10
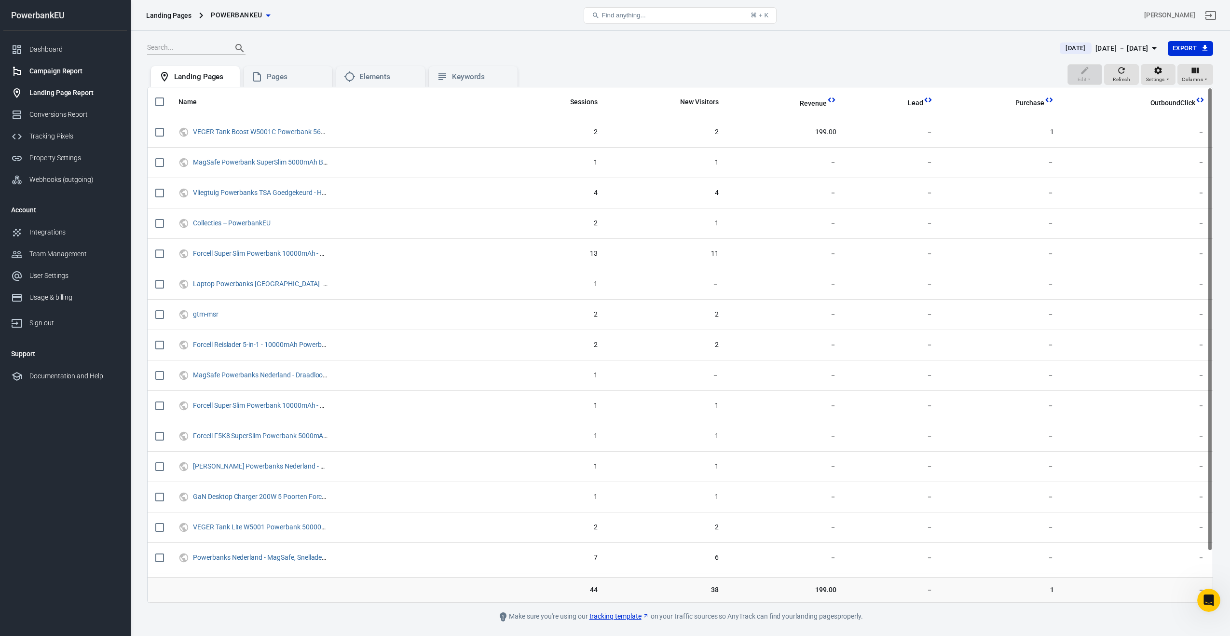
click at [59, 81] on link "Campaign Report" at bounding box center [65, 71] width 124 height 22
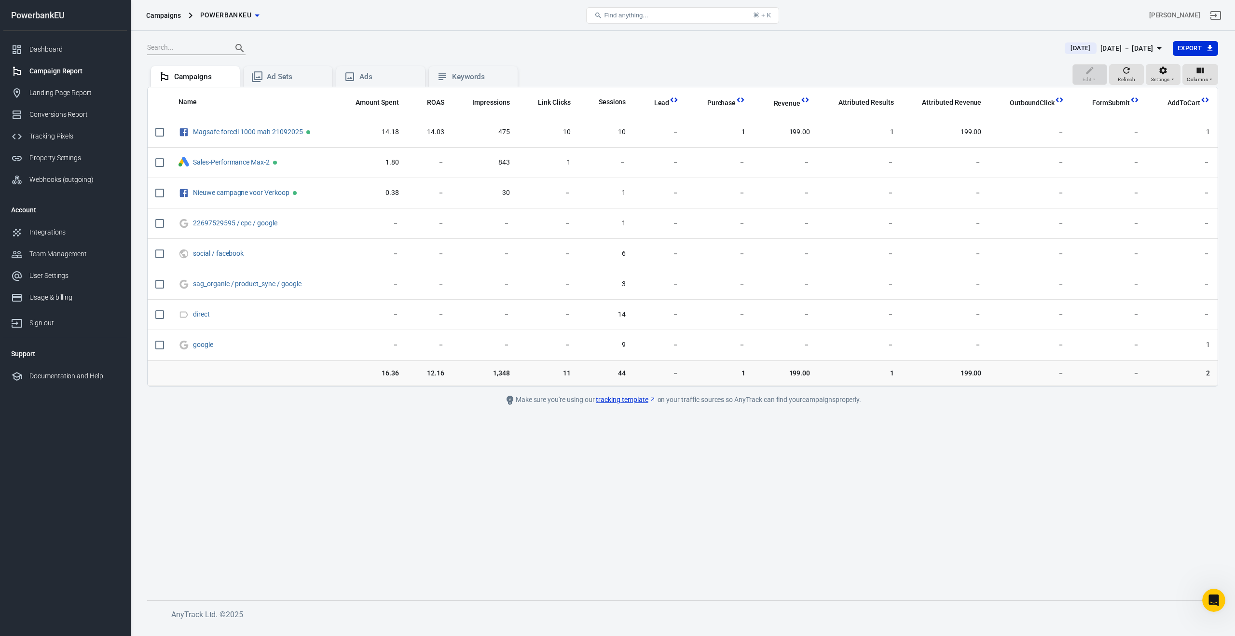
click at [57, 74] on div "Campaign Report" at bounding box center [74, 71] width 90 height 10
click at [41, 49] on div "Dashboard" at bounding box center [74, 49] width 90 height 10
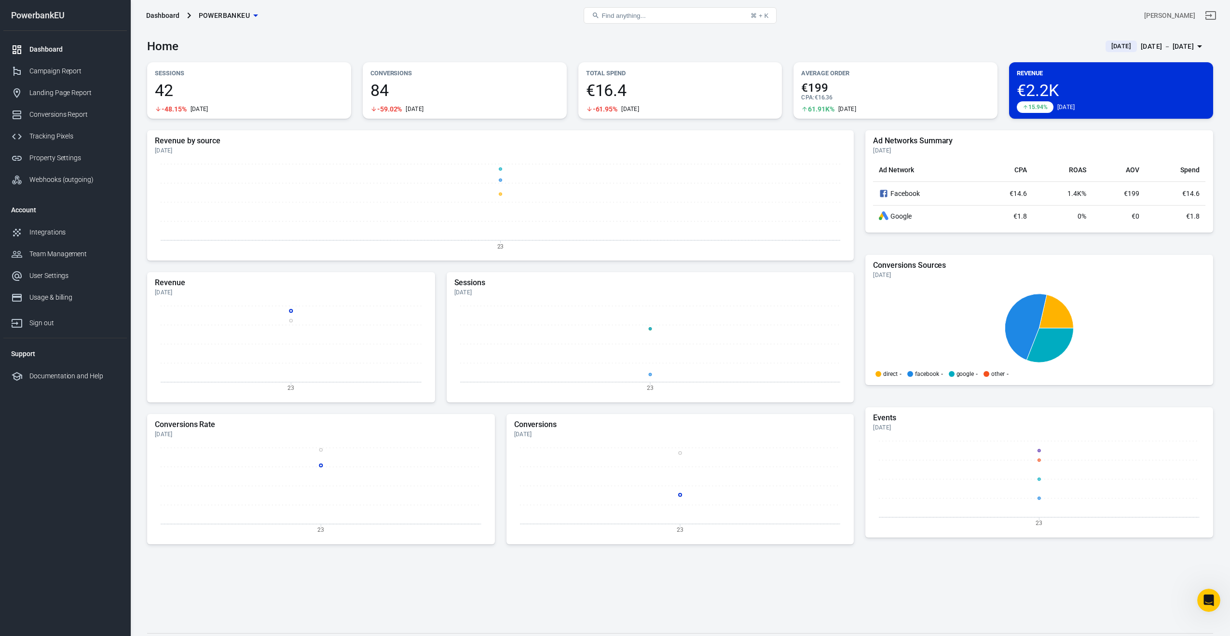
click at [1029, 599] on div "Revenue by source Today 23 Revenue Today 23 Sessions Today 23 Conversions Rate …" at bounding box center [680, 373] width 1066 height 487
click at [1014, 596] on div "Revenue by source Today 23 Revenue Today 23 Sessions Today 23 Conversions Rate …" at bounding box center [680, 373] width 1066 height 487
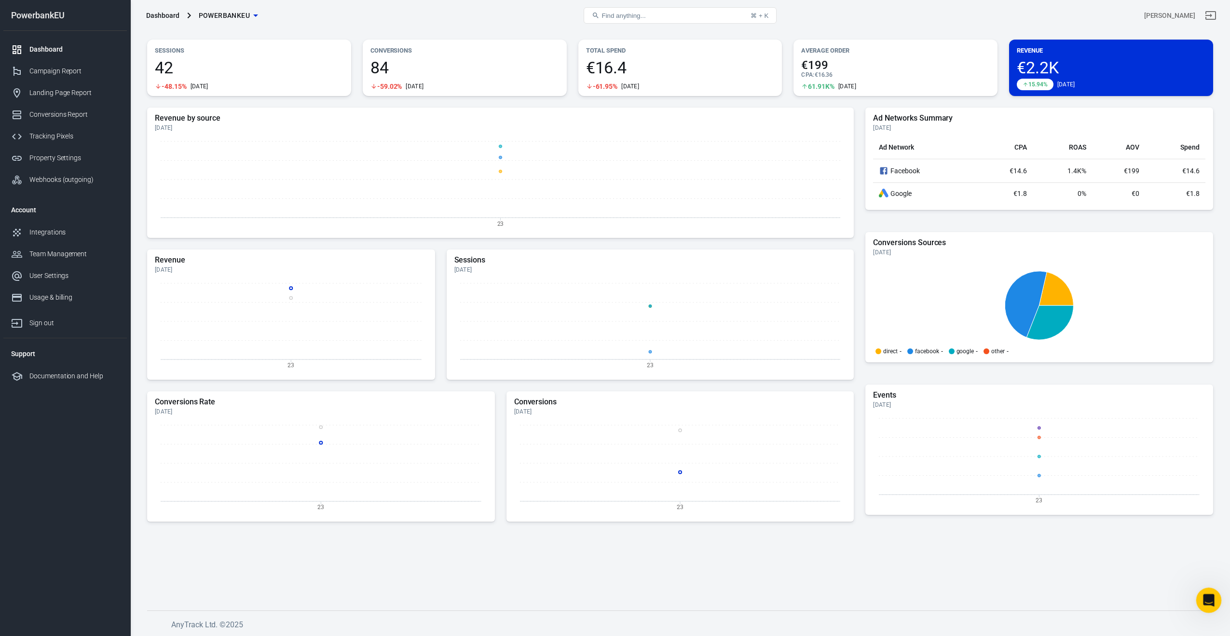
click at [1211, 600] on icon "Open Intercom Messenger" at bounding box center [1208, 599] width 16 height 16
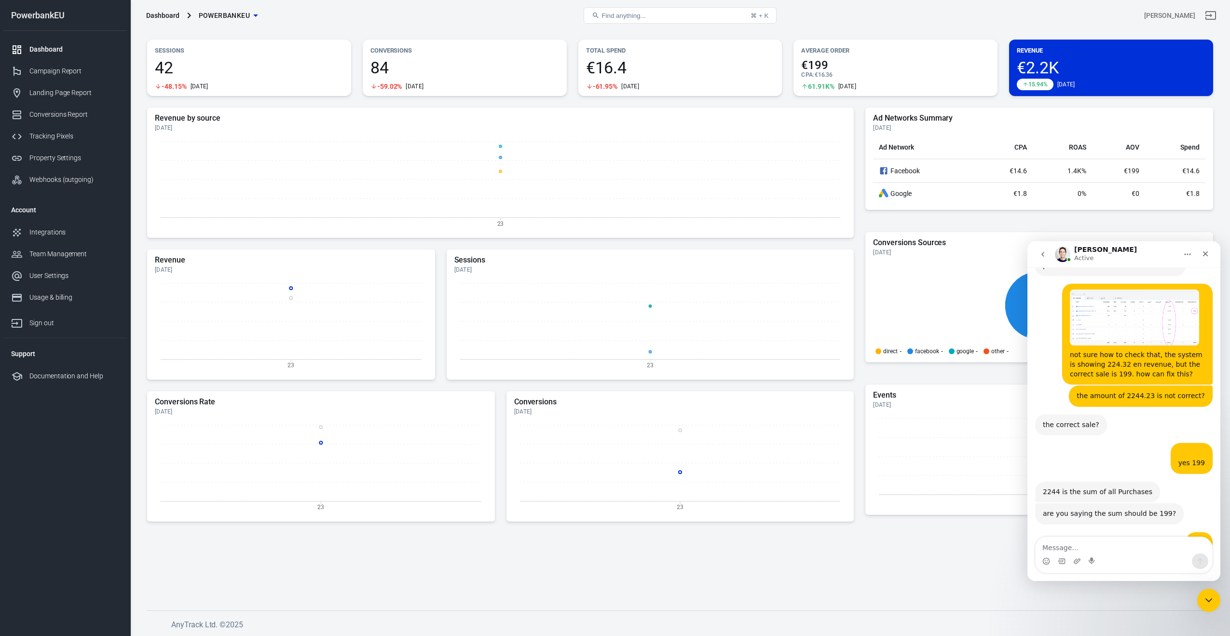
scroll to position [2073, 0]
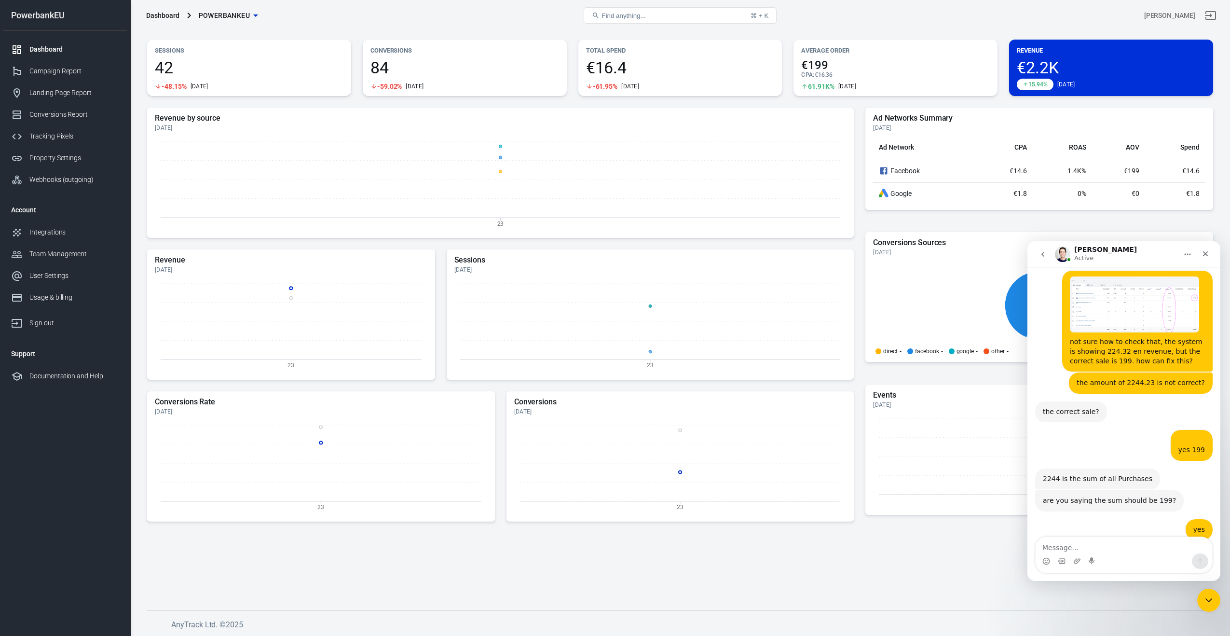
click at [1075, 546] on textarea "Message…" at bounding box center [1124, 545] width 177 height 16
click at [1078, 563] on icon "Upload attachment" at bounding box center [1077, 561] width 8 height 8
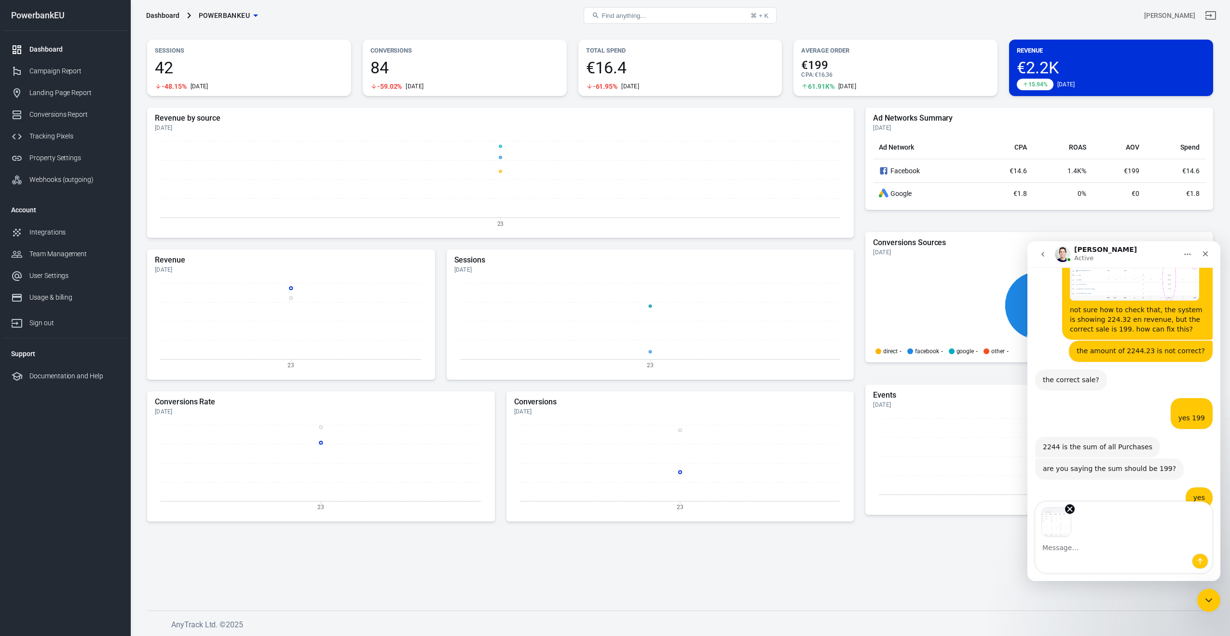
scroll to position [2108, 0]
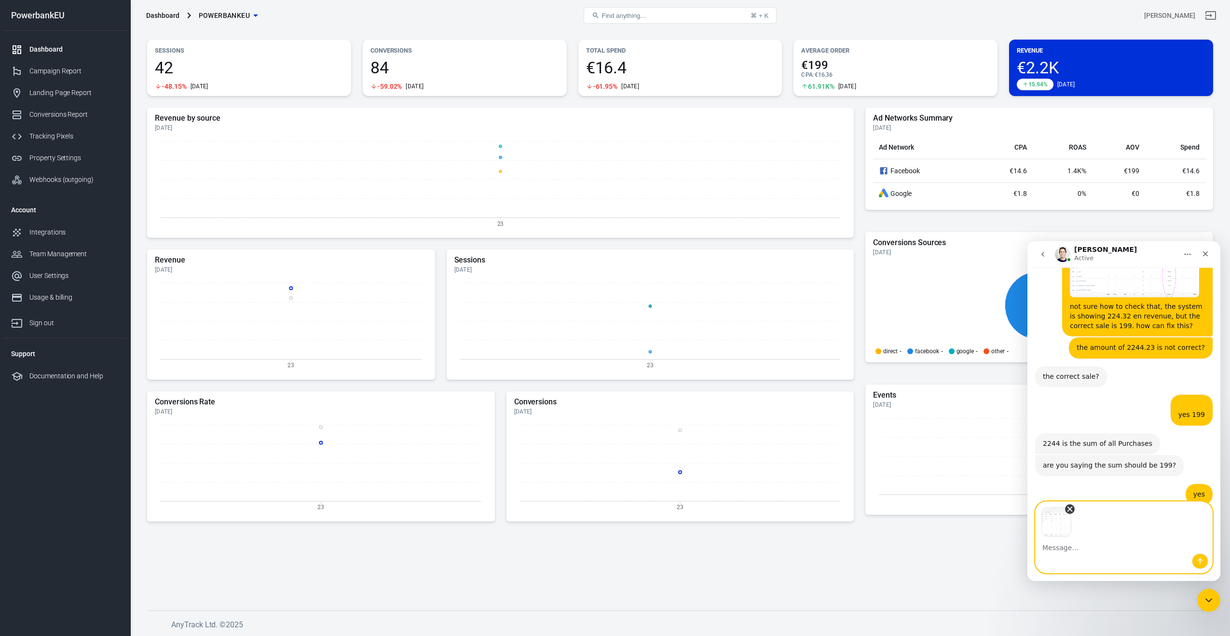
click at [1069, 508] on icon "Remove image 1" at bounding box center [1070, 509] width 4 height 4
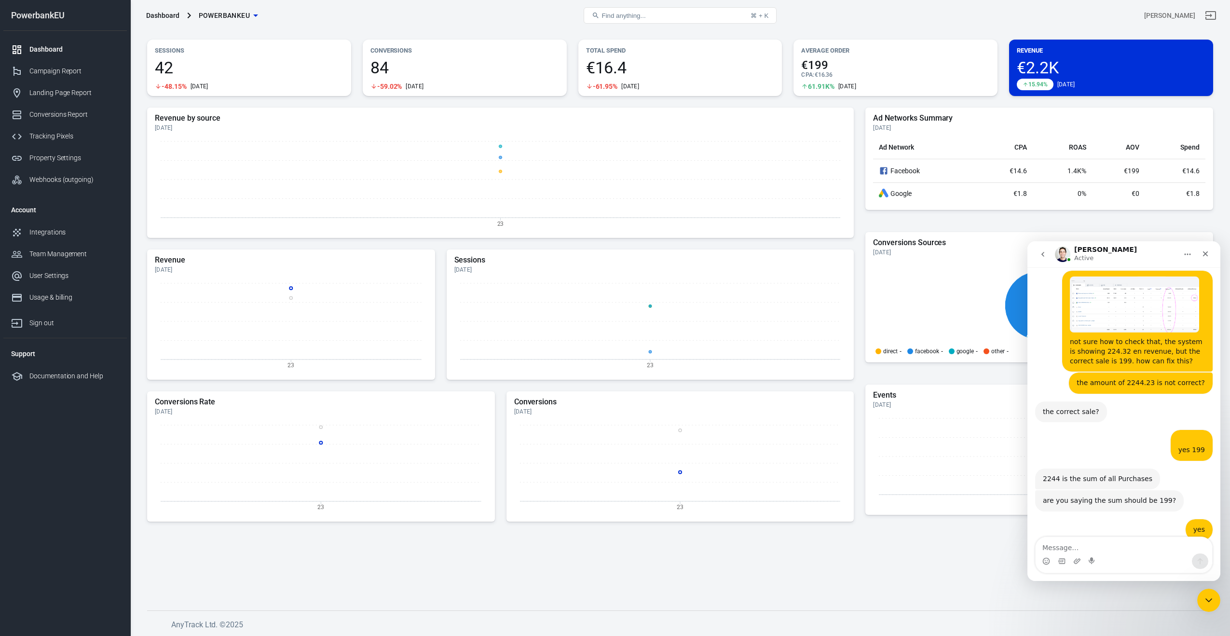
click at [1134, 551] on textarea "Message…" at bounding box center [1124, 545] width 177 height 16
click at [1078, 562] on icon "Upload attachment" at bounding box center [1077, 560] width 7 height 5
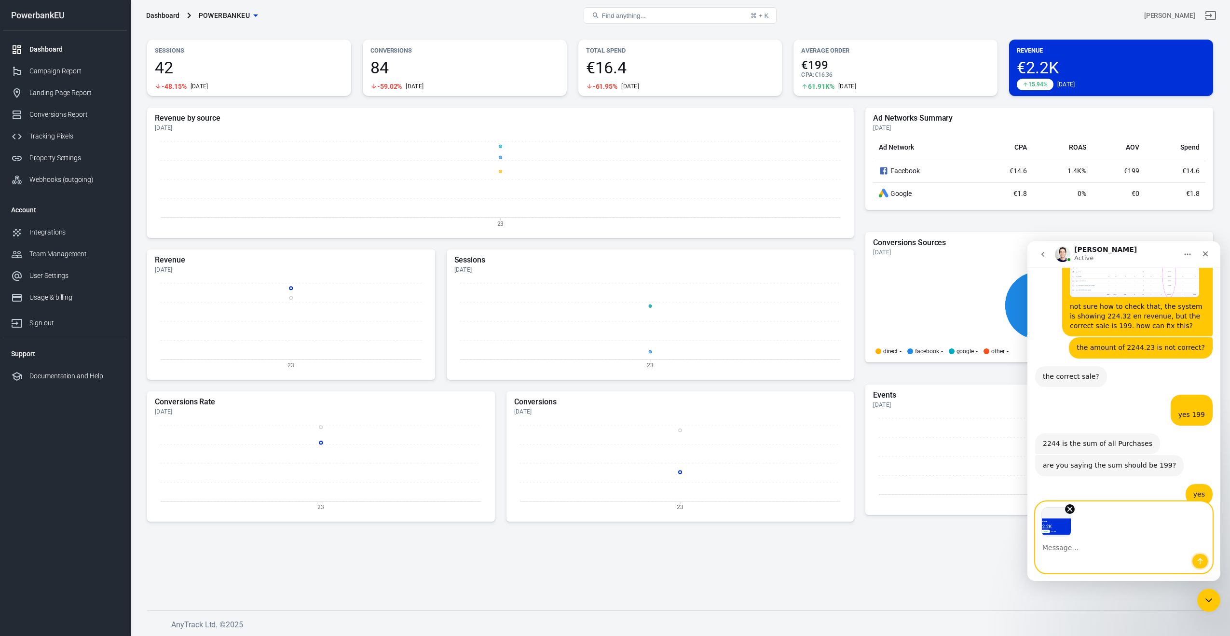
click at [1197, 561] on icon "Send a message…" at bounding box center [1200, 561] width 8 height 8
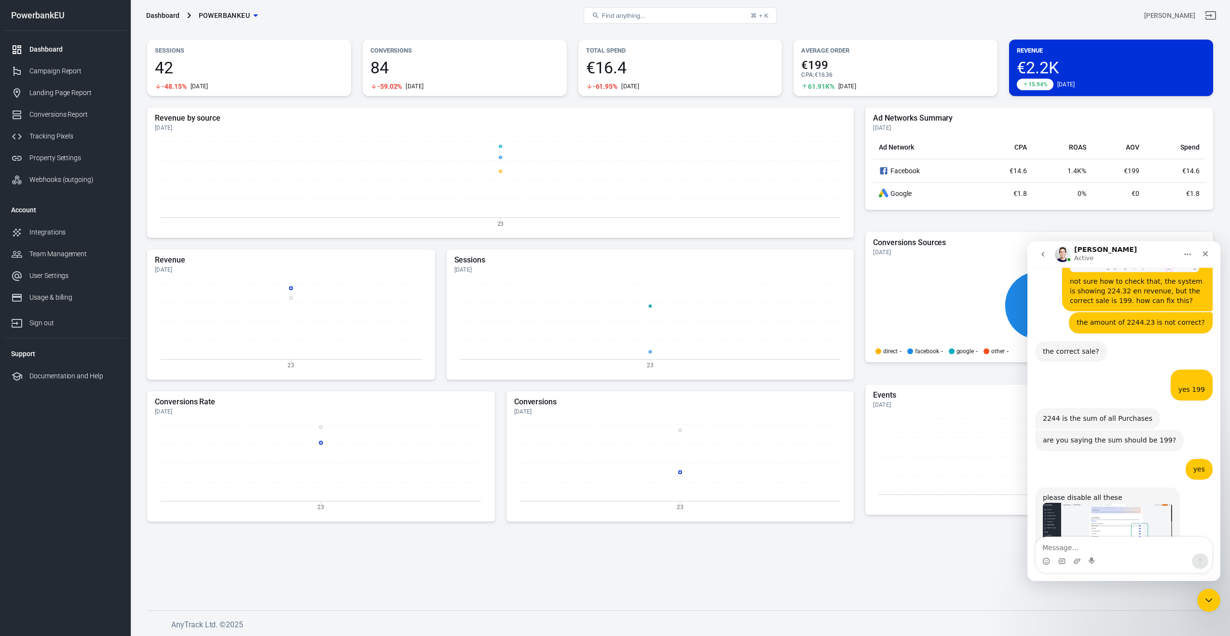
scroll to position [2134, 0]
click at [1106, 548] on textarea "Message…" at bounding box center [1124, 545] width 177 height 16
click at [35, 70] on div "Campaign Report" at bounding box center [74, 71] width 90 height 10
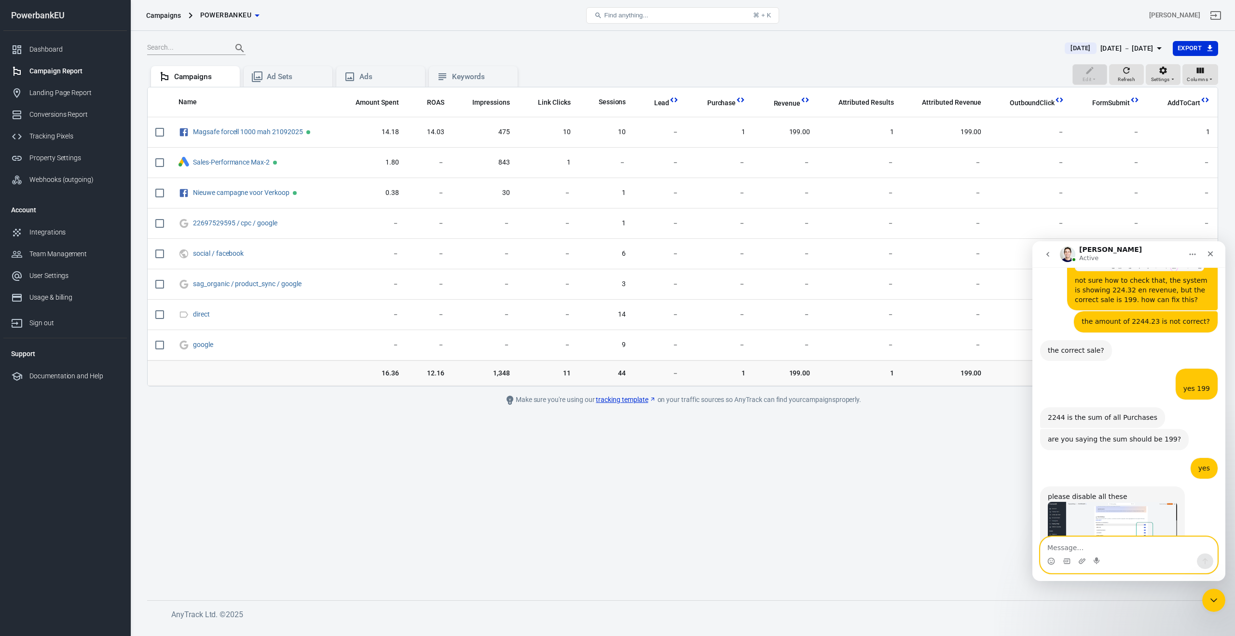
click at [1116, 553] on textarea "Message…" at bounding box center [1129, 545] width 177 height 16
click at [1083, 562] on icon "Upload attachment" at bounding box center [1082, 560] width 7 height 5
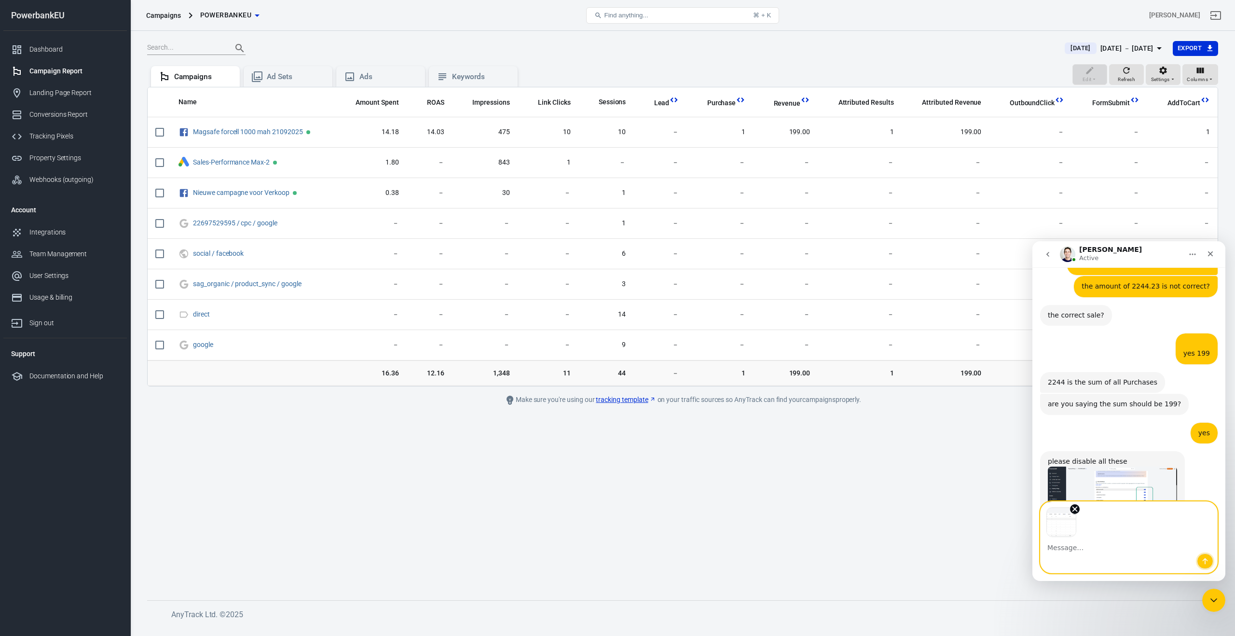
click at [1206, 562] on icon "Send a message…" at bounding box center [1205, 561] width 8 height 8
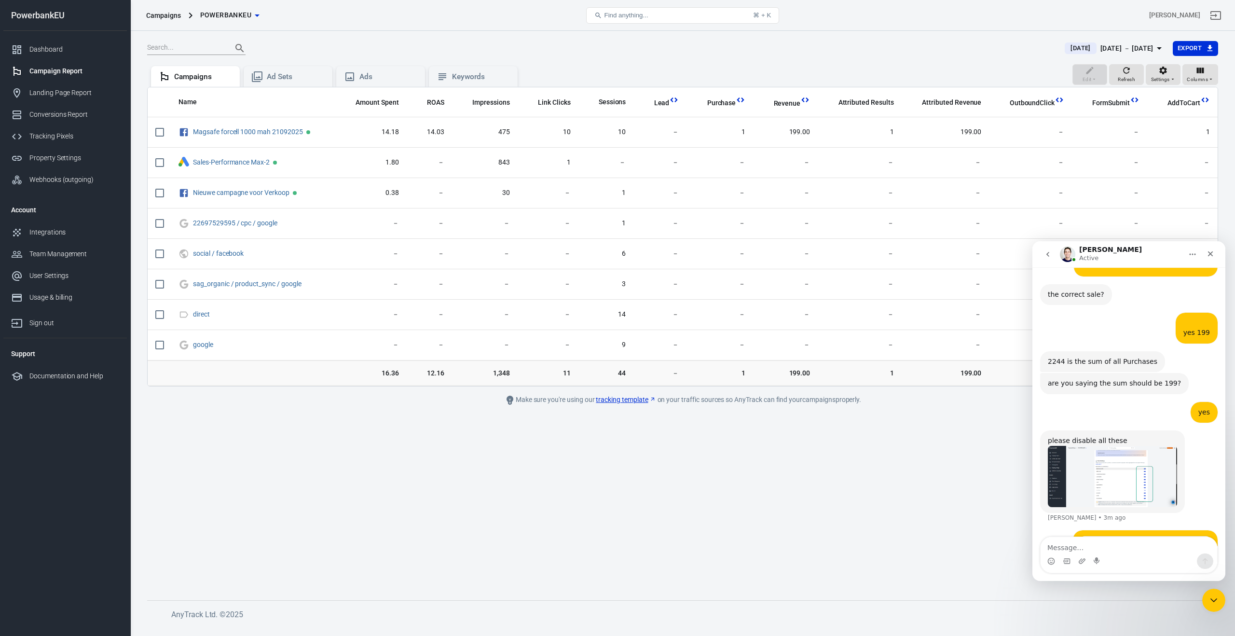
scroll to position [2190, 0]
click at [1097, 549] on textarea "Message…" at bounding box center [1129, 545] width 177 height 16
type textarea "d"
type textarea "this is now correct in report"
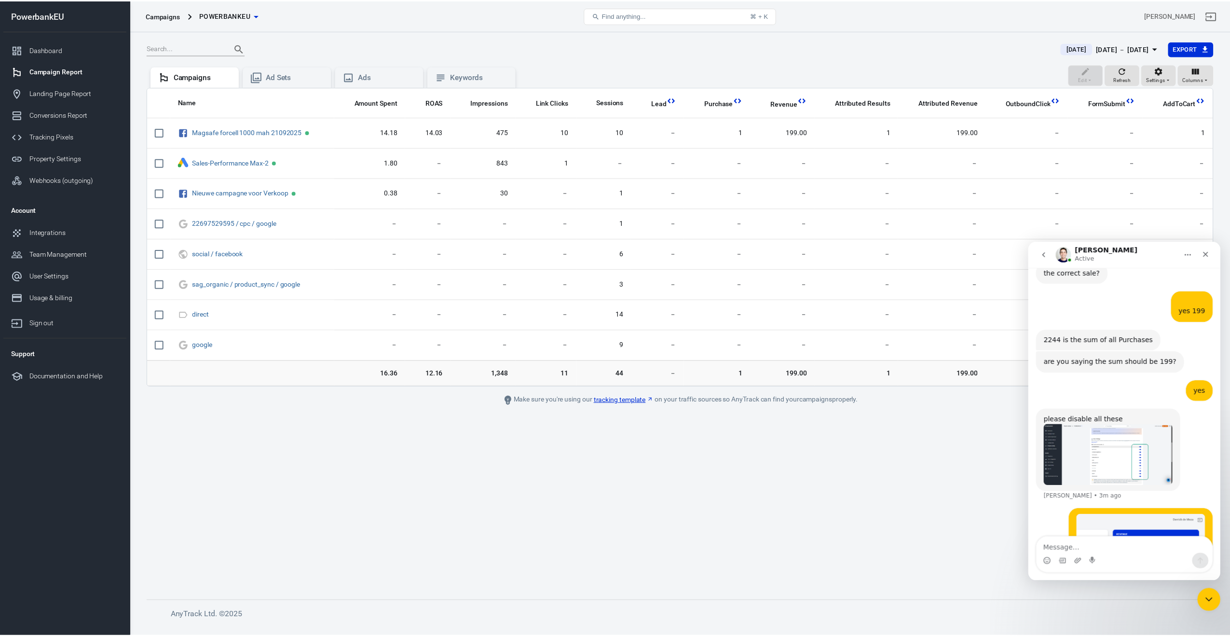
scroll to position [2212, 0]
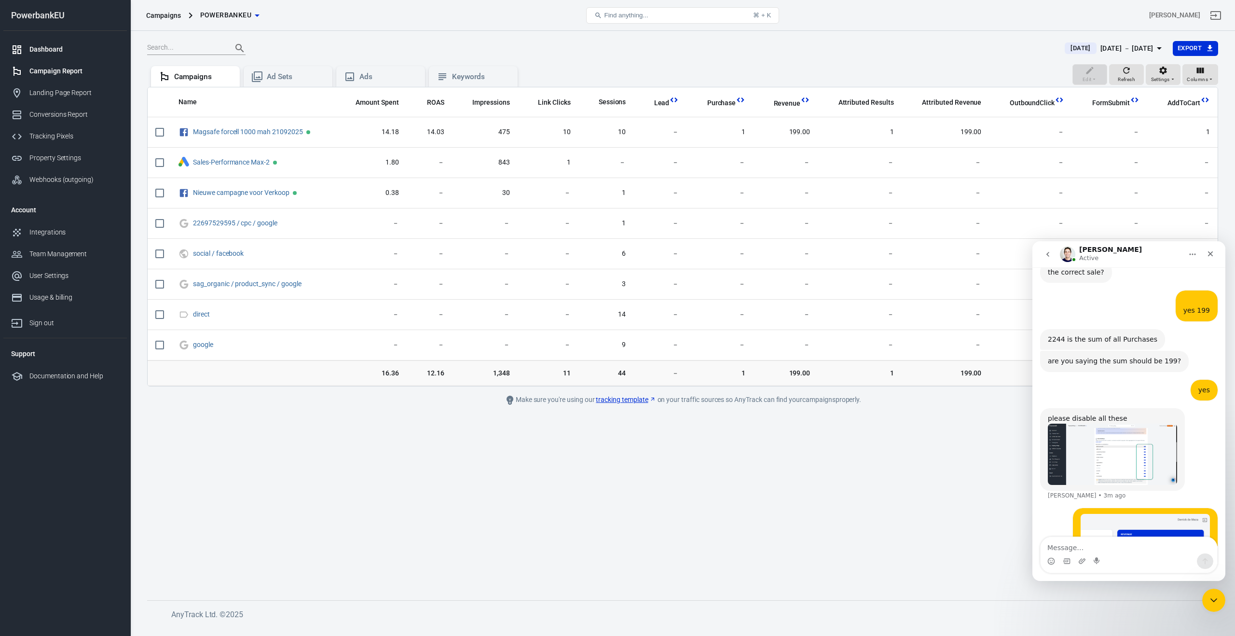
click at [38, 46] on div "Dashboard" at bounding box center [74, 49] width 90 height 10
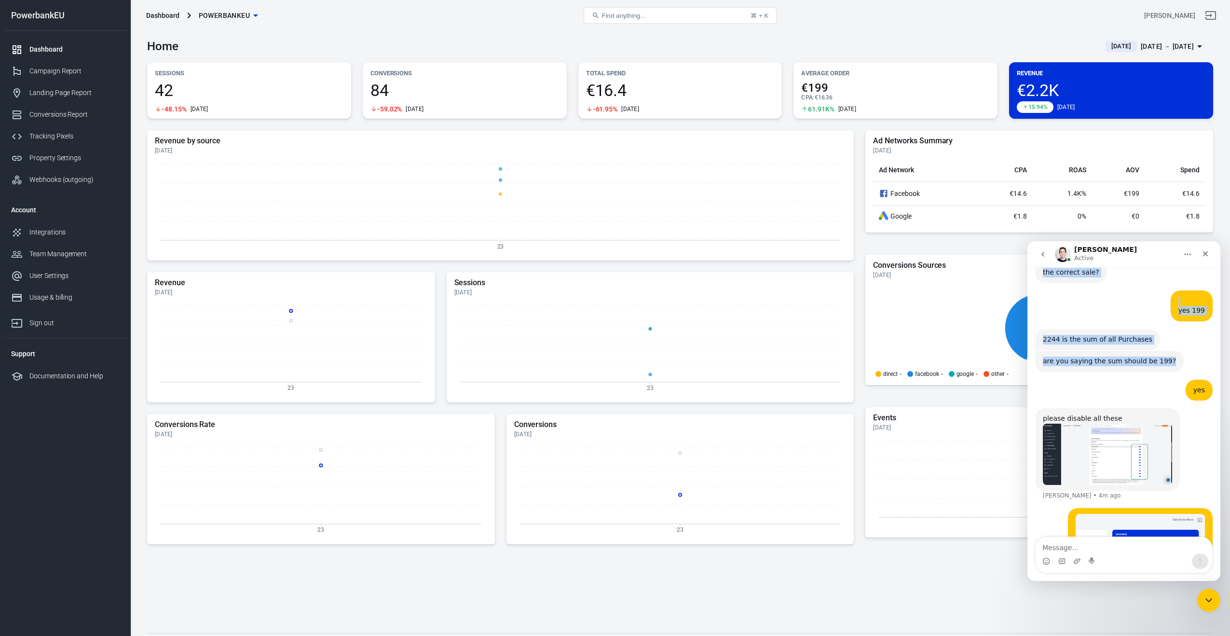
scroll to position [2201, 0]
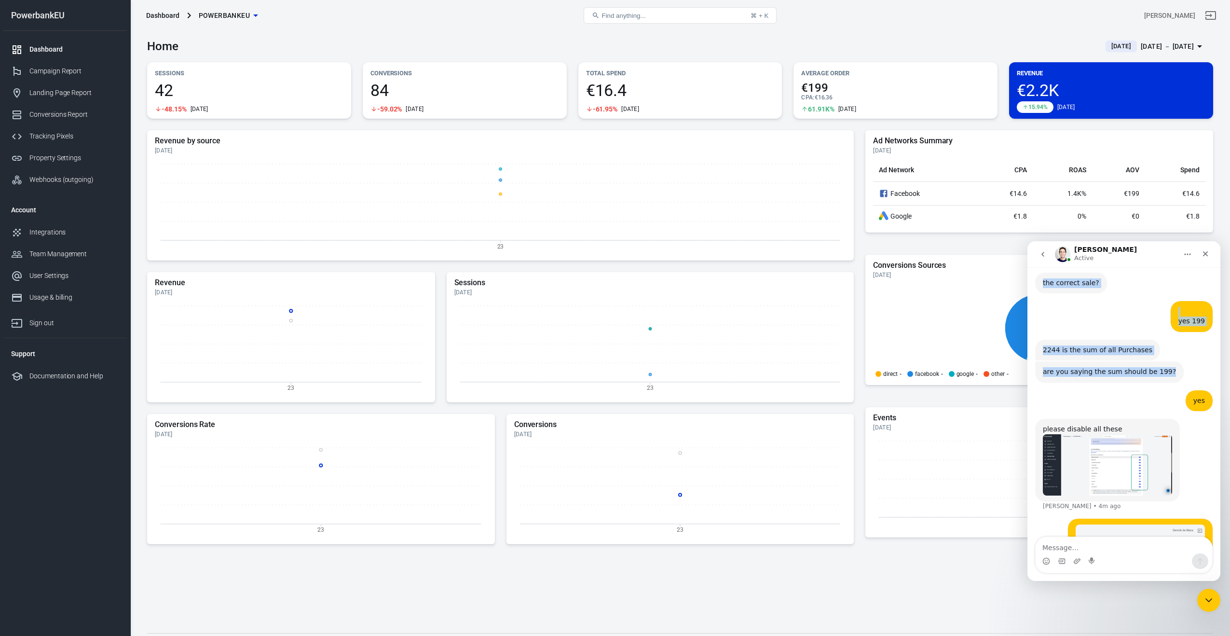
drag, startPoint x: 1135, startPoint y: 260, endPoint x: 1127, endPoint y: 324, distance: 64.6
click at [1126, 274] on div "Jose Active Ask us anything, or share your feedback. Hey Derrick, Which option …" at bounding box center [1124, 411] width 193 height 340
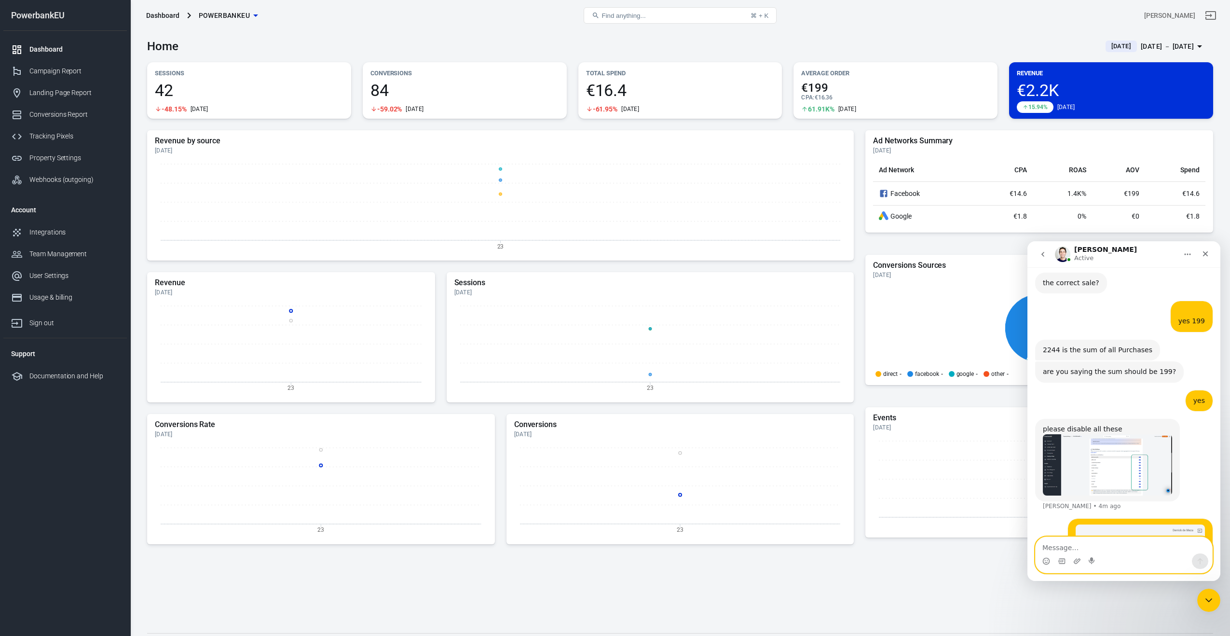
click at [1098, 549] on textarea "Message…" at bounding box center [1124, 545] width 177 height 16
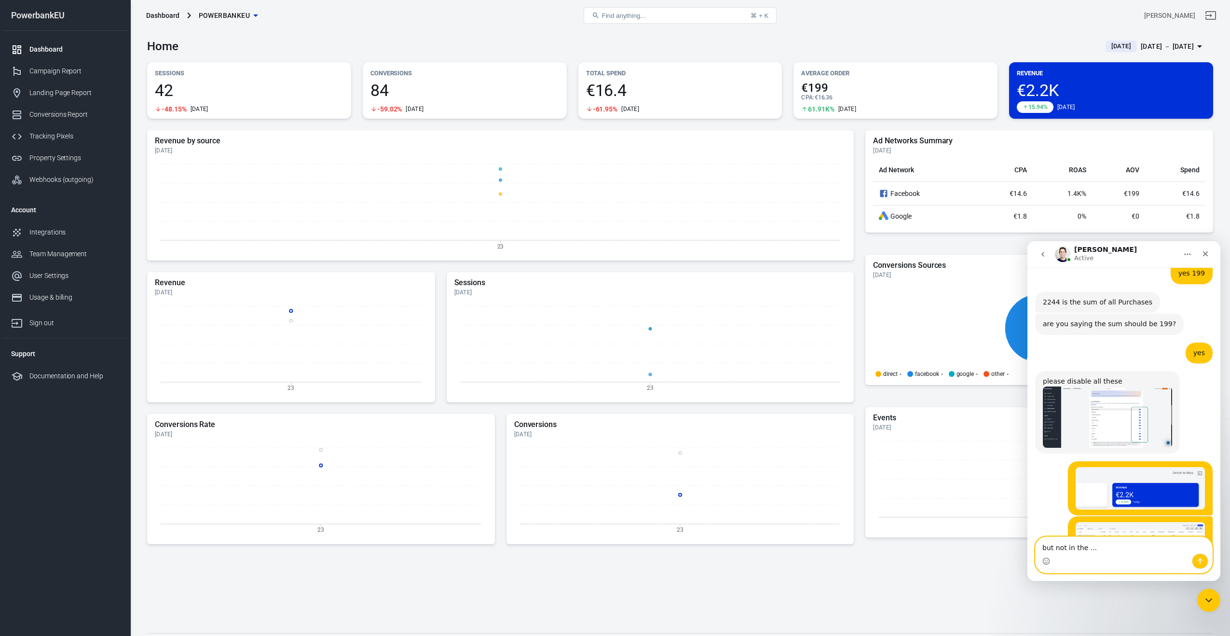
scroll to position [2288, 0]
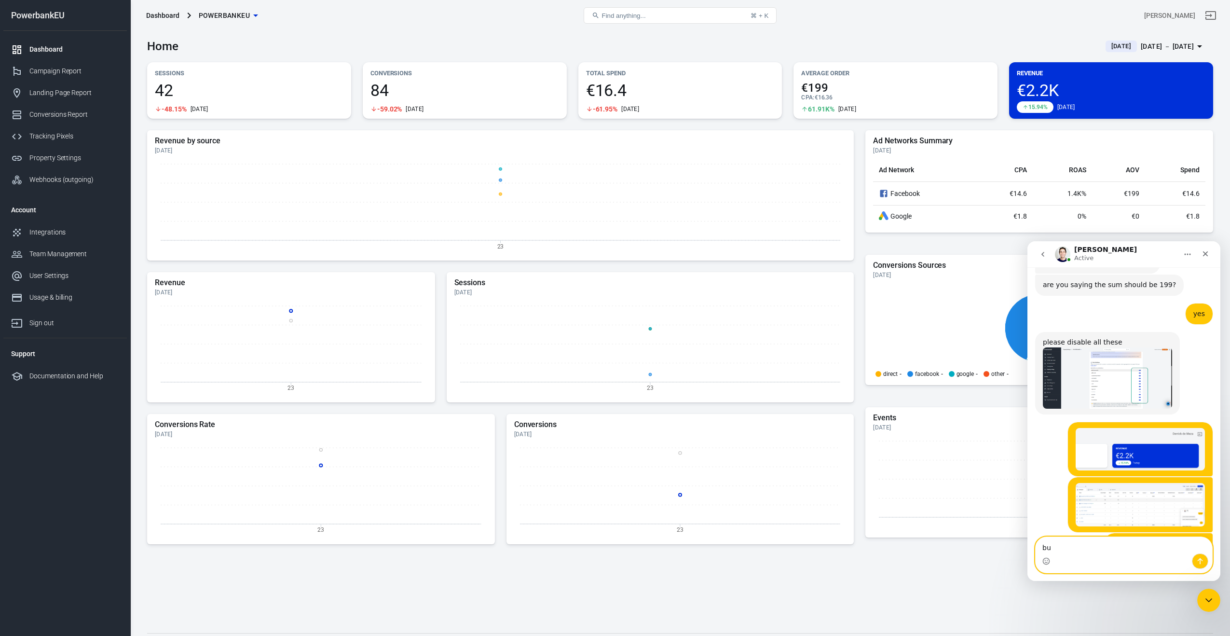
type textarea "b"
type textarea "great thanks for the service"
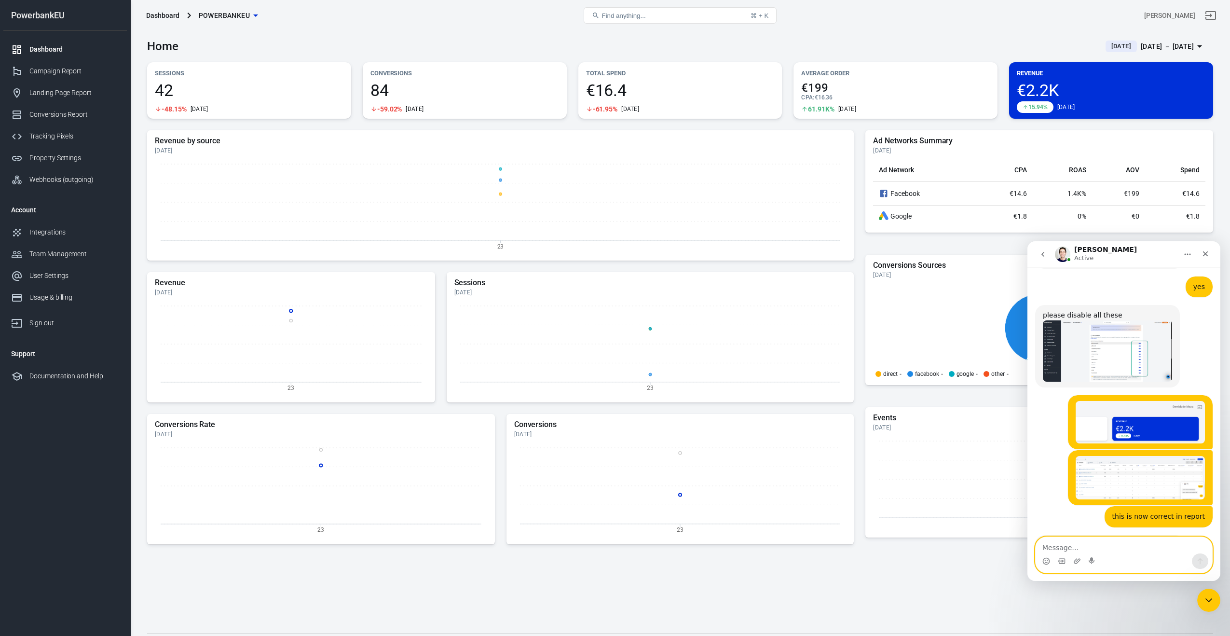
scroll to position [2317, 0]
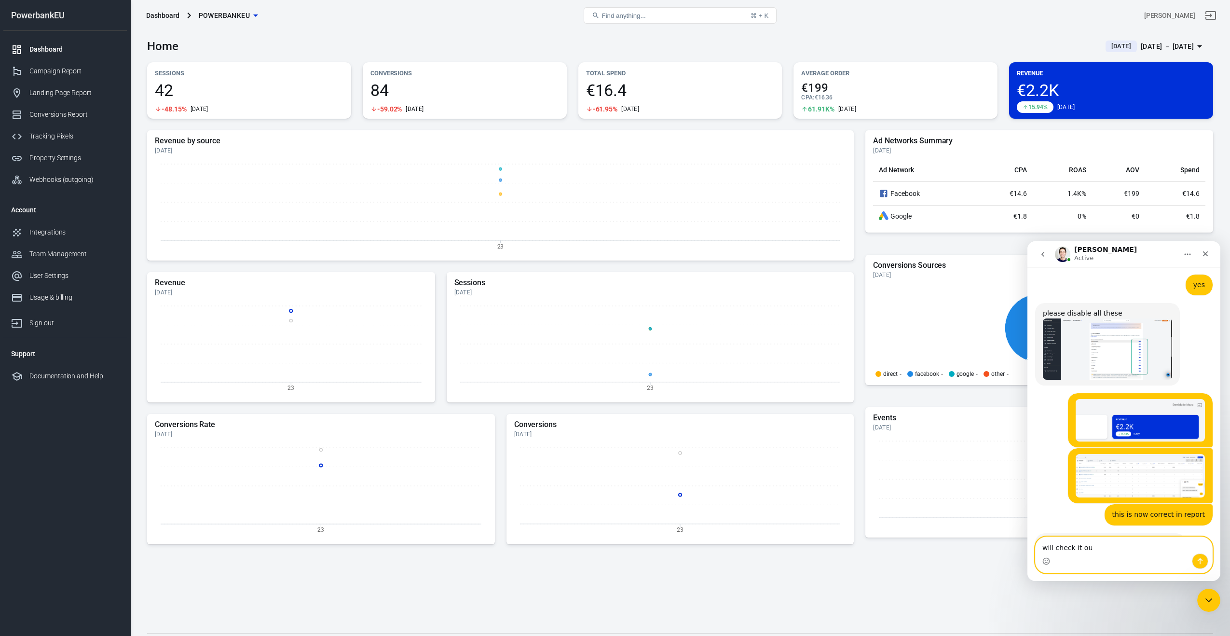
type textarea "will check it out"
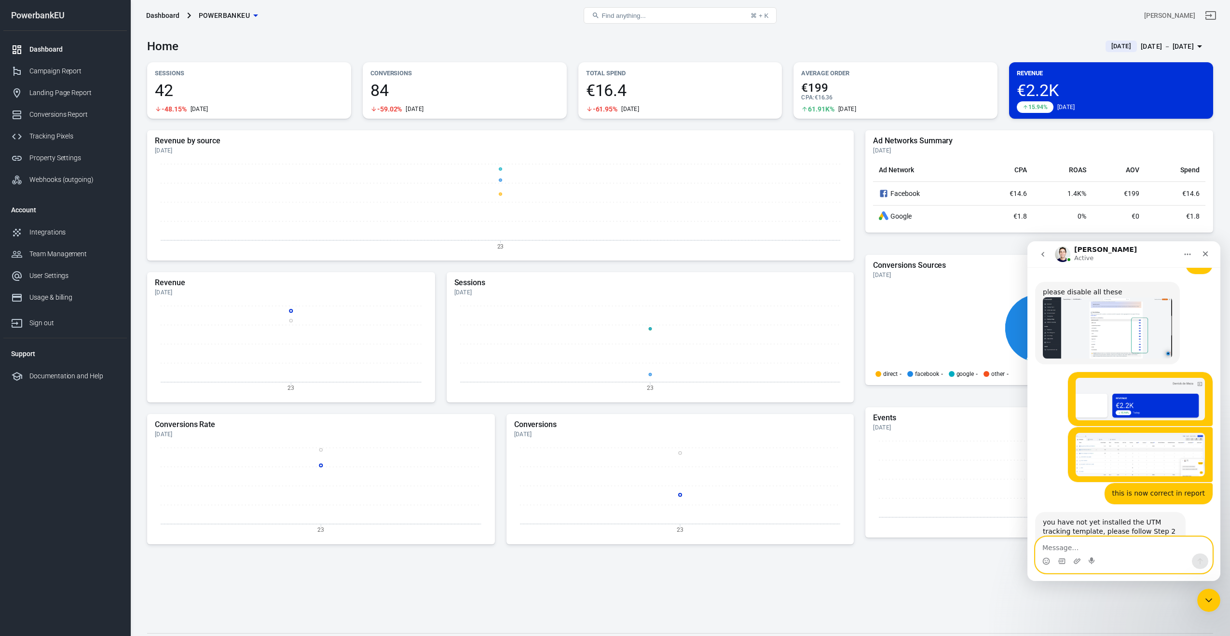
scroll to position [2339, 0]
click at [1085, 546] on link "[URL][DOMAIN_NAME]" at bounding box center [1080, 550] width 75 height 8
click at [53, 139] on div "Tracking Pixels" at bounding box center [74, 136] width 90 height 10
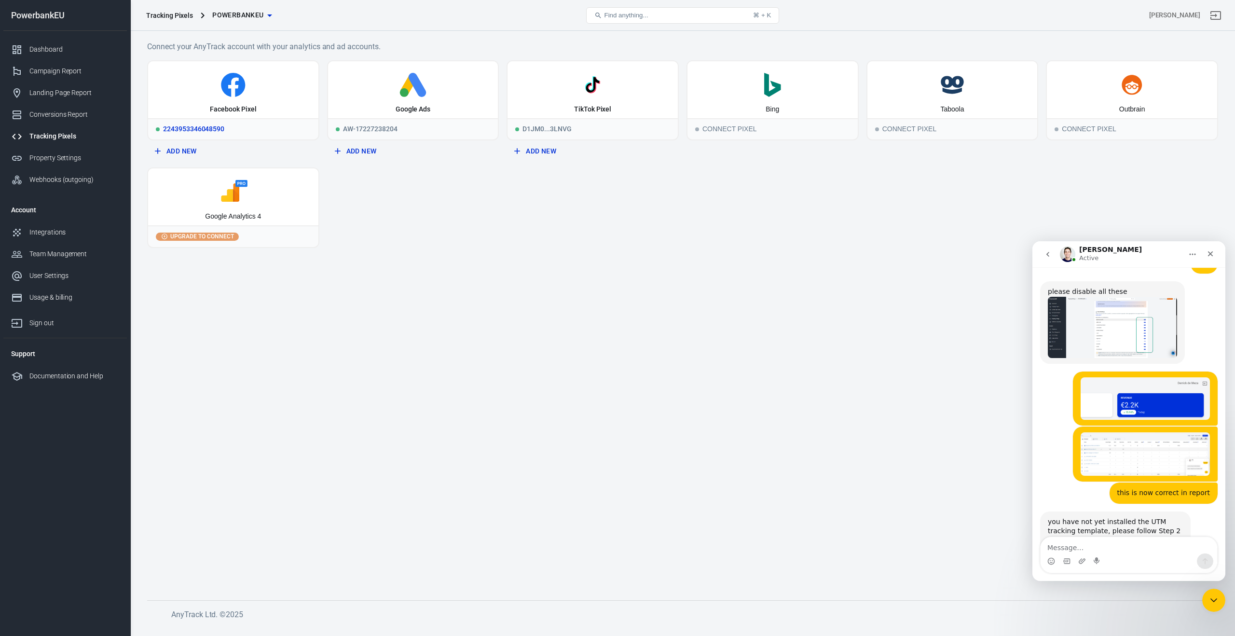
click at [244, 124] on div "2243953346048590" at bounding box center [233, 128] width 170 height 21
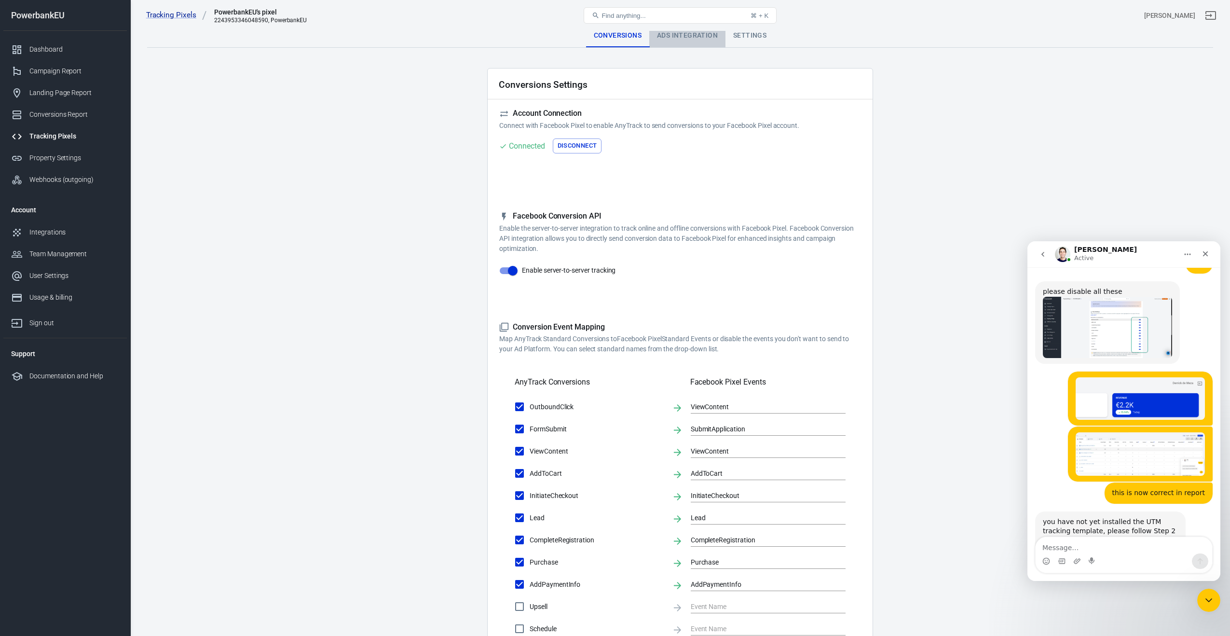
click at [675, 35] on div "Ads Integration" at bounding box center [687, 35] width 76 height 23
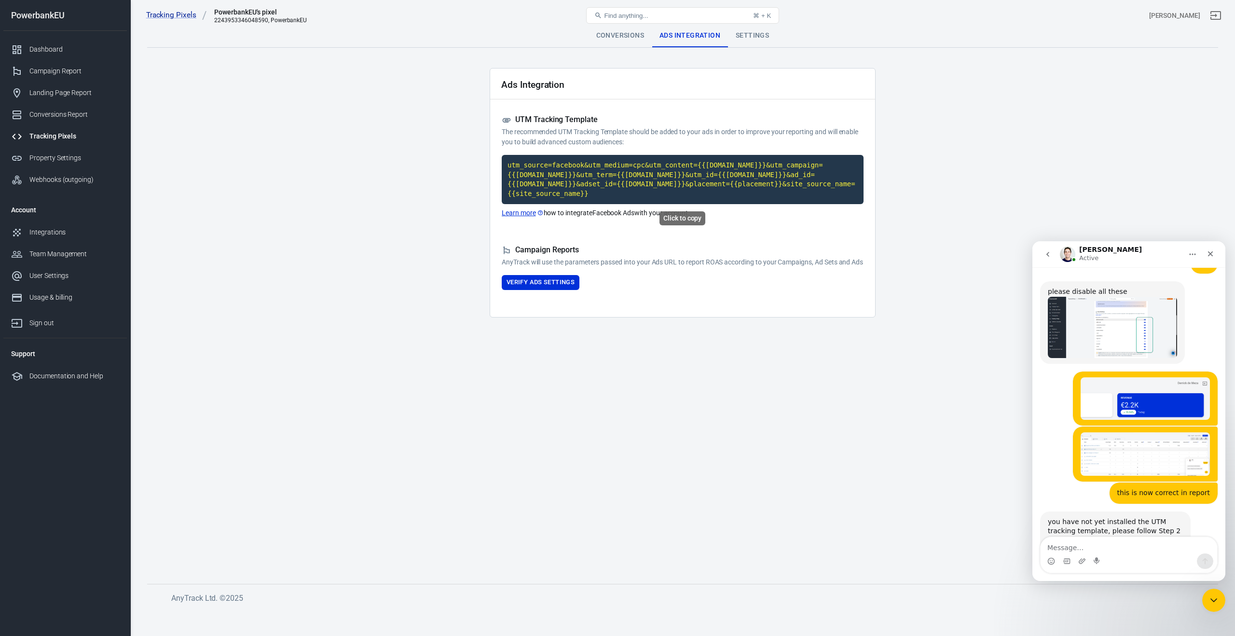
click at [596, 174] on code "utm_source=facebook&utm_medium=cpc&utm_content={{adset.name}}&utm_campaign={{ca…" at bounding box center [683, 179] width 362 height 49
click at [535, 290] on button "Verify Ads Settings" at bounding box center [541, 282] width 78 height 15
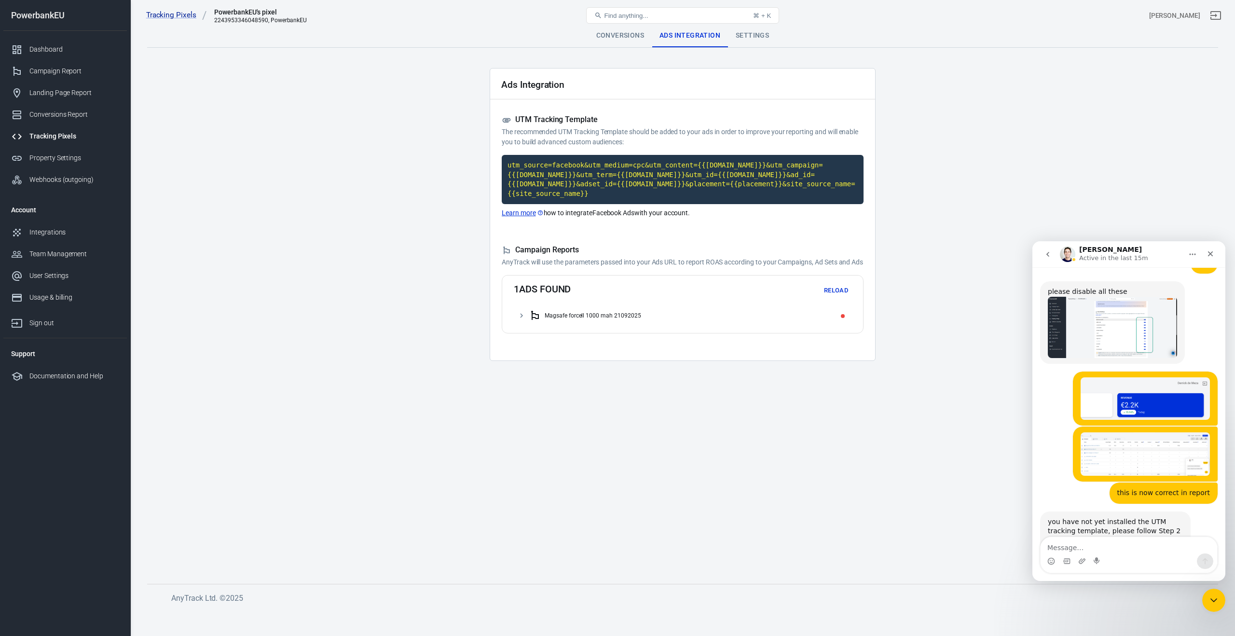
click at [525, 320] on icon at bounding box center [521, 315] width 9 height 9
click at [527, 339] on icon at bounding box center [527, 334] width 9 height 9
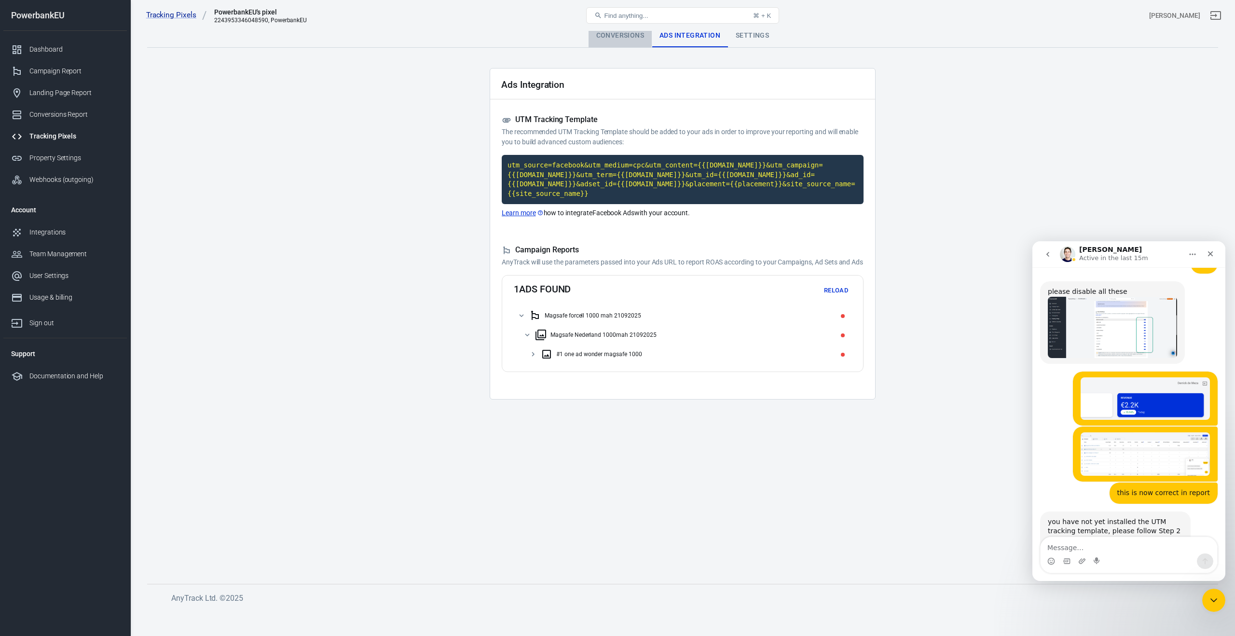
click at [610, 35] on div "Conversions" at bounding box center [620, 35] width 63 height 23
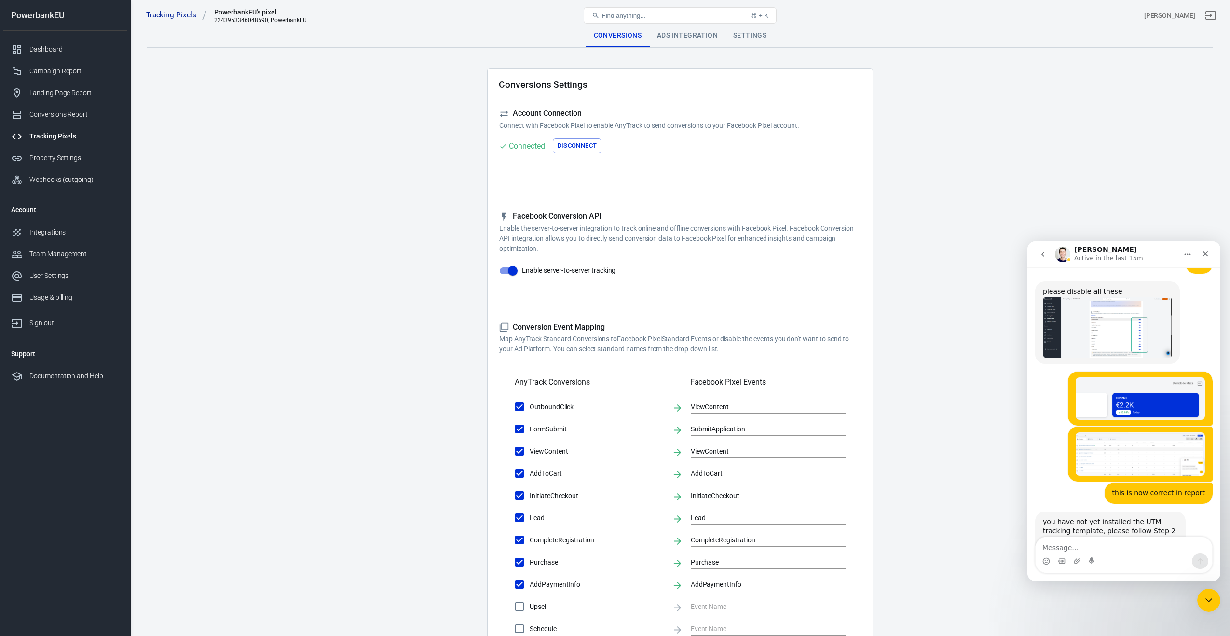
click at [679, 37] on div "Ads Integration" at bounding box center [687, 35] width 76 height 23
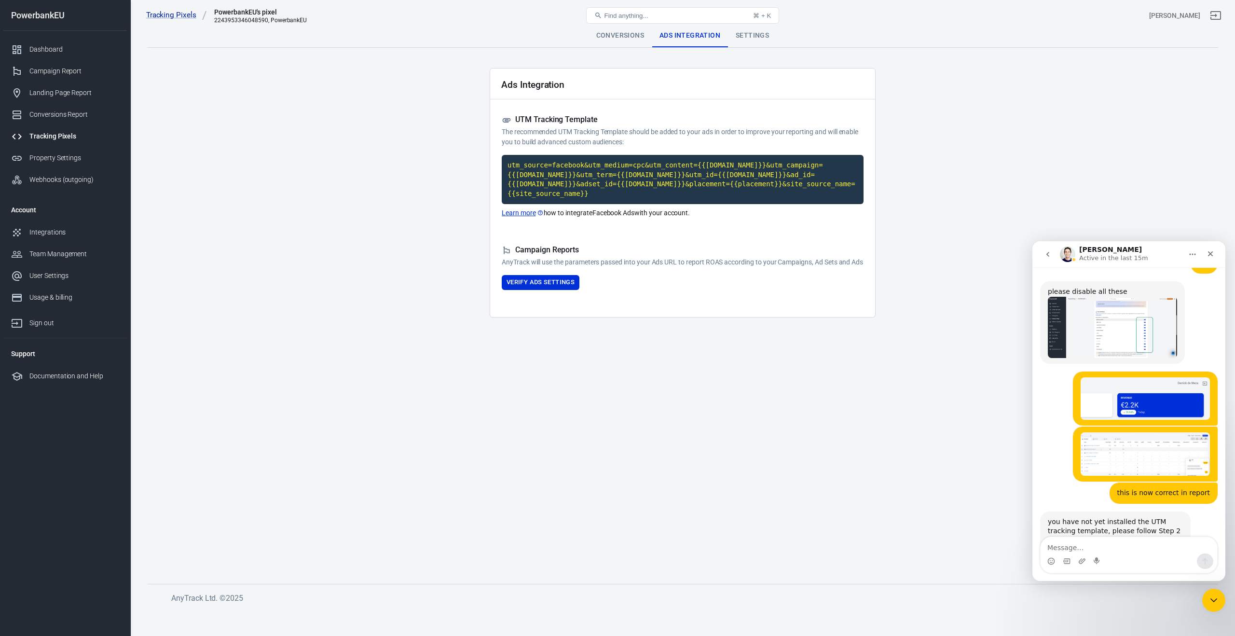
click at [755, 36] on div "Settings" at bounding box center [752, 35] width 49 height 23
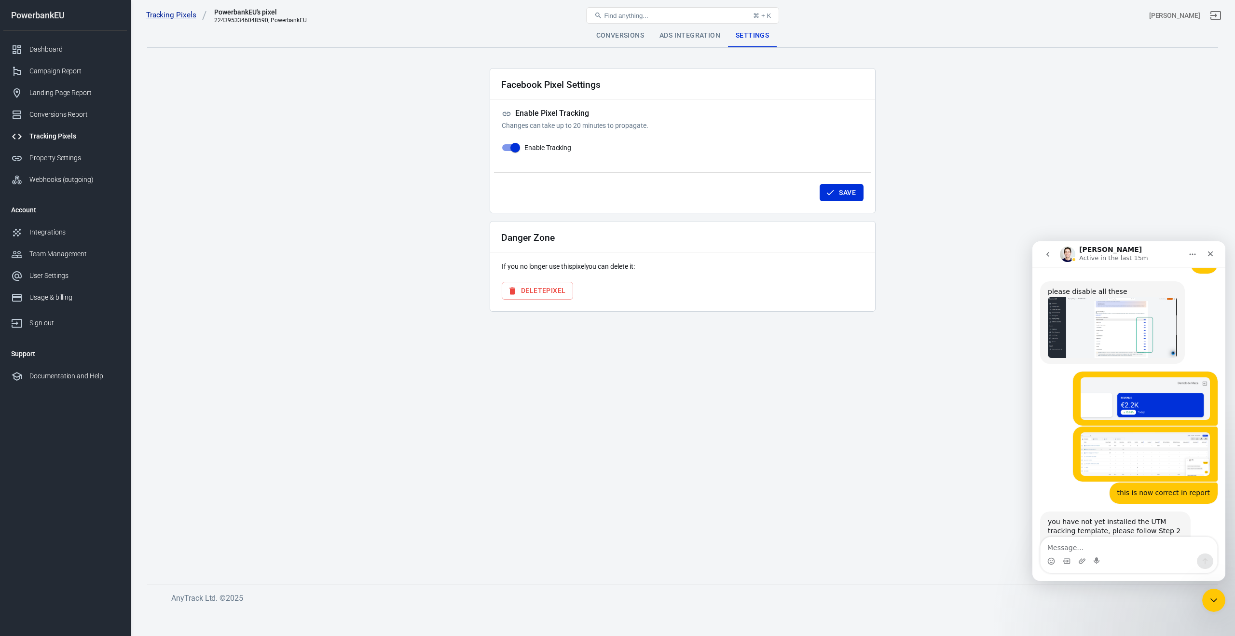
click at [682, 39] on div "Ads Integration" at bounding box center [690, 35] width 76 height 23
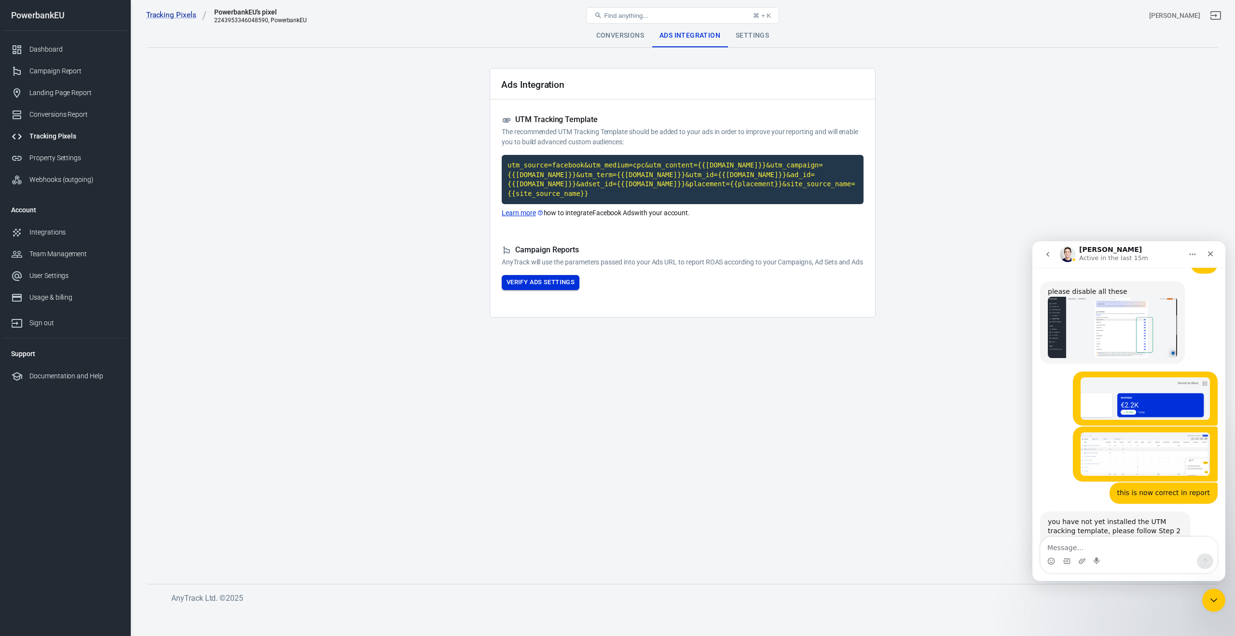
click at [516, 290] on button "Verify Ads Settings" at bounding box center [541, 282] width 78 height 15
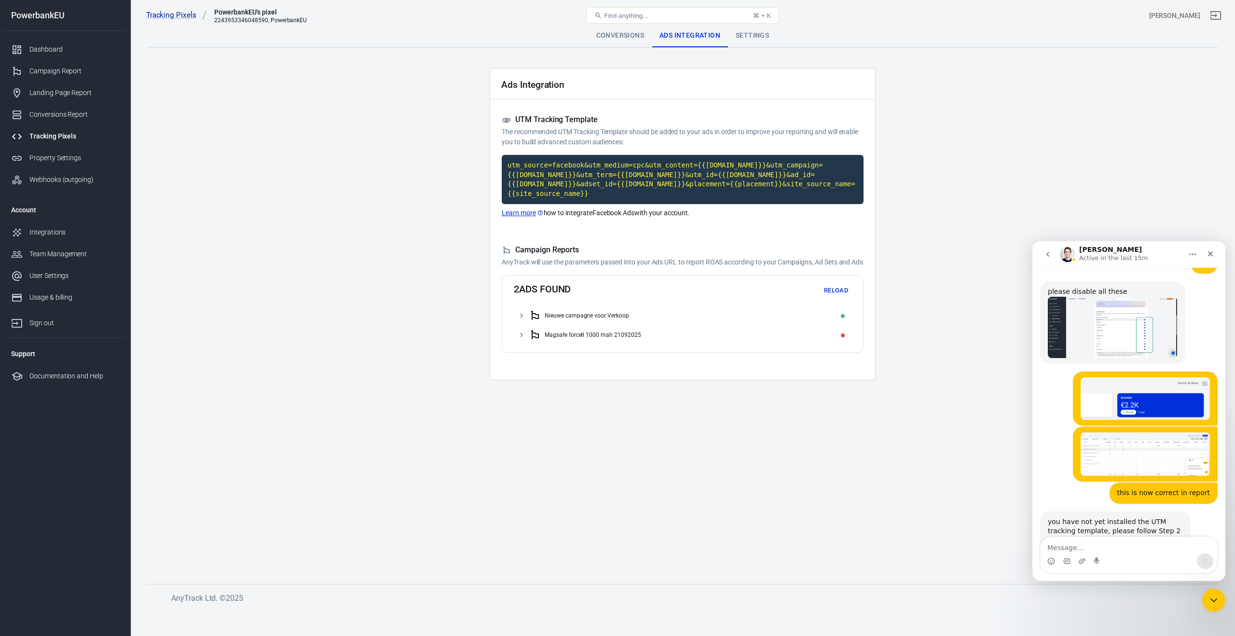
click at [523, 320] on icon at bounding box center [521, 315] width 9 height 9
click at [523, 358] on icon at bounding box center [521, 354] width 9 height 9
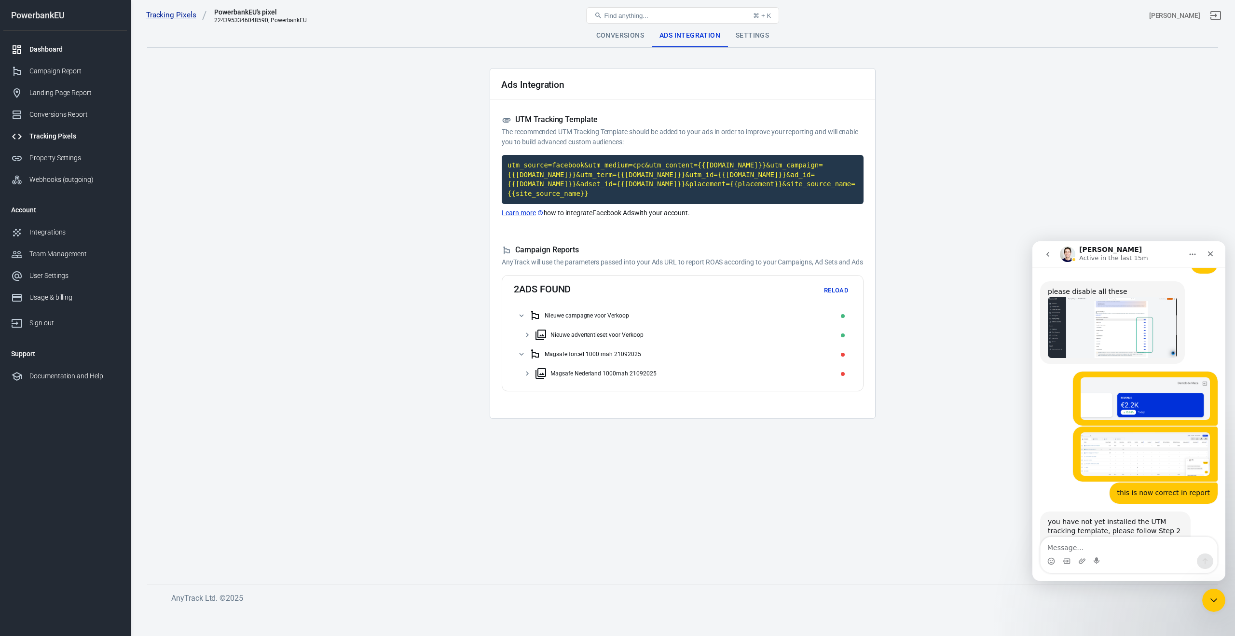
click at [41, 48] on div "Dashboard" at bounding box center [74, 49] width 90 height 10
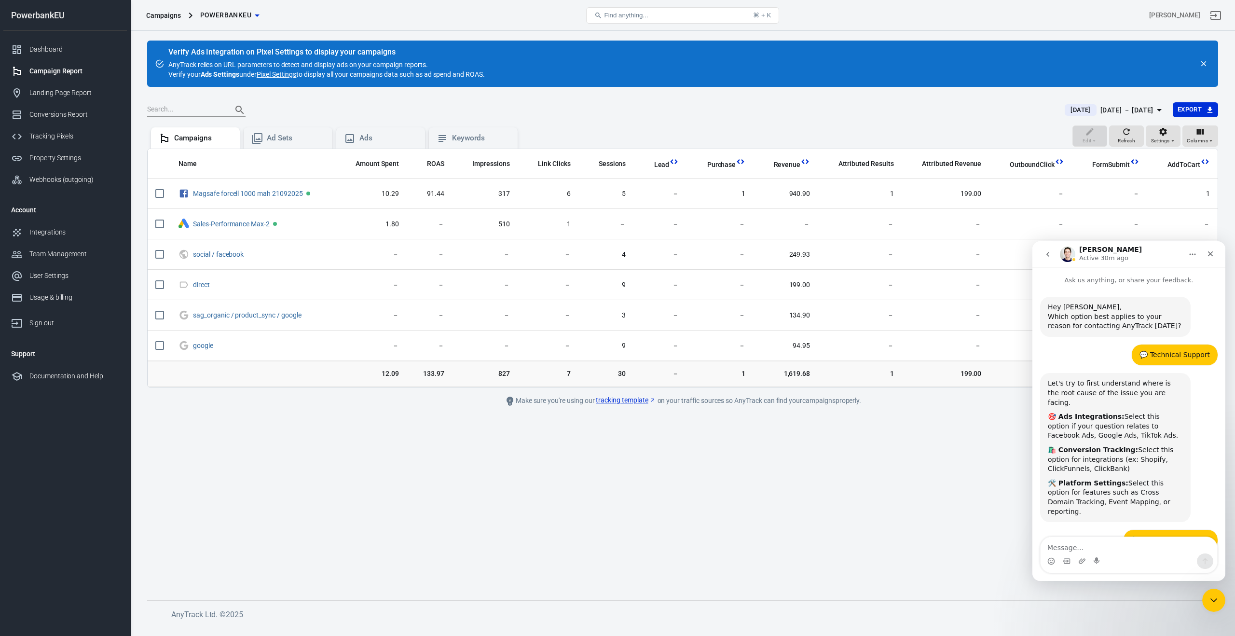
scroll to position [1705, 0]
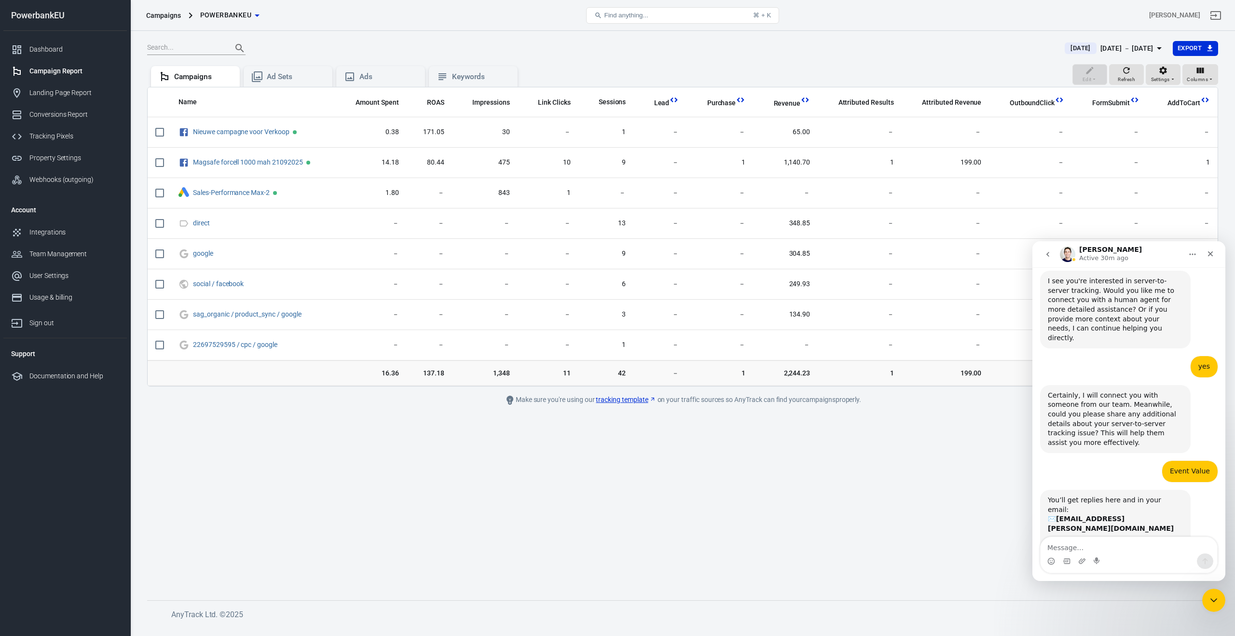
scroll to position [1705, 0]
click at [1084, 562] on icon "Upload attachment" at bounding box center [1082, 561] width 8 height 8
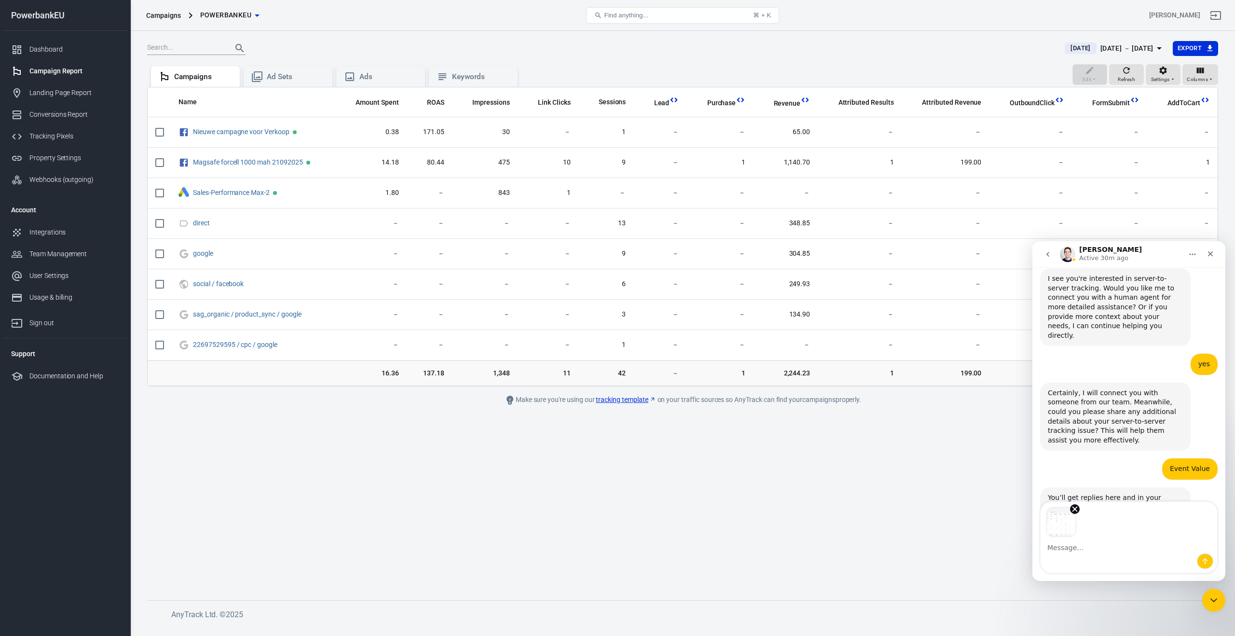
scroll to position [1741, 0]
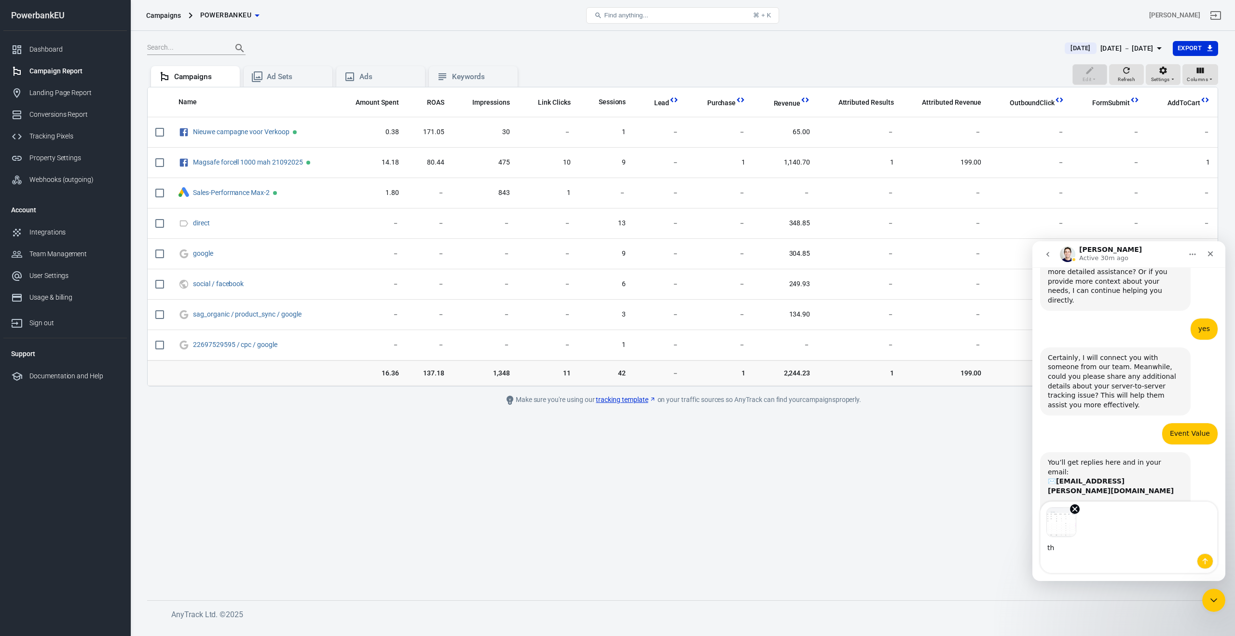
type textarea "t"
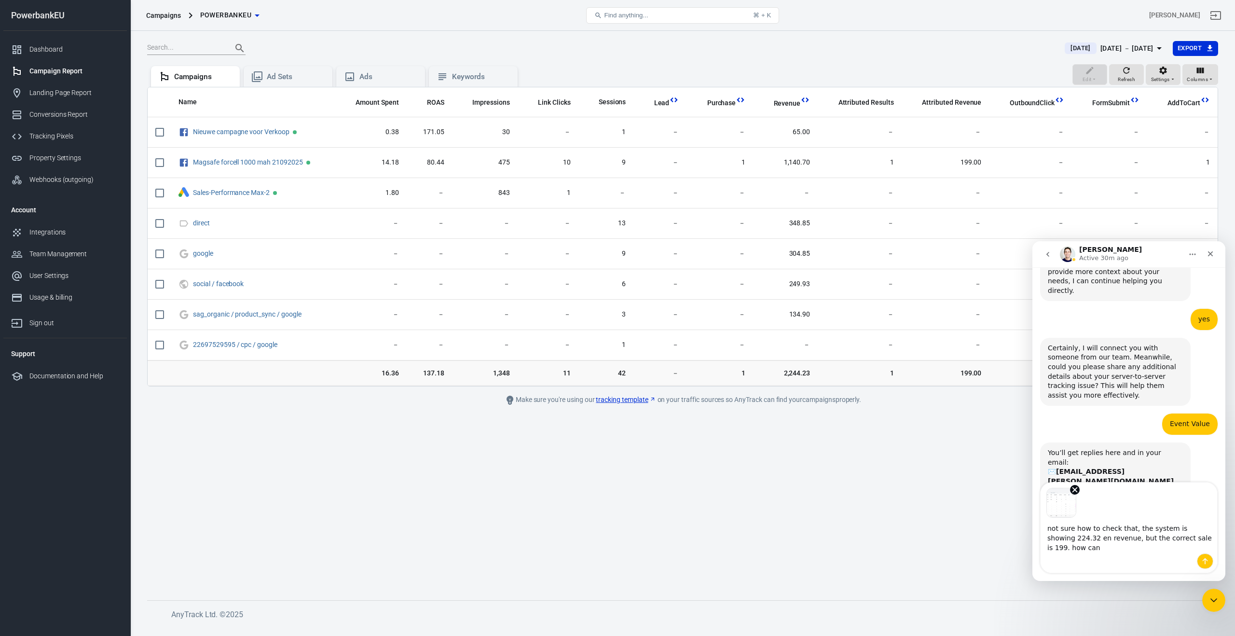
scroll to position [1760, 0]
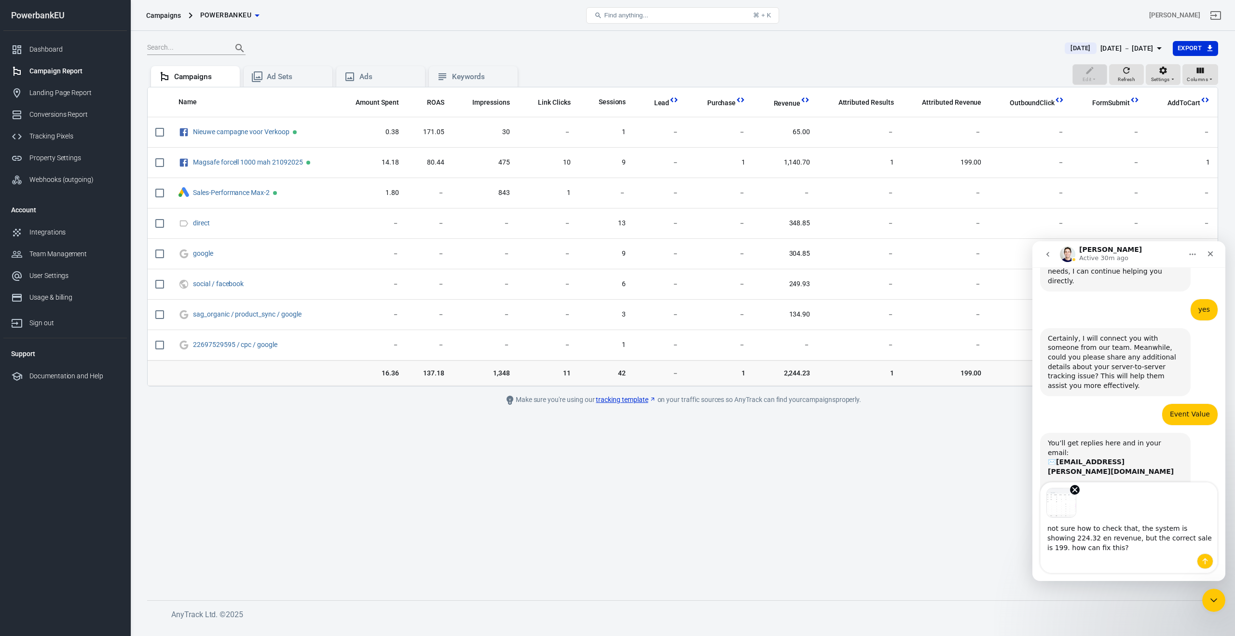
type textarea "not sure how to check that, the system is showing 224.32 en revenue, but the co…"
click at [1204, 562] on icon "Send a message…" at bounding box center [1205, 561] width 8 height 8
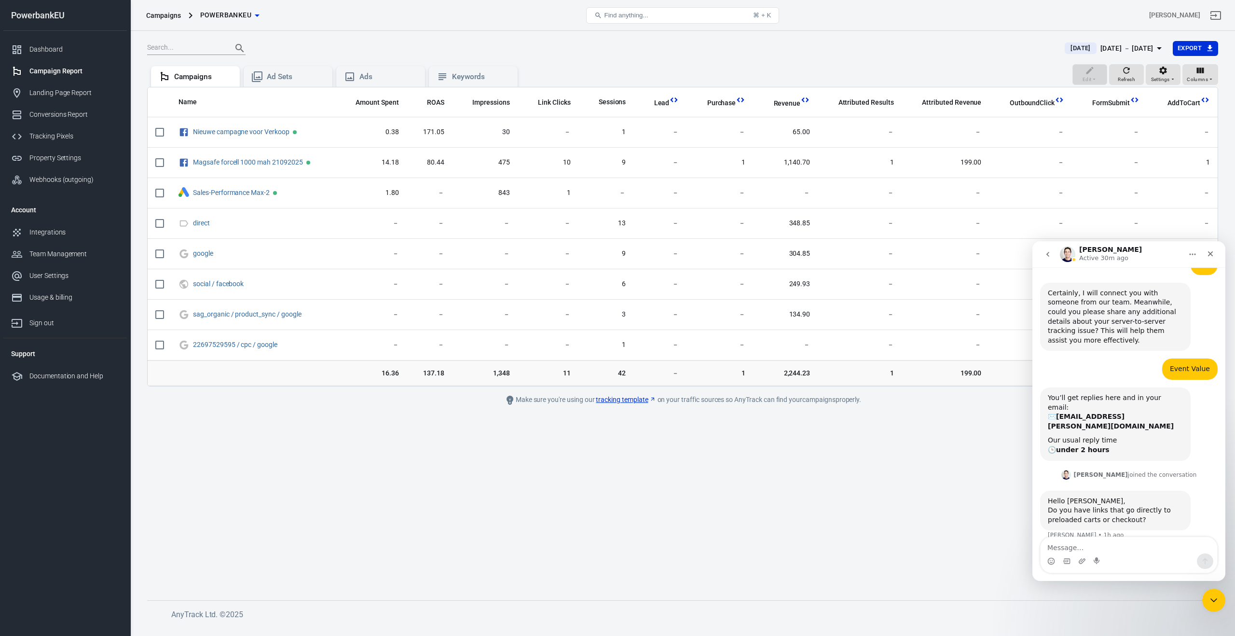
scroll to position [1814, 0]
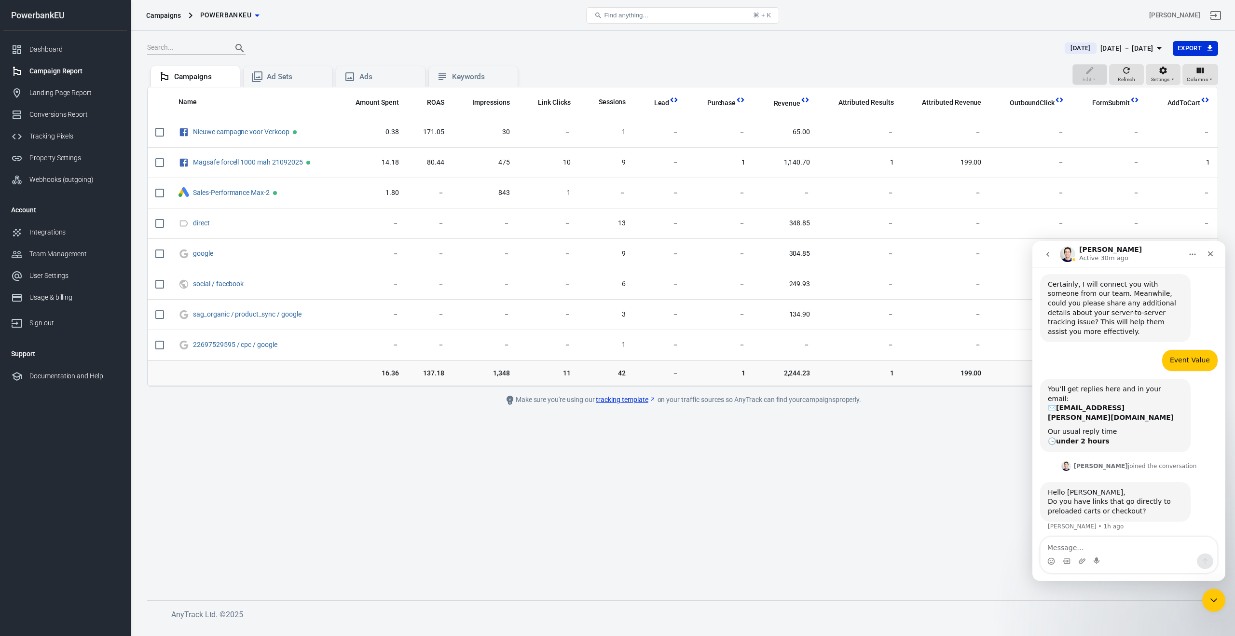
click at [1101, 545] on textarea "Message…" at bounding box center [1129, 545] width 177 height 16
type textarea "s"
type textarea "the amount of 2244.23 is not correct?"
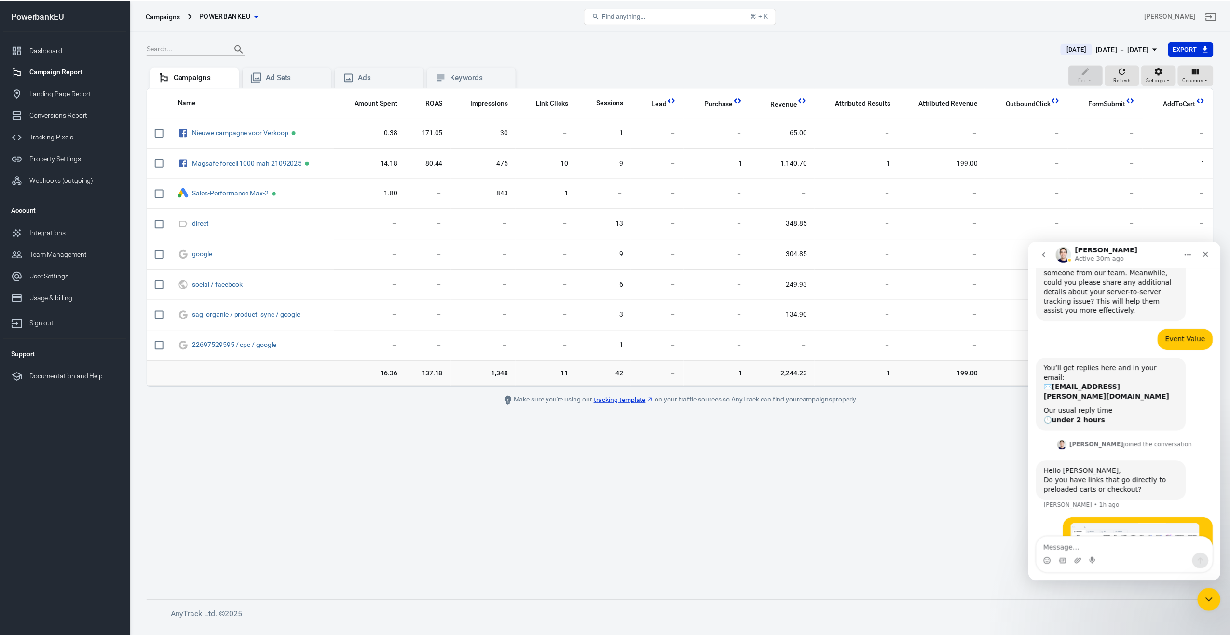
scroll to position [1836, 0]
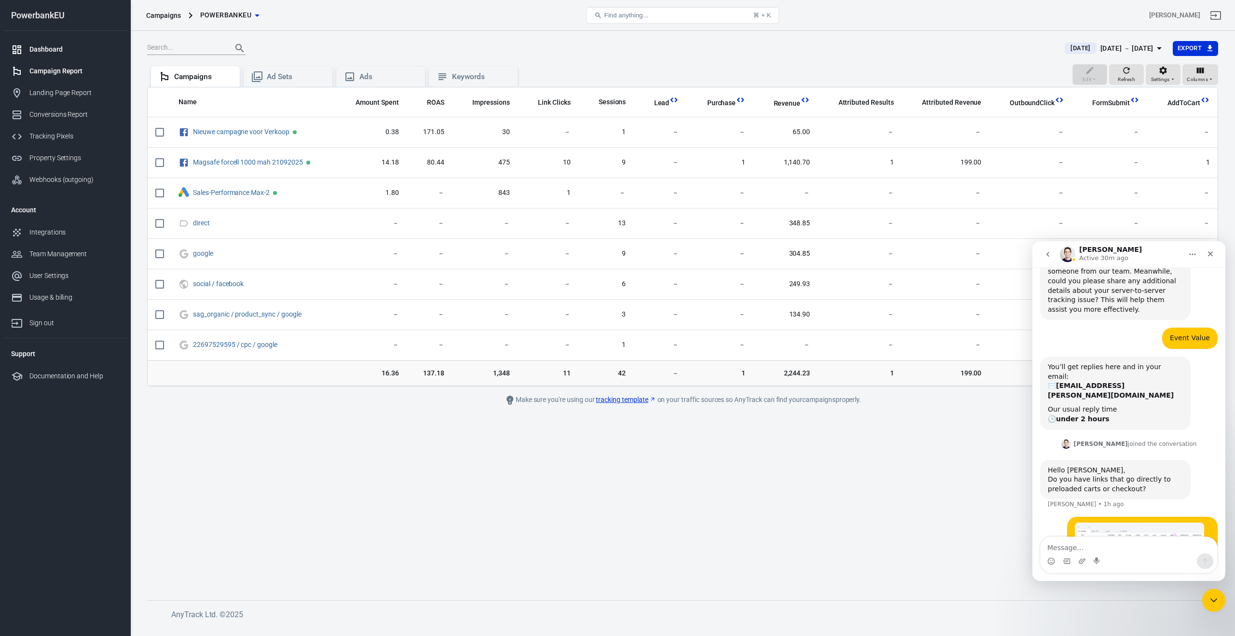
click at [46, 49] on div "Dashboard" at bounding box center [74, 49] width 90 height 10
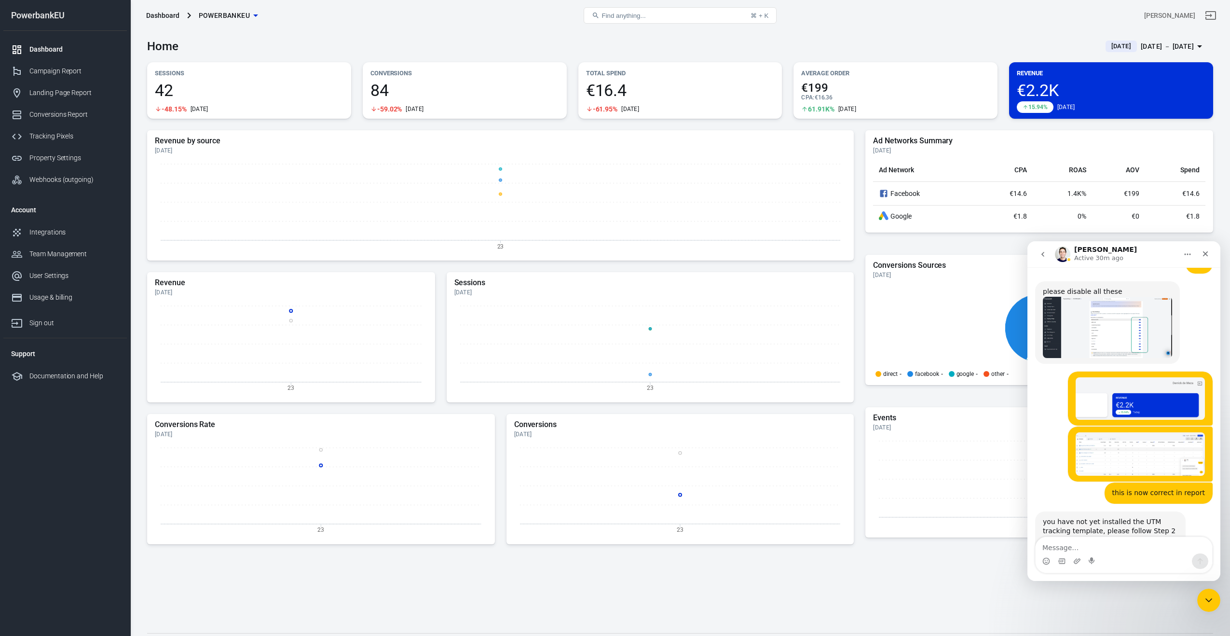
scroll to position [2361, 0]
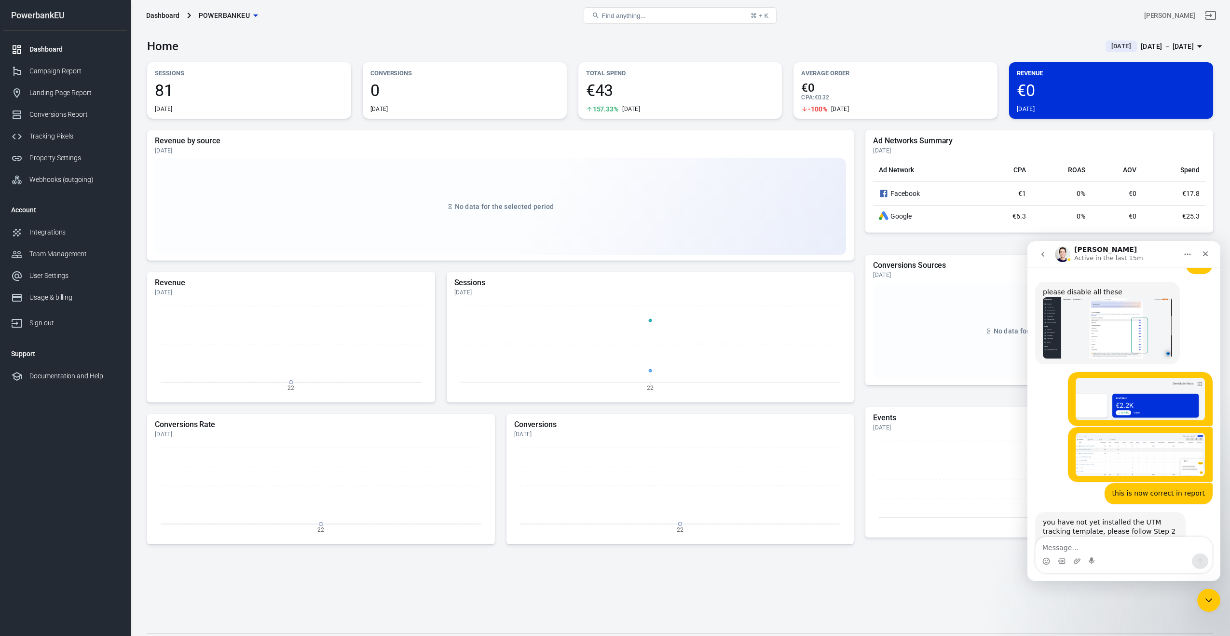
scroll to position [2339, 0]
click at [1141, 45] on div "[DATE] － [DATE]" at bounding box center [1167, 47] width 53 height 12
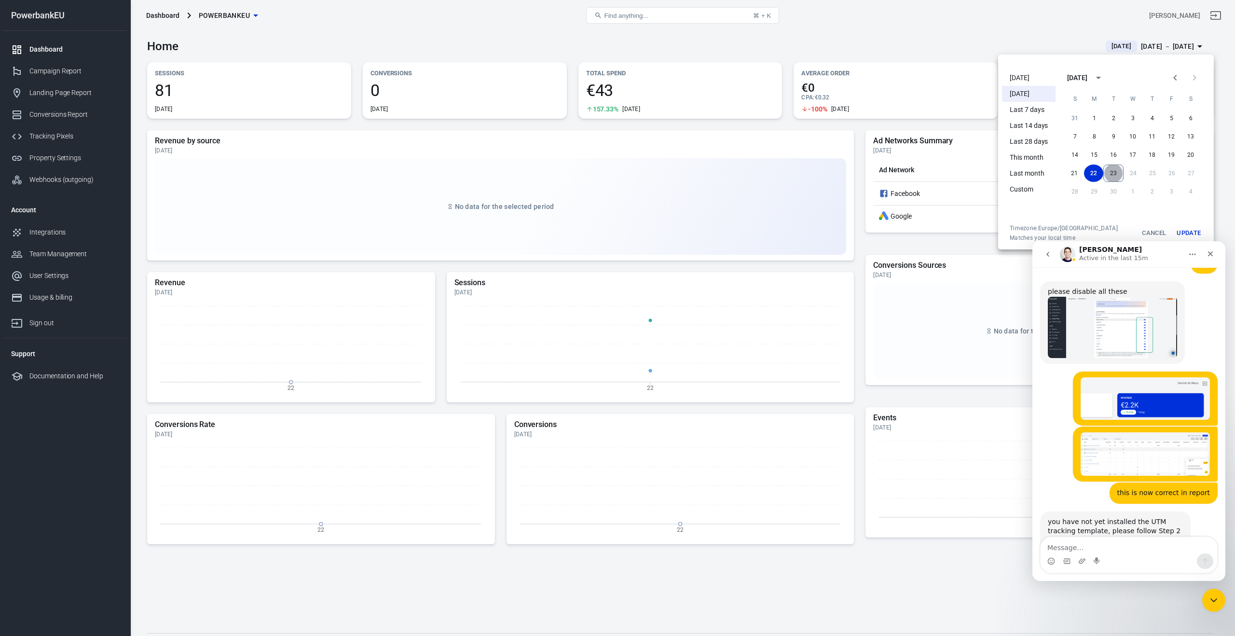
click at [1114, 174] on button "23" at bounding box center [1113, 173] width 20 height 17
click at [1111, 174] on button "23" at bounding box center [1113, 173] width 19 height 17
click at [1190, 230] on button "Update" at bounding box center [1188, 232] width 31 height 17
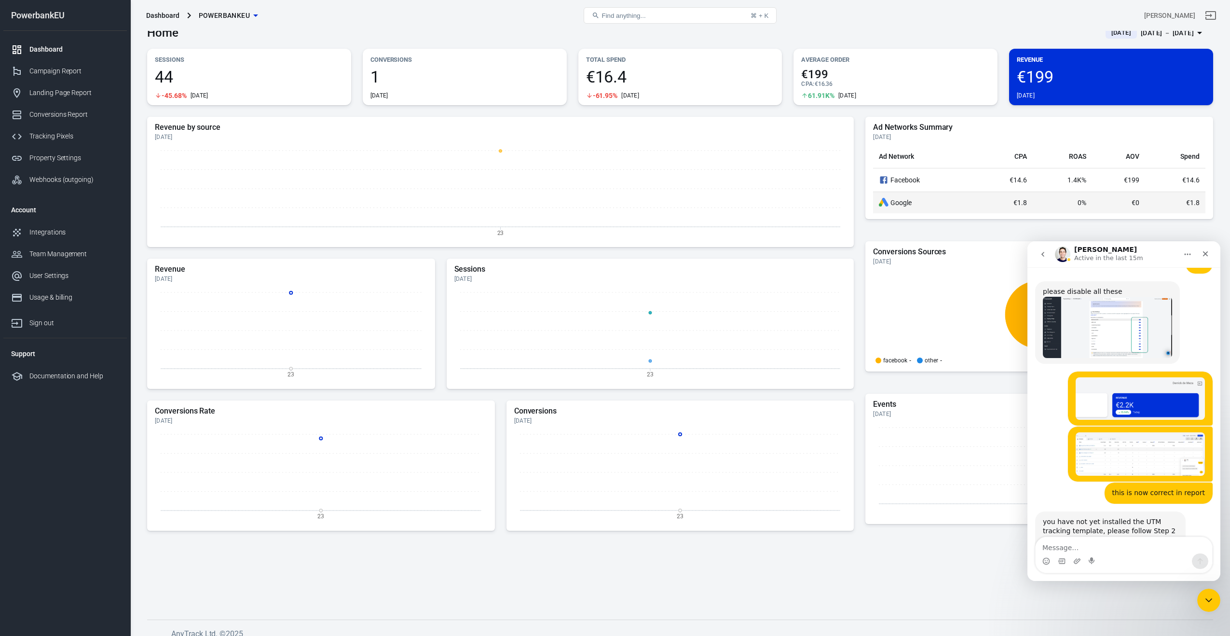
scroll to position [0, 0]
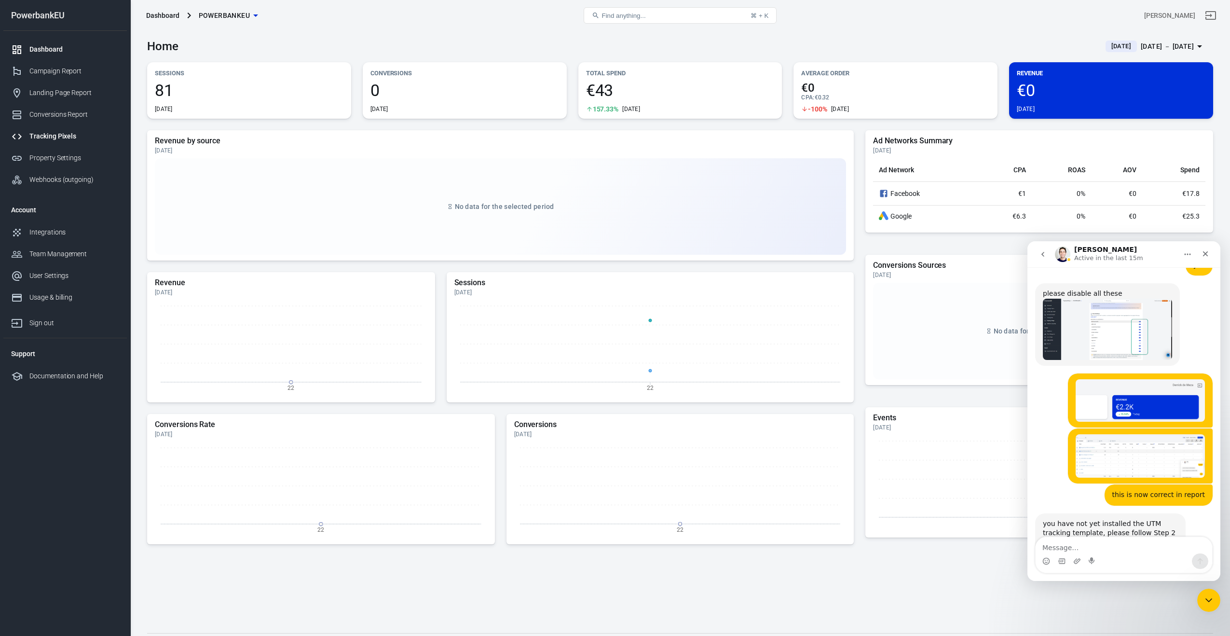
scroll to position [2339, 0]
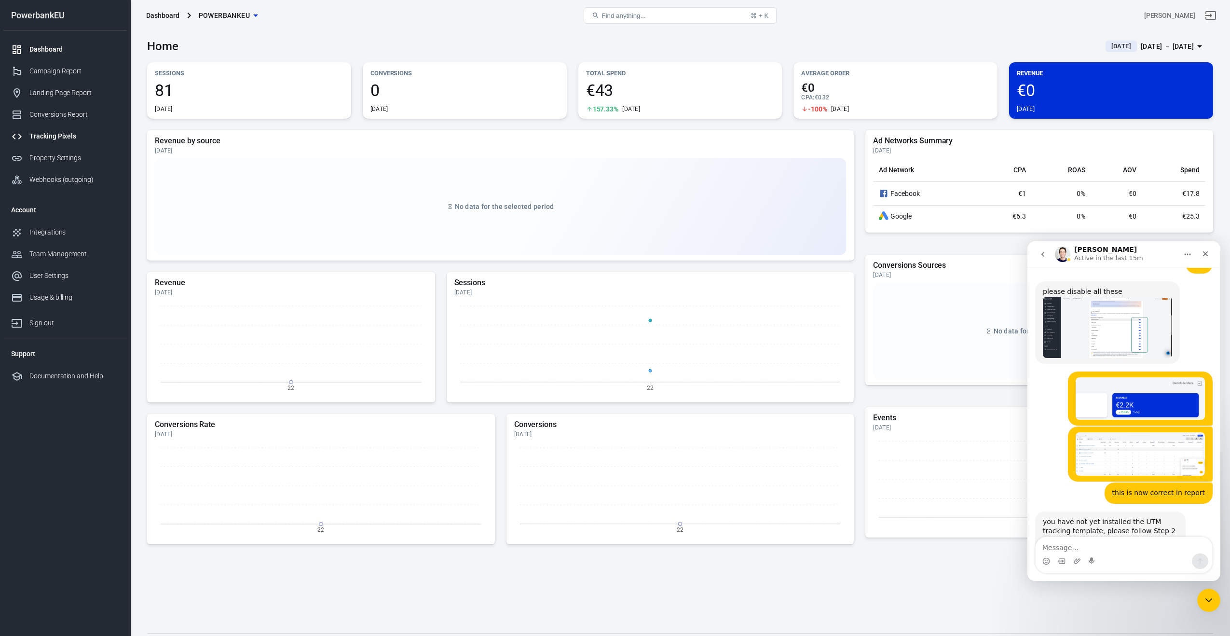
click at [43, 135] on div "Tracking Pixels" at bounding box center [74, 136] width 90 height 10
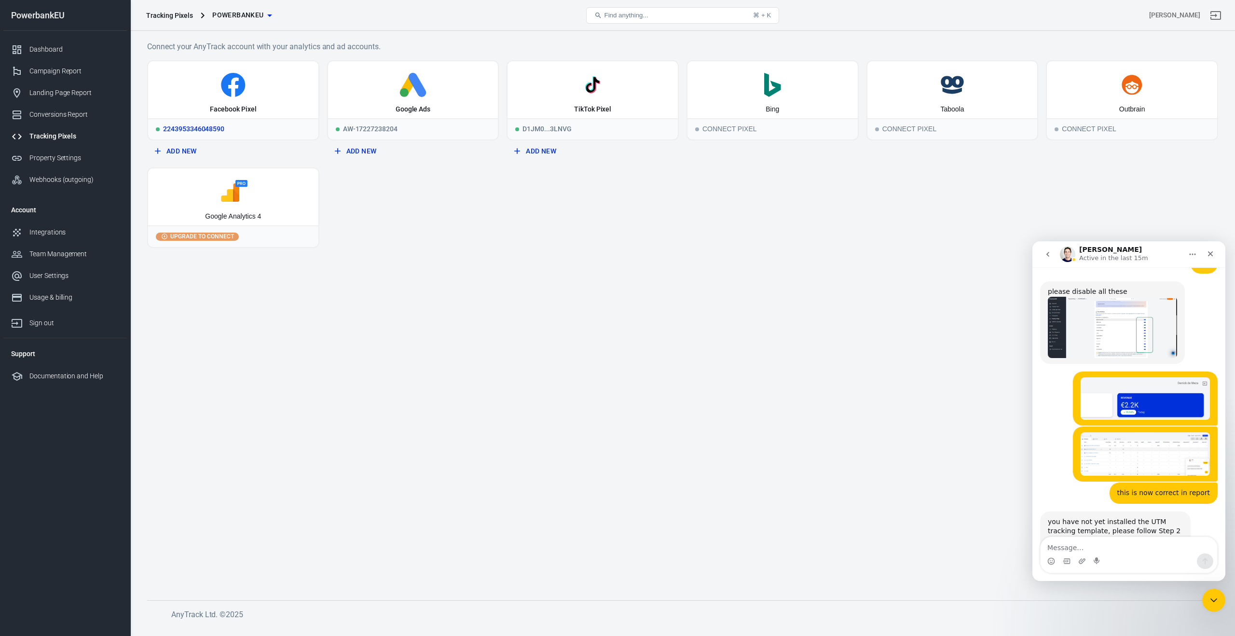
click at [251, 97] on div "Facebook Pixel" at bounding box center [233, 89] width 170 height 57
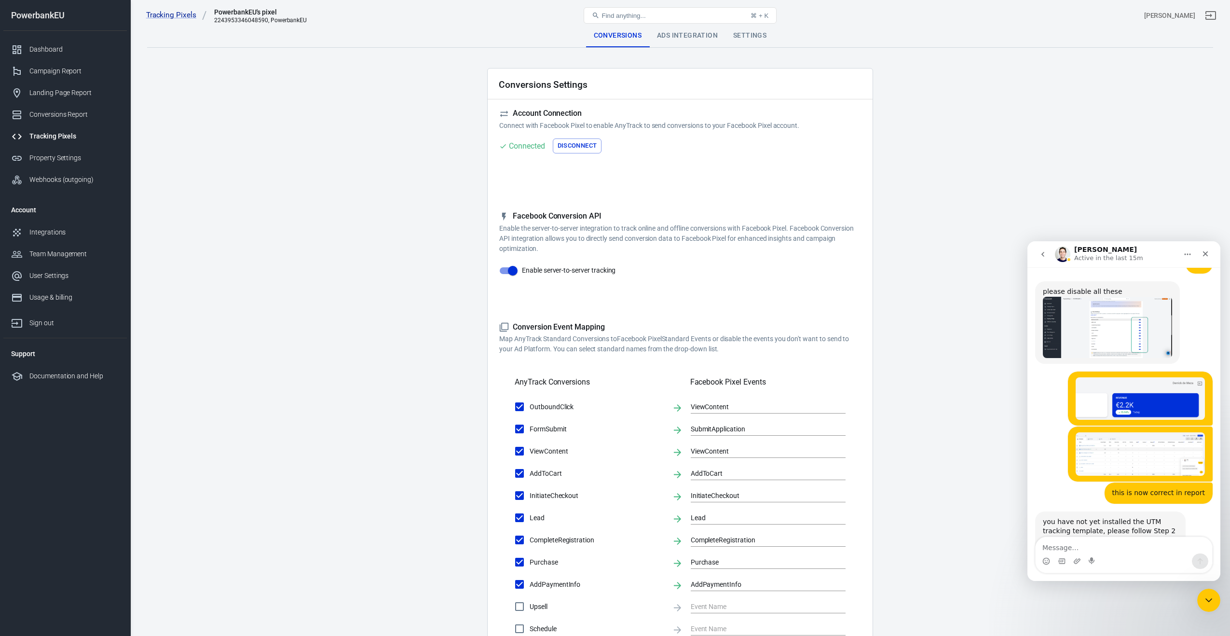
click at [689, 32] on div "Ads Integration" at bounding box center [687, 35] width 76 height 23
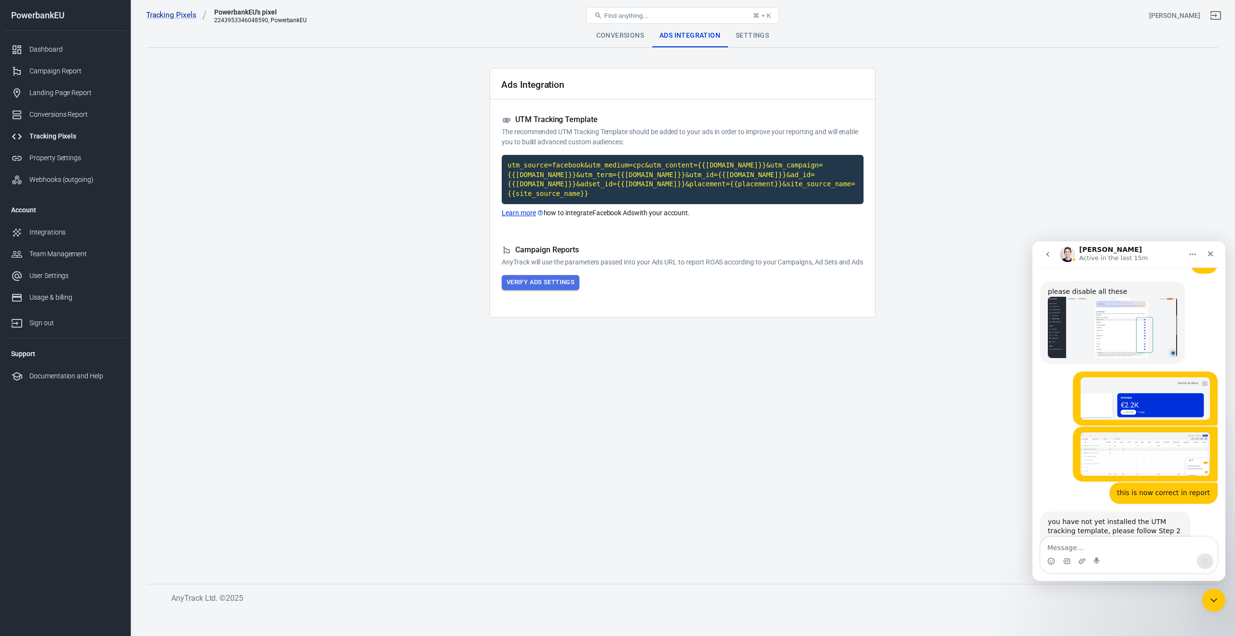
click at [534, 290] on button "Verify Ads Settings" at bounding box center [541, 282] width 78 height 15
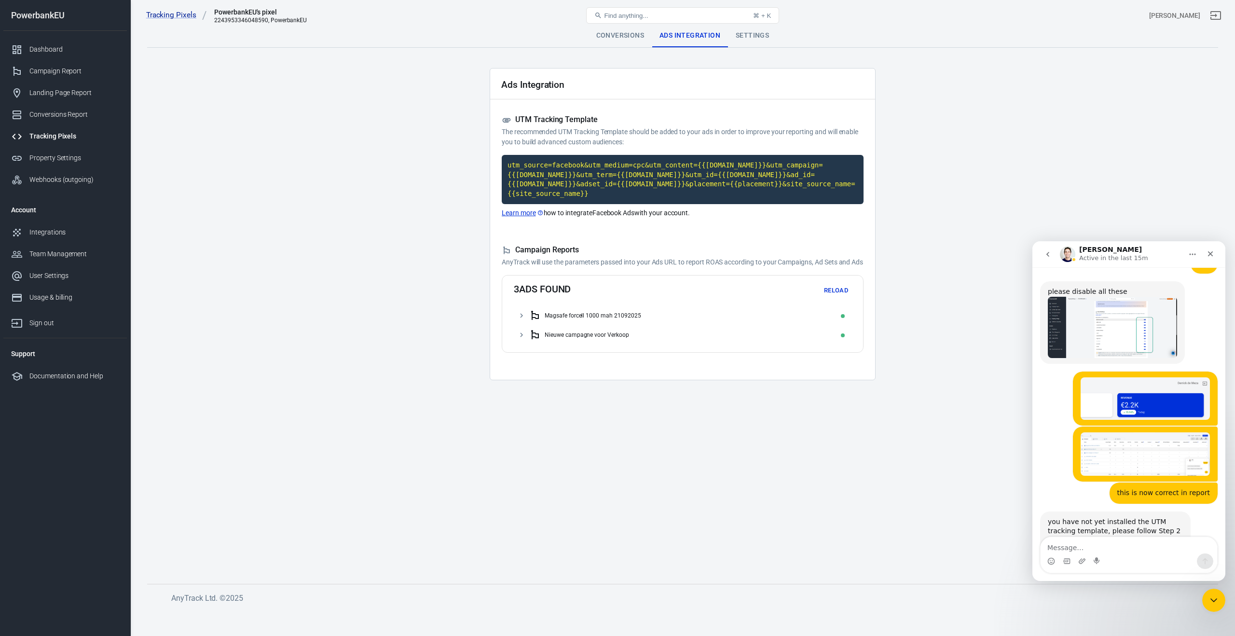
click at [523, 320] on icon at bounding box center [521, 315] width 9 height 9
click at [524, 358] on icon at bounding box center [521, 354] width 9 height 9
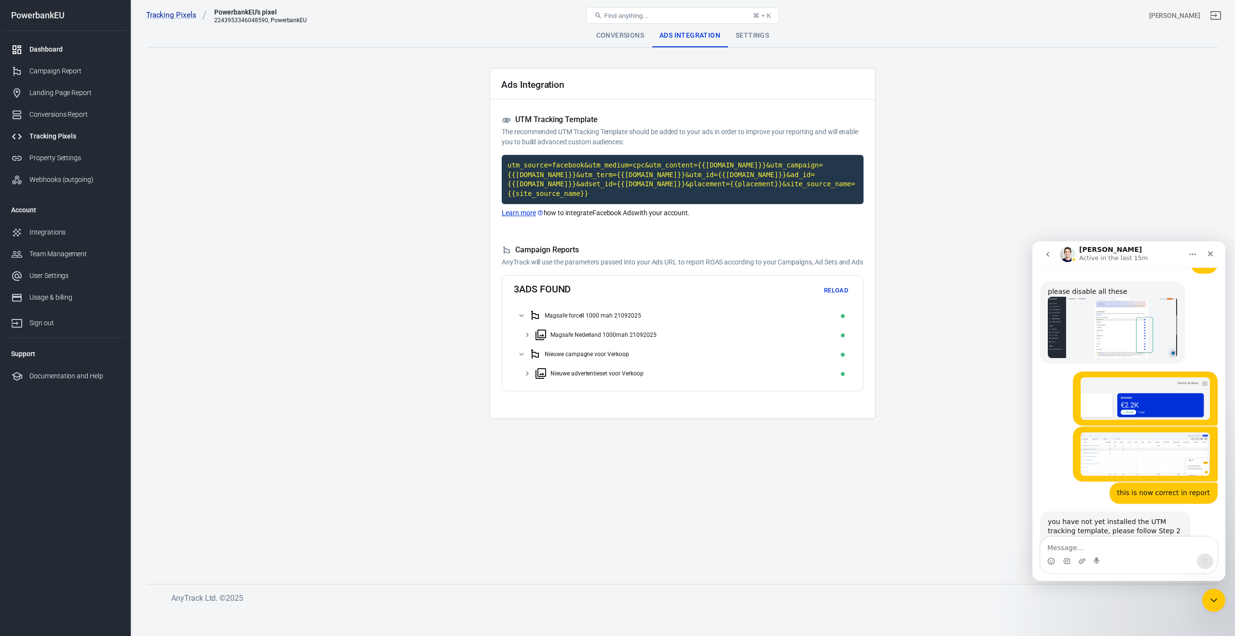
click at [49, 45] on div "Dashboard" at bounding box center [74, 49] width 90 height 10
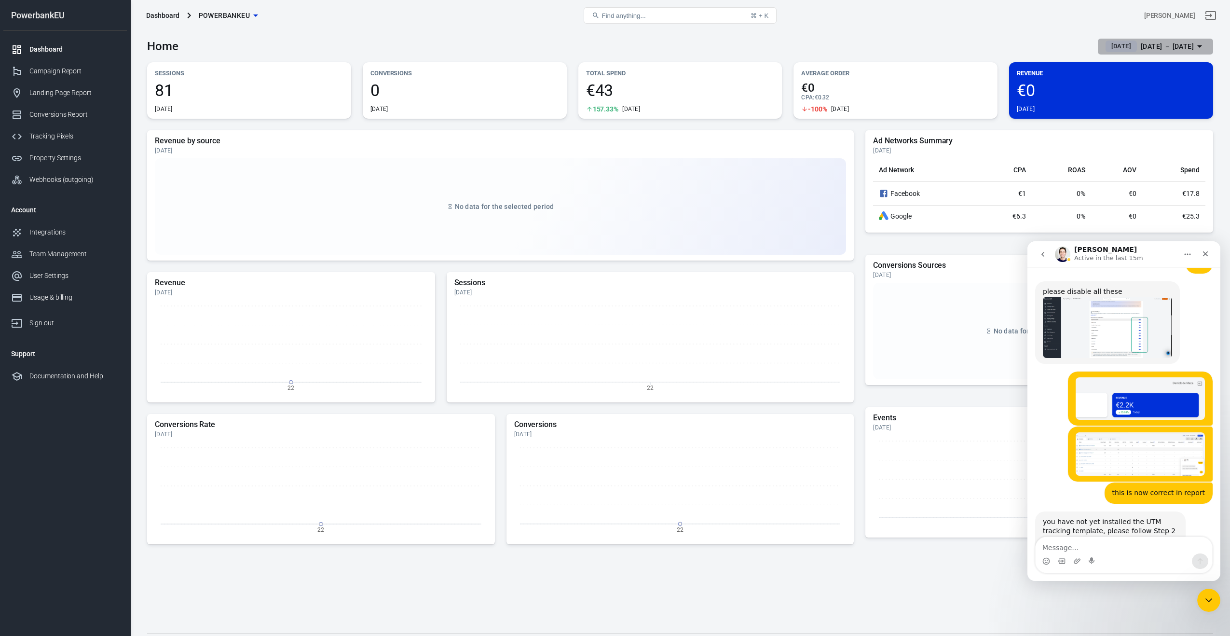
click at [1155, 43] on div "[DATE] － [DATE]" at bounding box center [1167, 47] width 53 height 12
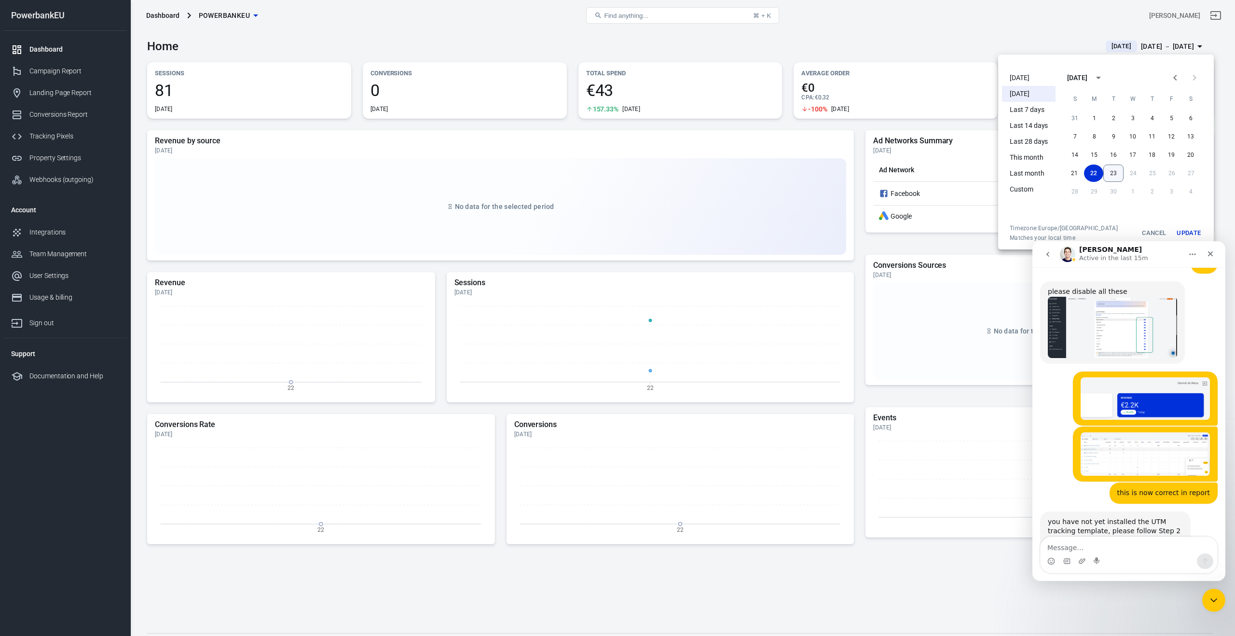
click at [1115, 172] on button "23" at bounding box center [1113, 173] width 20 height 17
click at [1115, 172] on button "23" at bounding box center [1113, 173] width 19 height 17
click at [1189, 233] on button "Update" at bounding box center [1188, 232] width 31 height 17
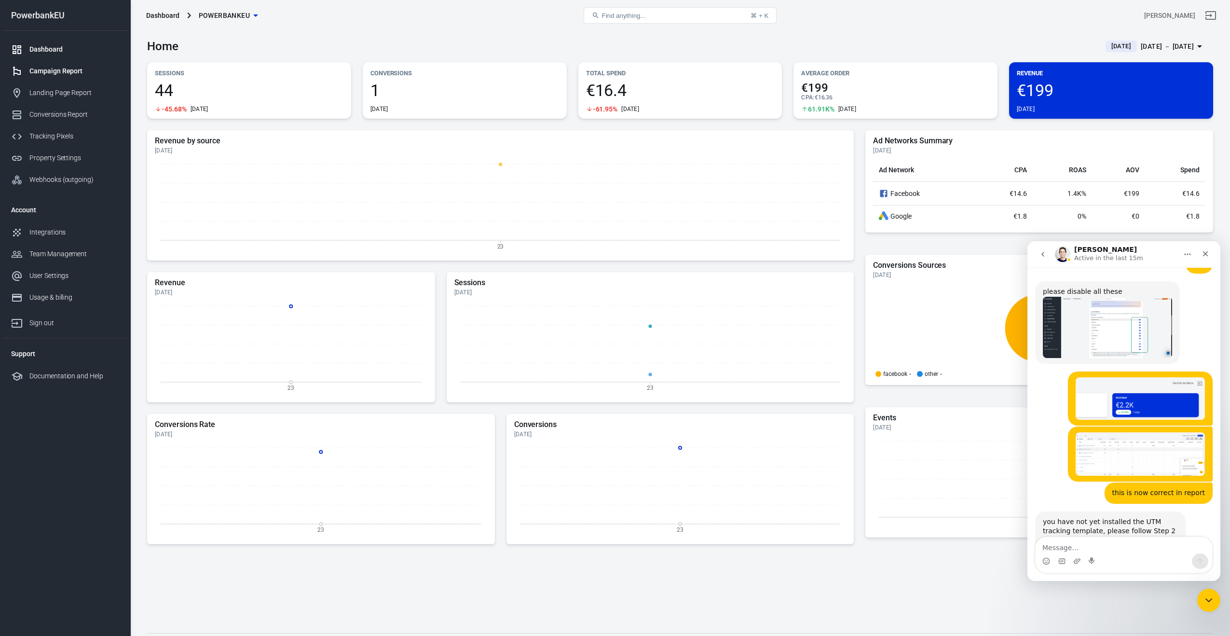
click at [53, 71] on div "Campaign Report" at bounding box center [74, 71] width 90 height 10
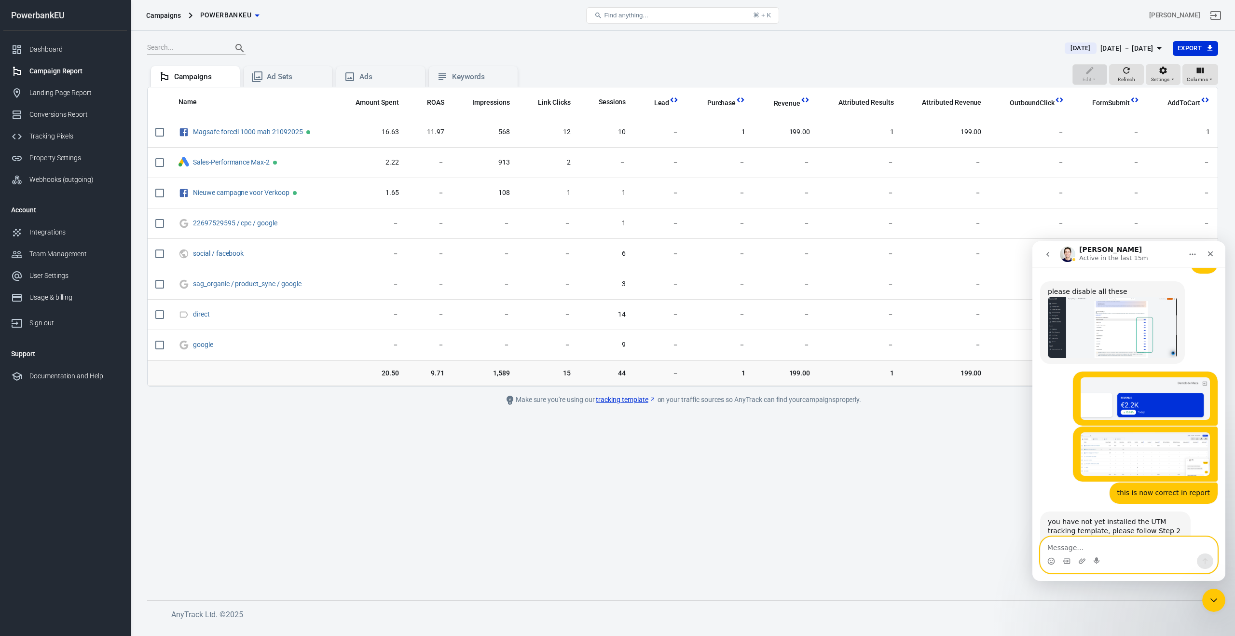
click at [1061, 549] on textarea "Message…" at bounding box center [1129, 545] width 177 height 16
type textarea "Great it is working, have a wonderful day"
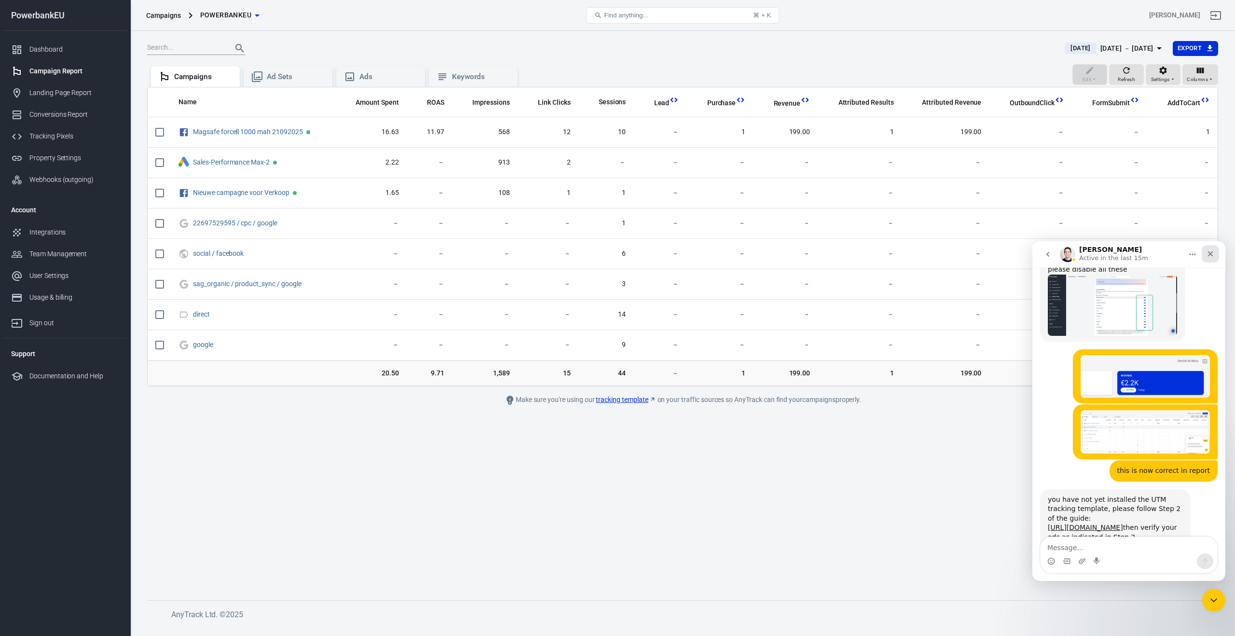
click at [1211, 252] on icon "Close" at bounding box center [1210, 253] width 5 height 5
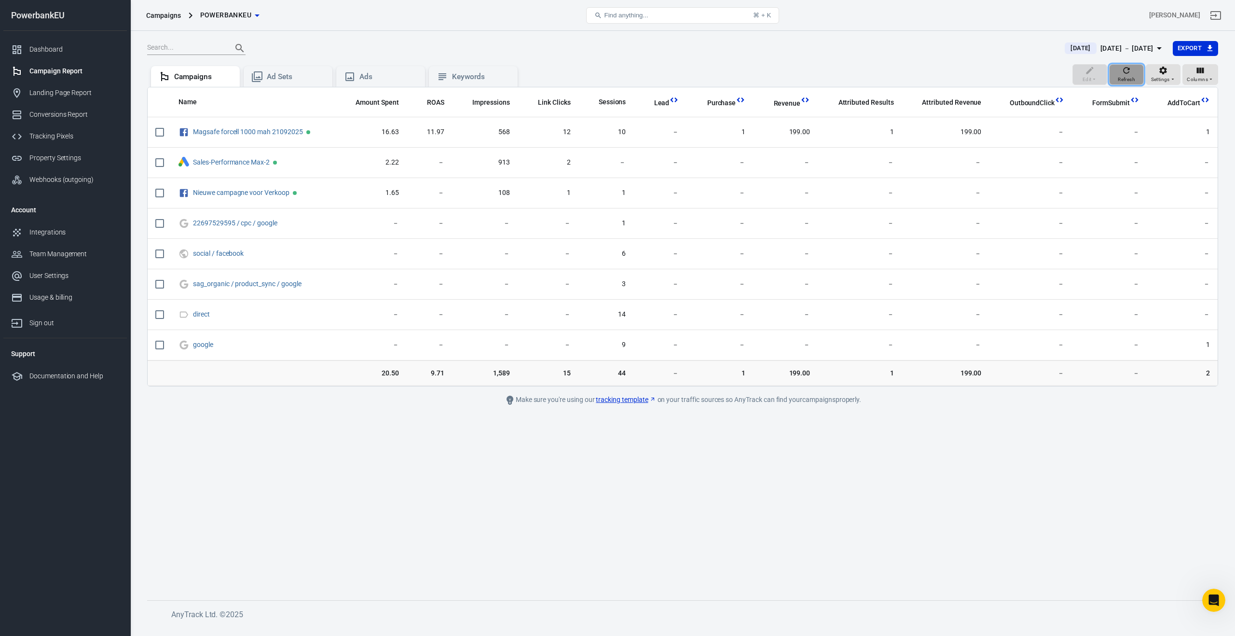
click at [1125, 76] on span "Refresh" at bounding box center [1126, 79] width 17 height 9
